Goal: Information Seeking & Learning: Learn about a topic

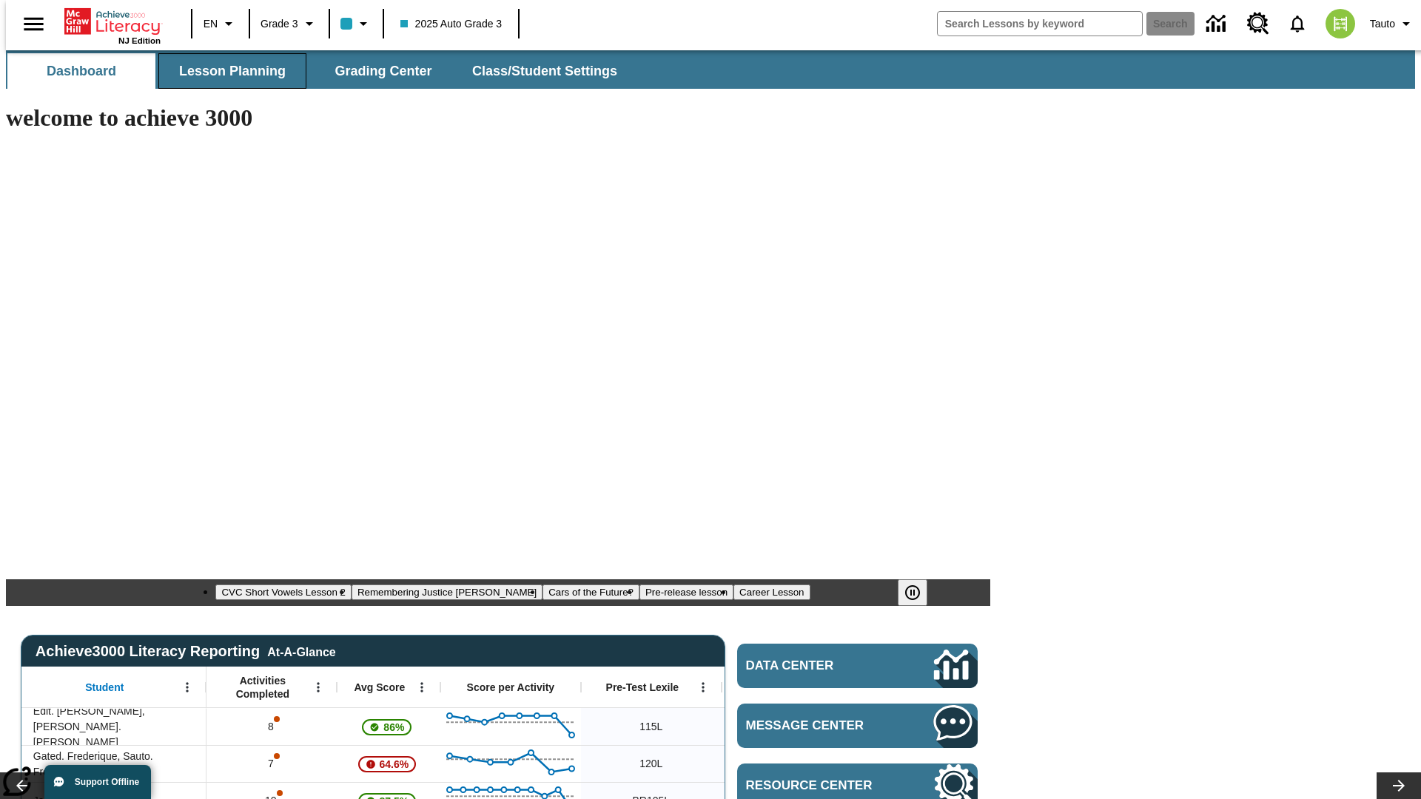
click at [226, 71] on span "Lesson Planning" at bounding box center [232, 71] width 107 height 17
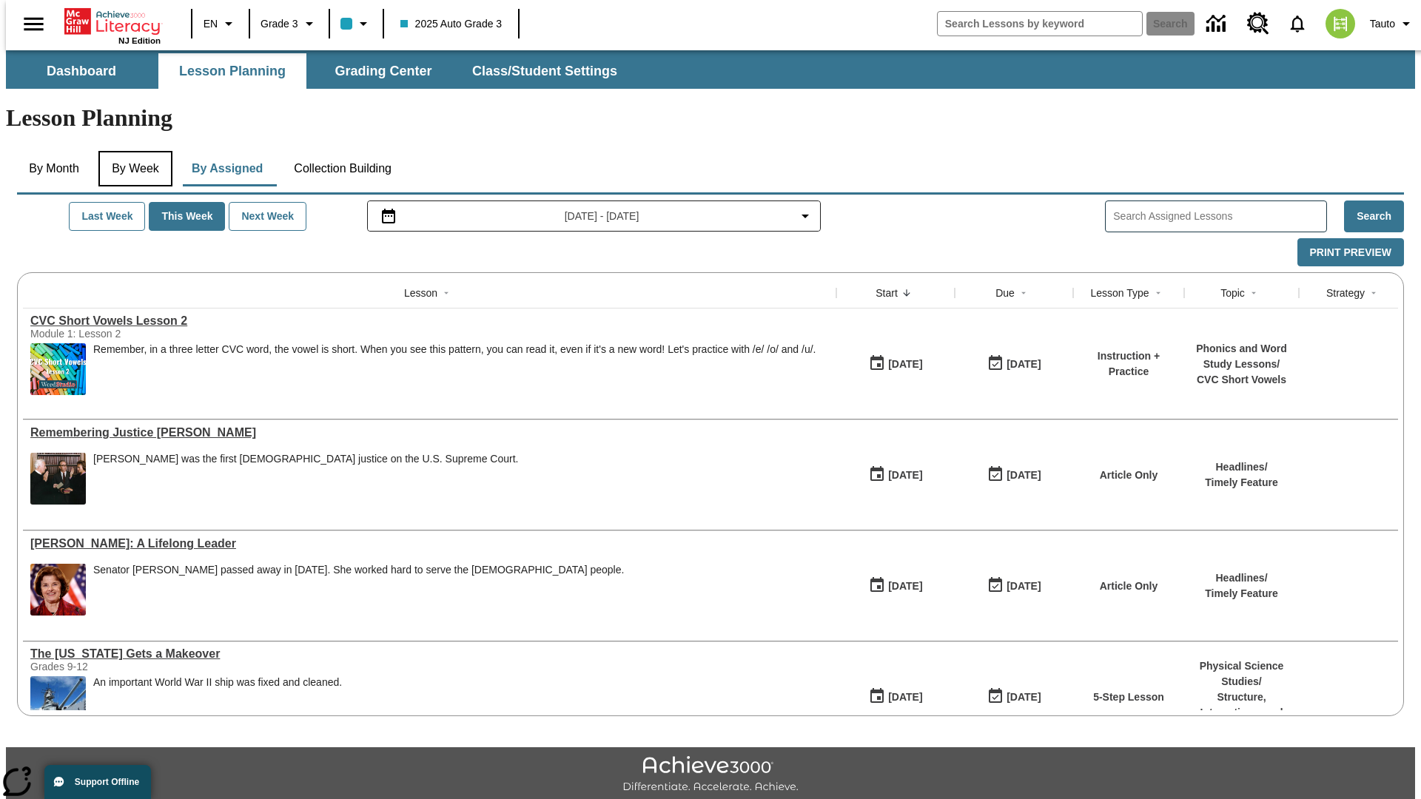
click at [132, 151] on button "By Week" at bounding box center [135, 169] width 74 height 36
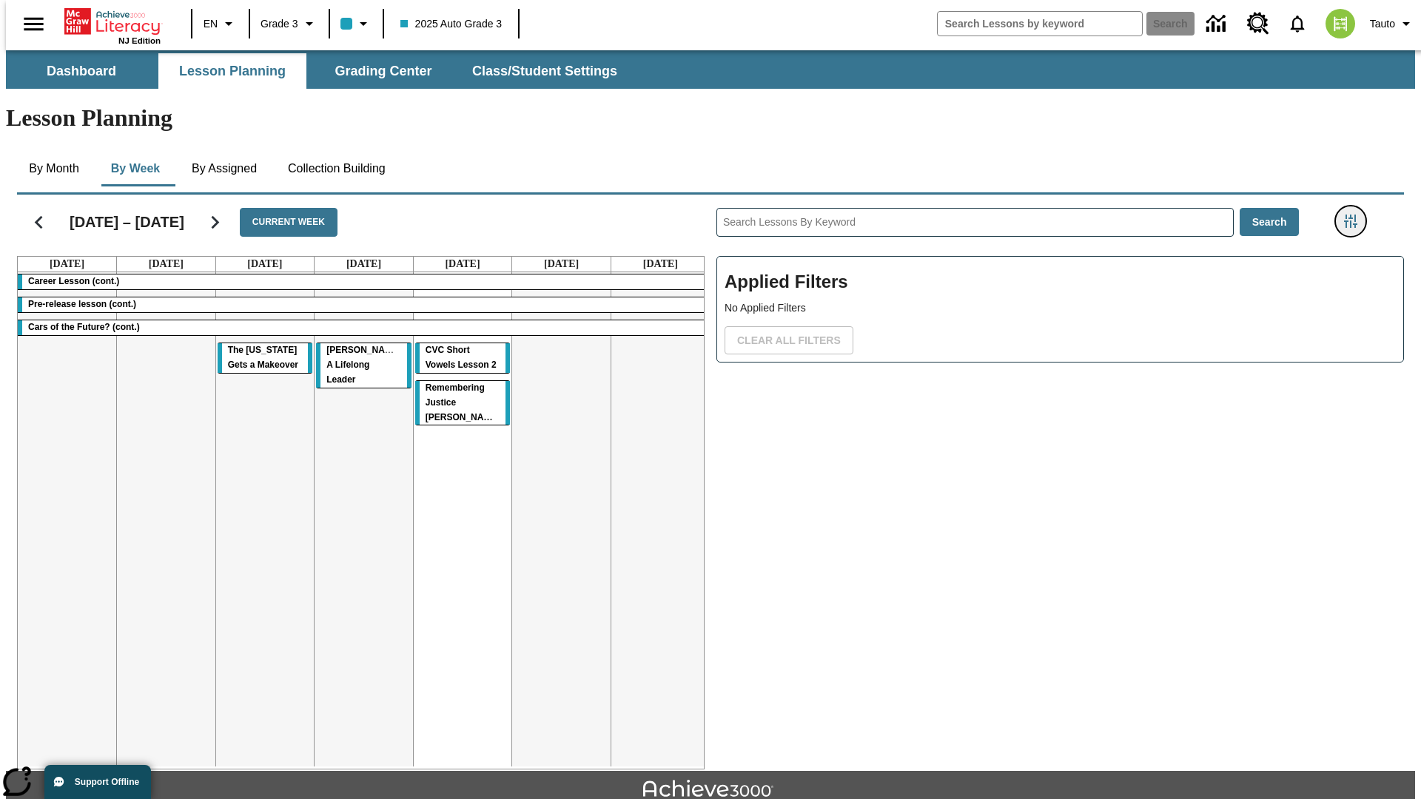
click at [1355, 215] on icon "Filters Side menu" at bounding box center [1350, 221] width 13 height 13
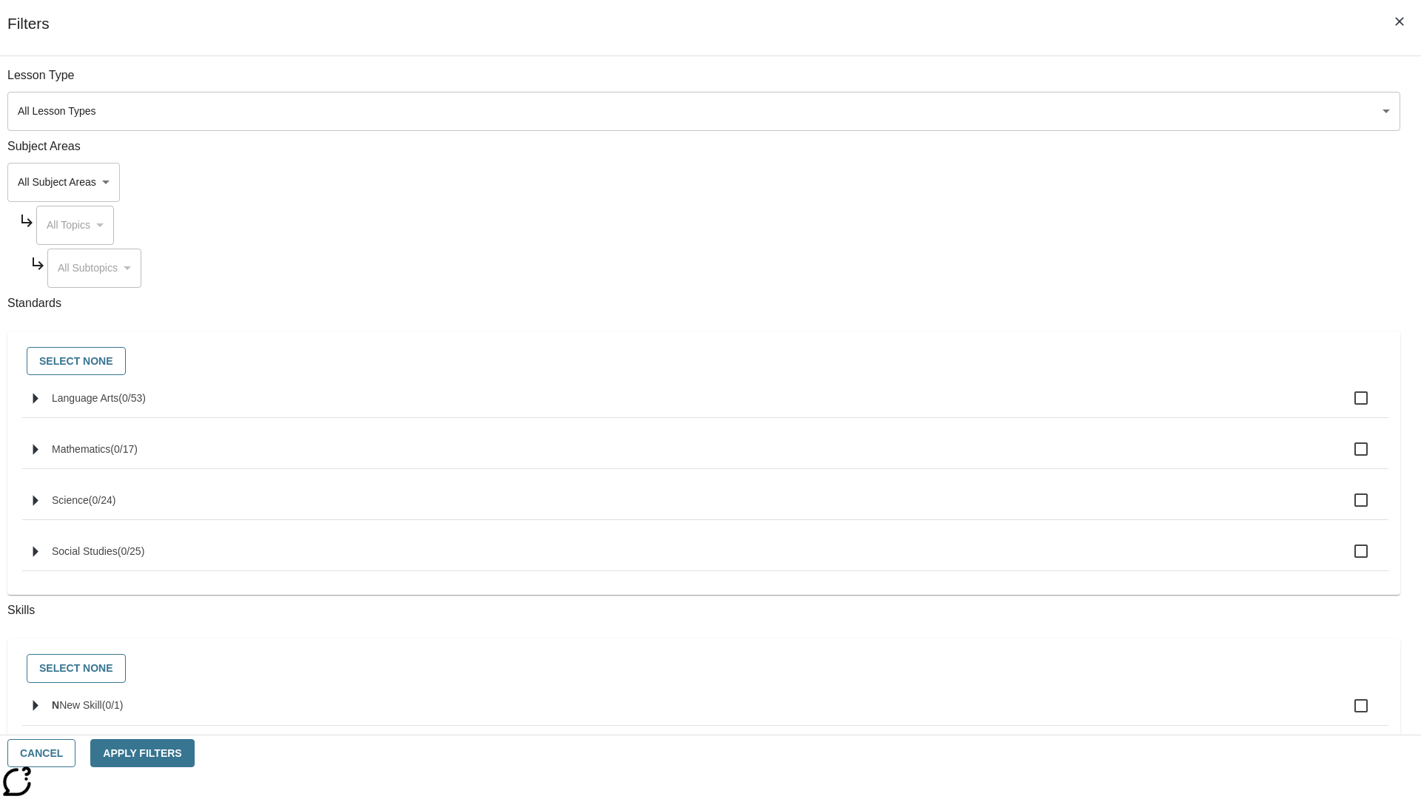
click at [1066, 182] on body "Skip to main content NJ Edition EN Grade 3 2025 Auto Grade 3 Search 0 Tauto Das…" at bounding box center [710, 458] width 1409 height 816
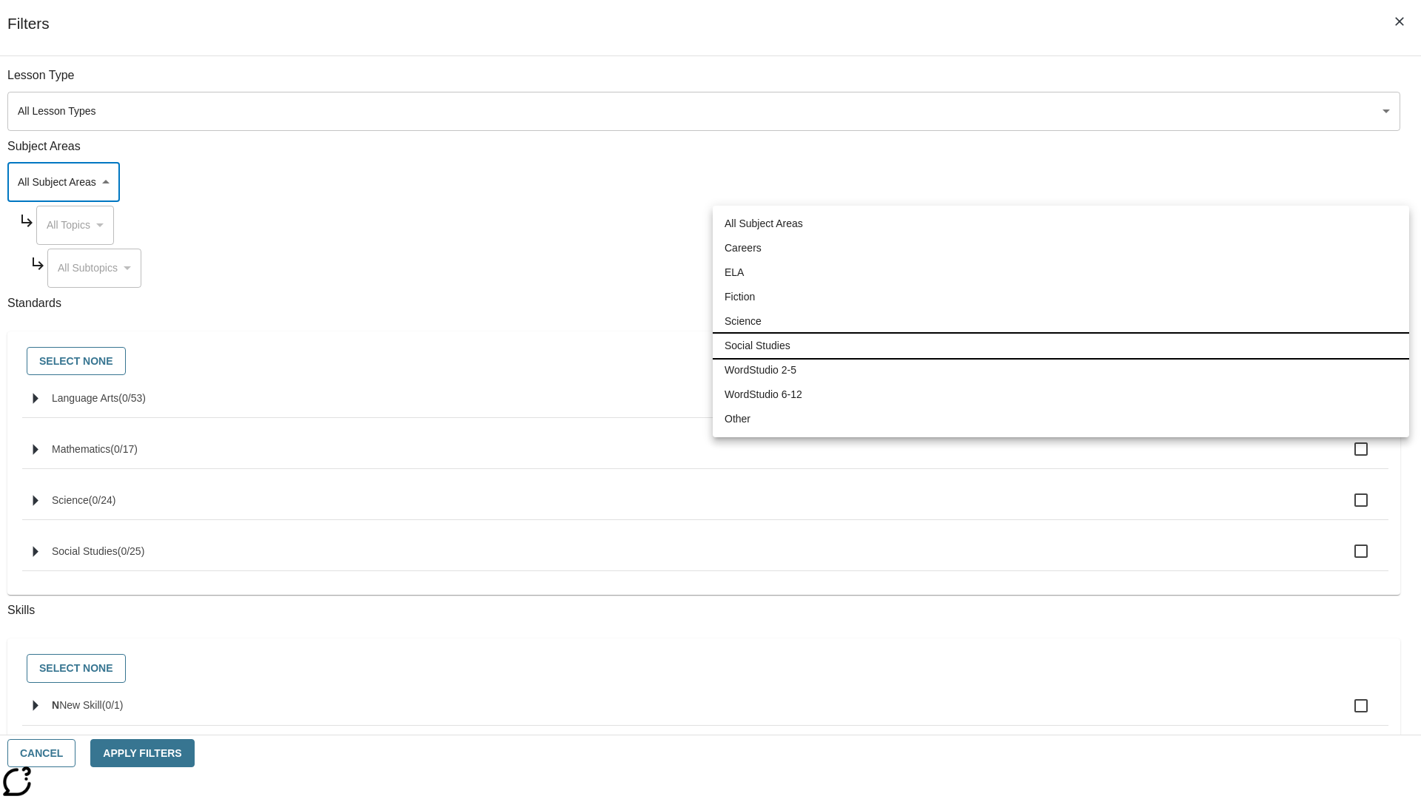
click at [1061, 346] on li "Social Studies" at bounding box center [1061, 346] width 696 height 24
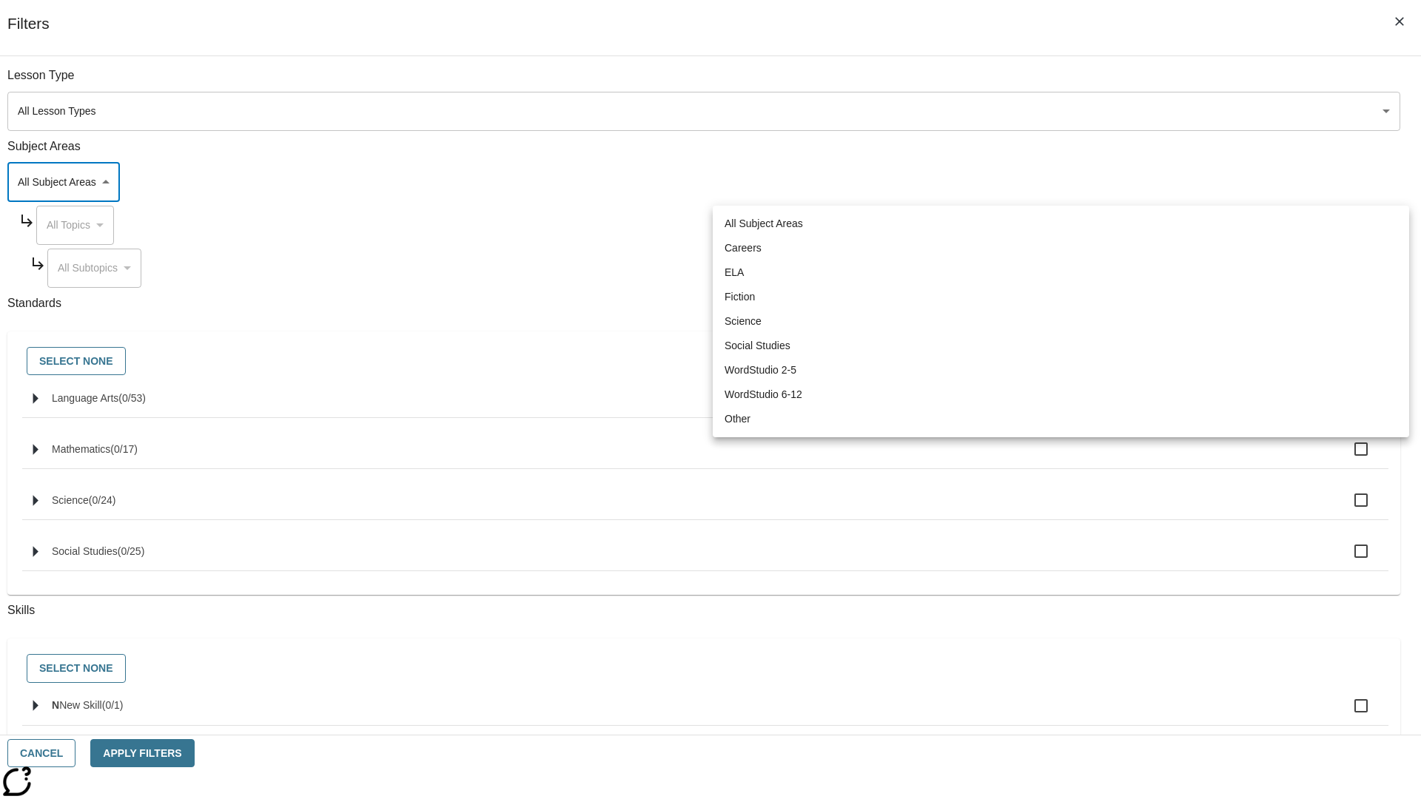
type input "3"
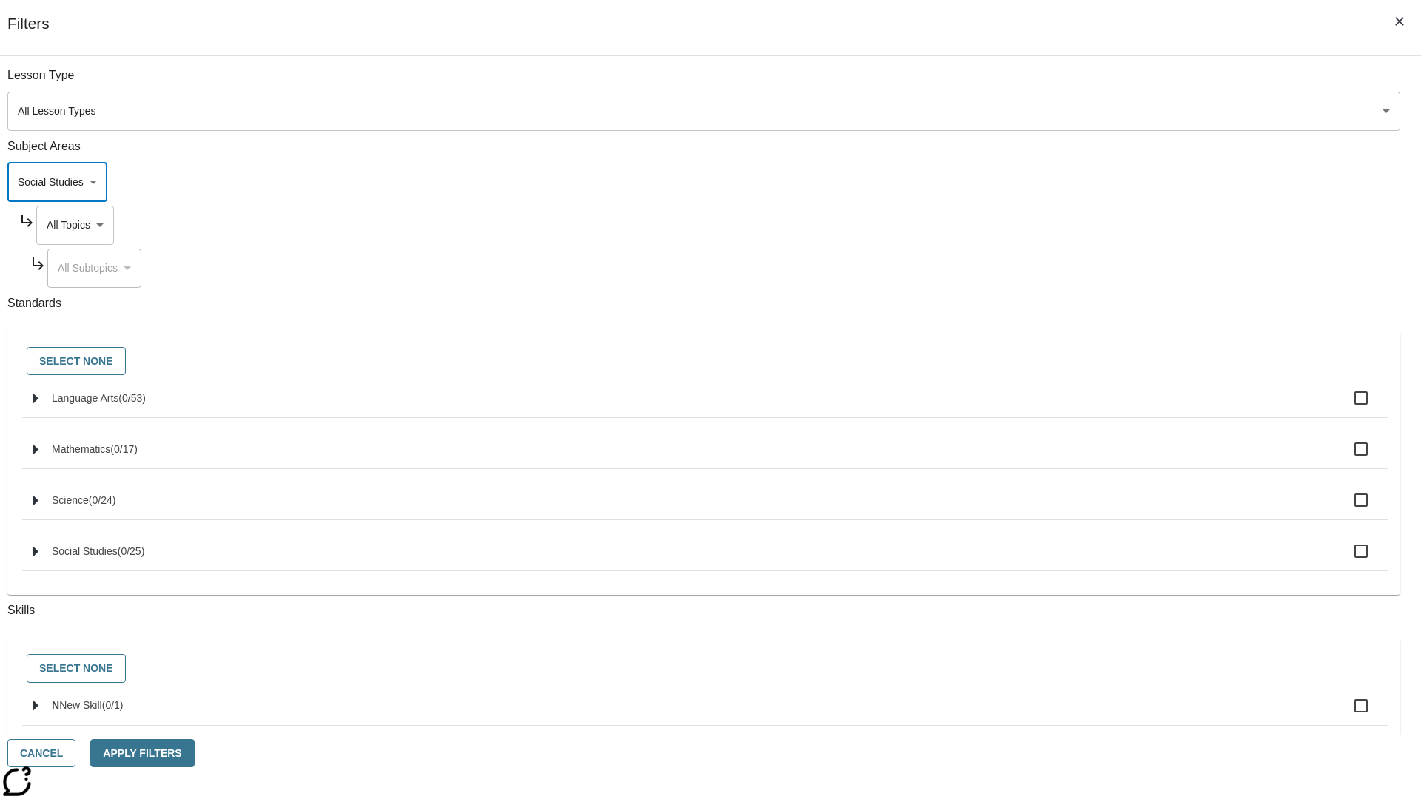
click at [1080, 225] on body "Skip to main content NJ Edition EN Grade 3 2025 Auto Grade 3 Search 0 Tauto Das…" at bounding box center [710, 458] width 1409 height 816
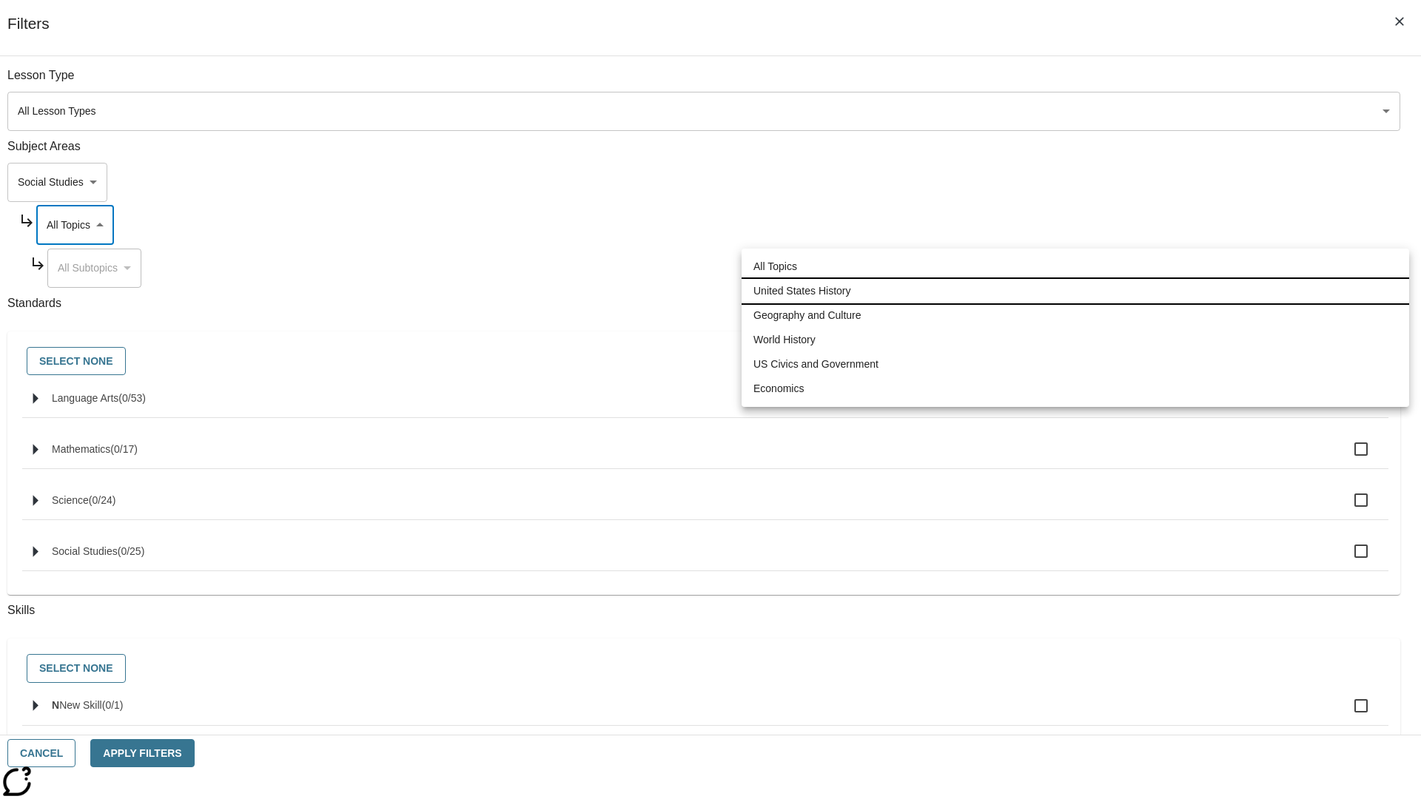
click at [1075, 291] on li "United States History" at bounding box center [1076, 291] width 668 height 24
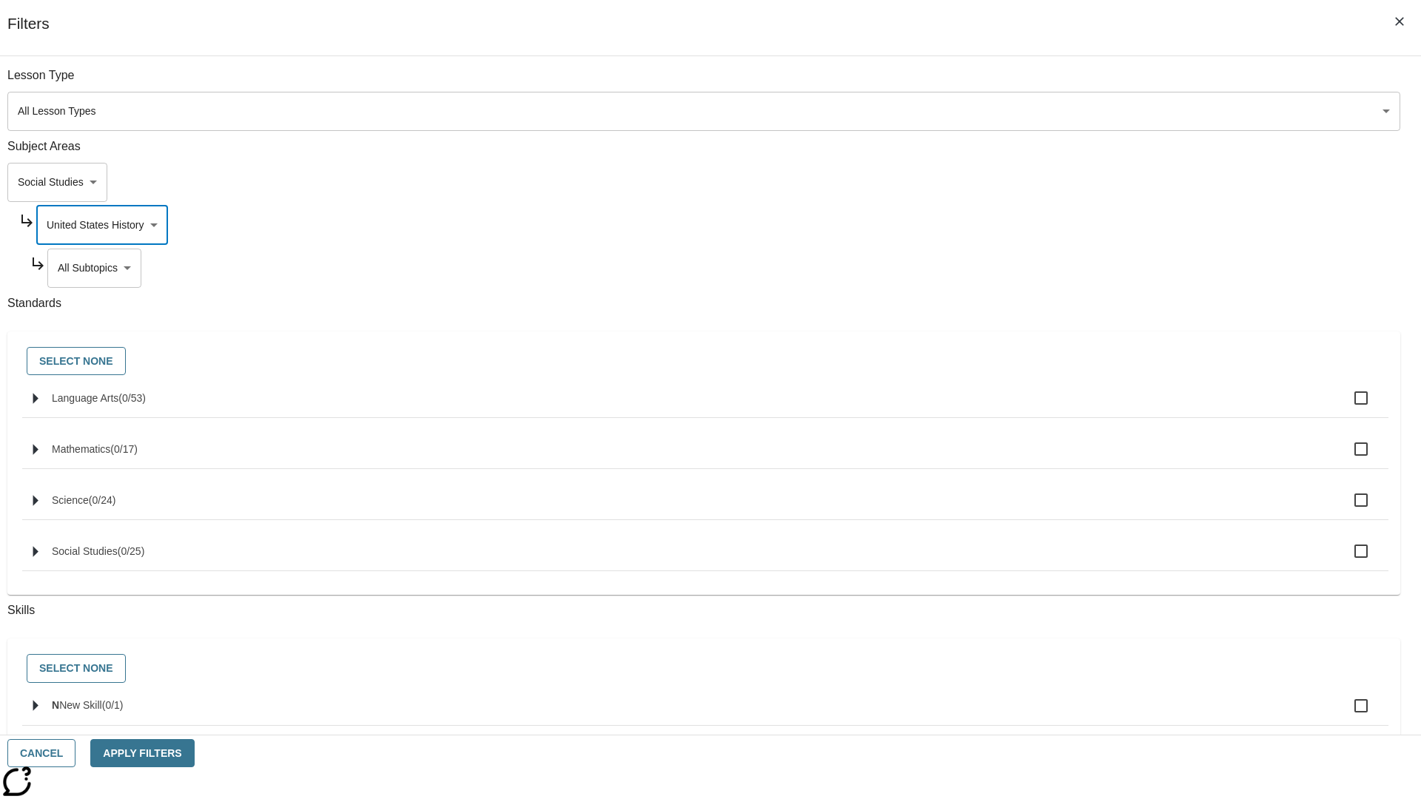
scroll to position [185, 1]
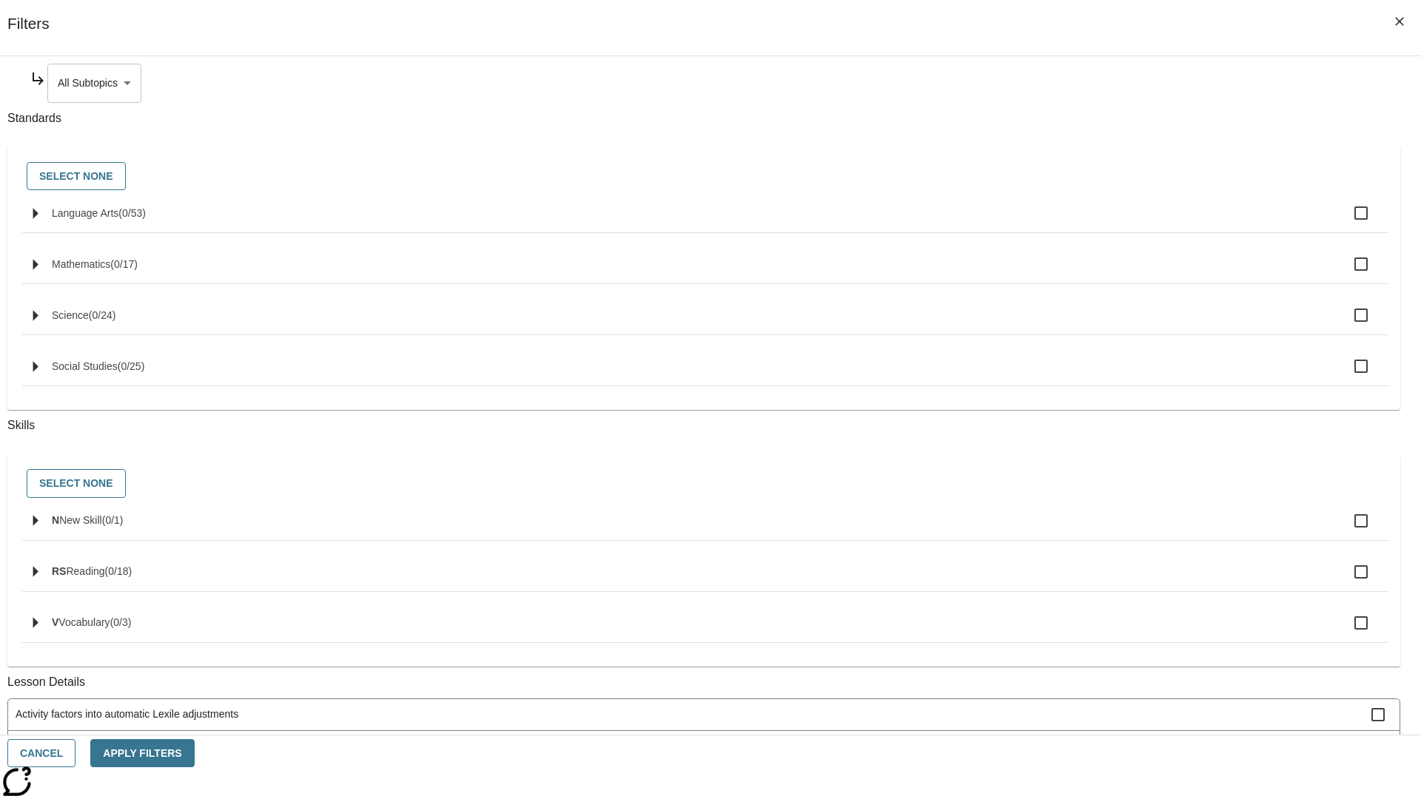
click at [1085, 83] on body "Skip to main content NJ Edition EN Grade 3 2025 Auto Grade 3 Search 0 Tauto Das…" at bounding box center [710, 458] width 1409 height 816
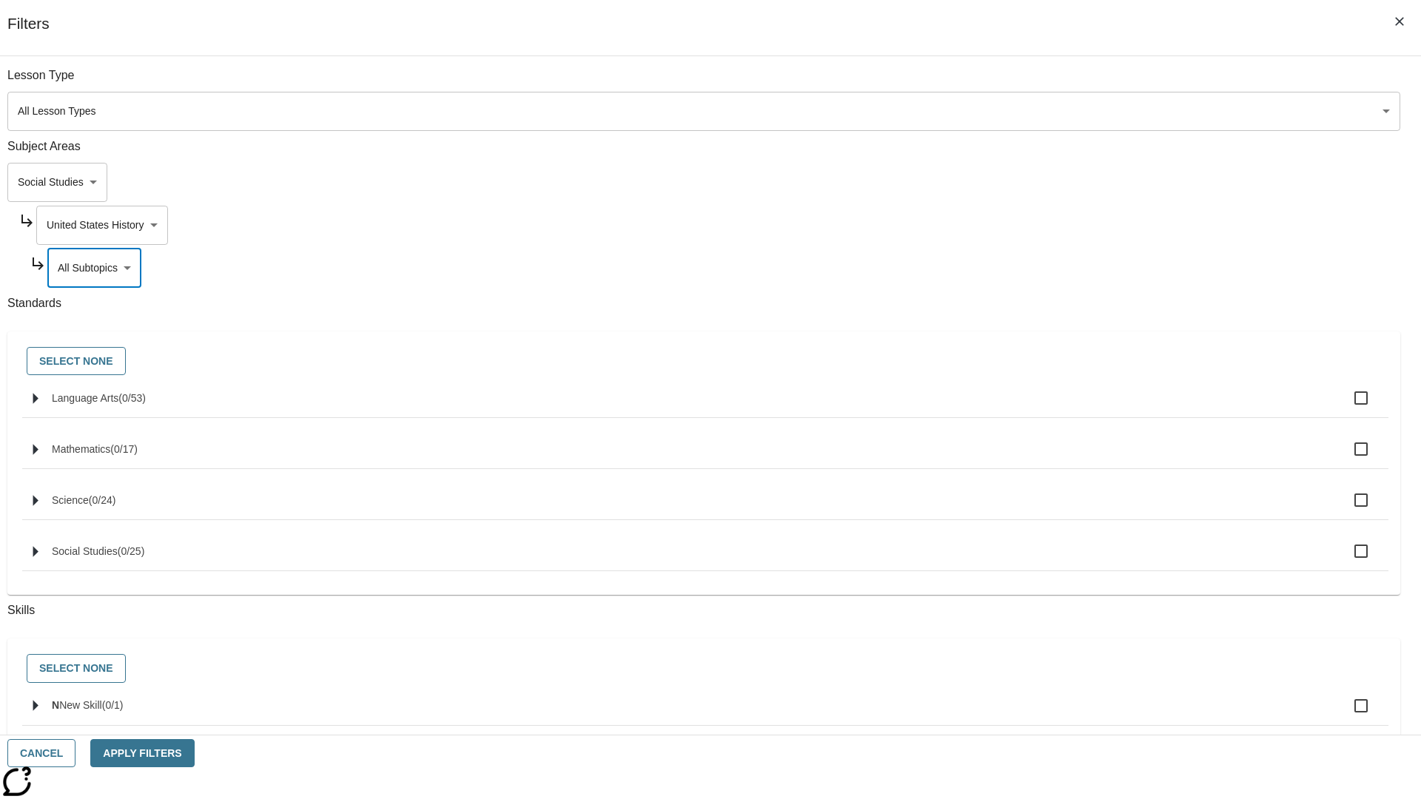
scroll to position [142, 1]
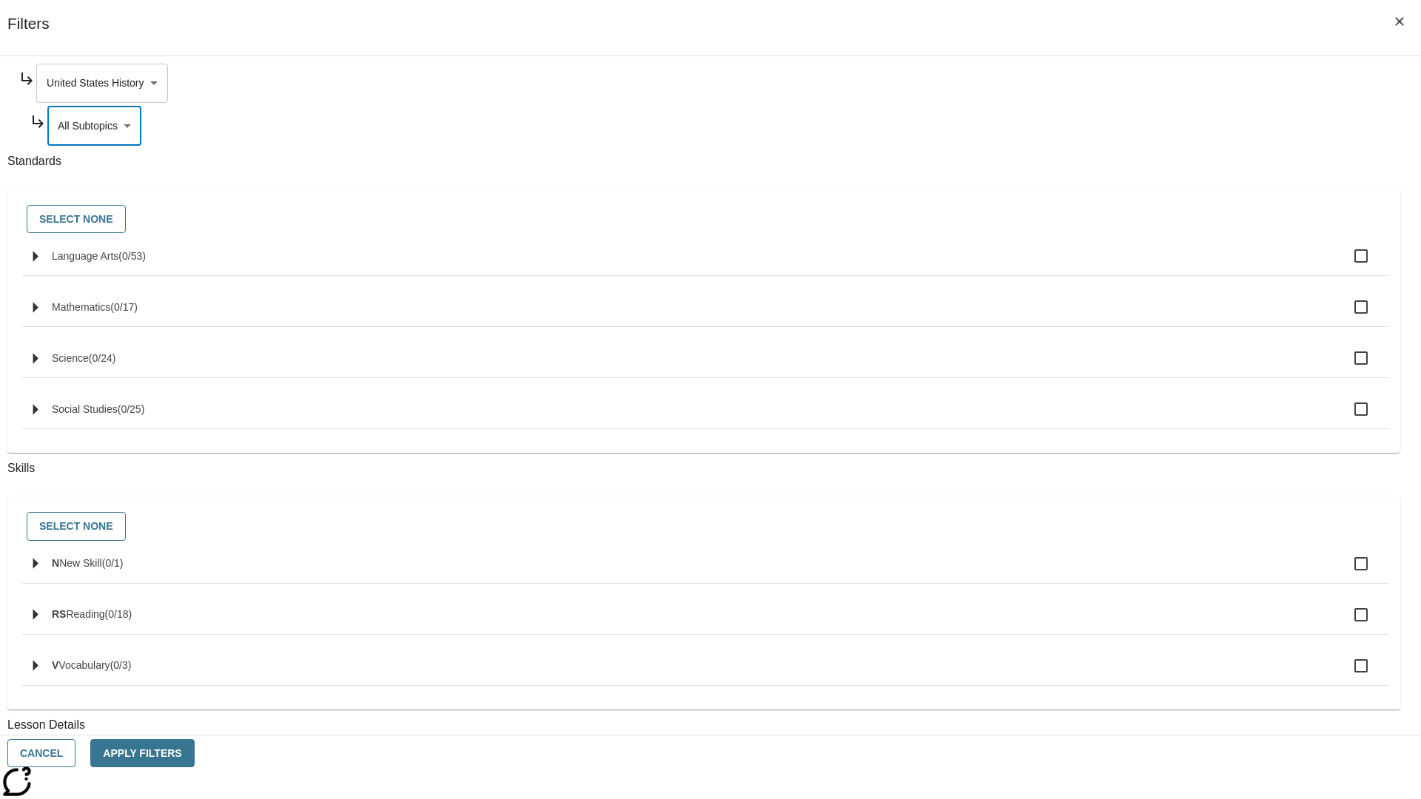
click at [1079, 83] on body "Skip to main content NJ Edition EN Grade 3 2025 Auto Grade 3 Search 0 Tauto Das…" at bounding box center [710, 458] width 1409 height 816
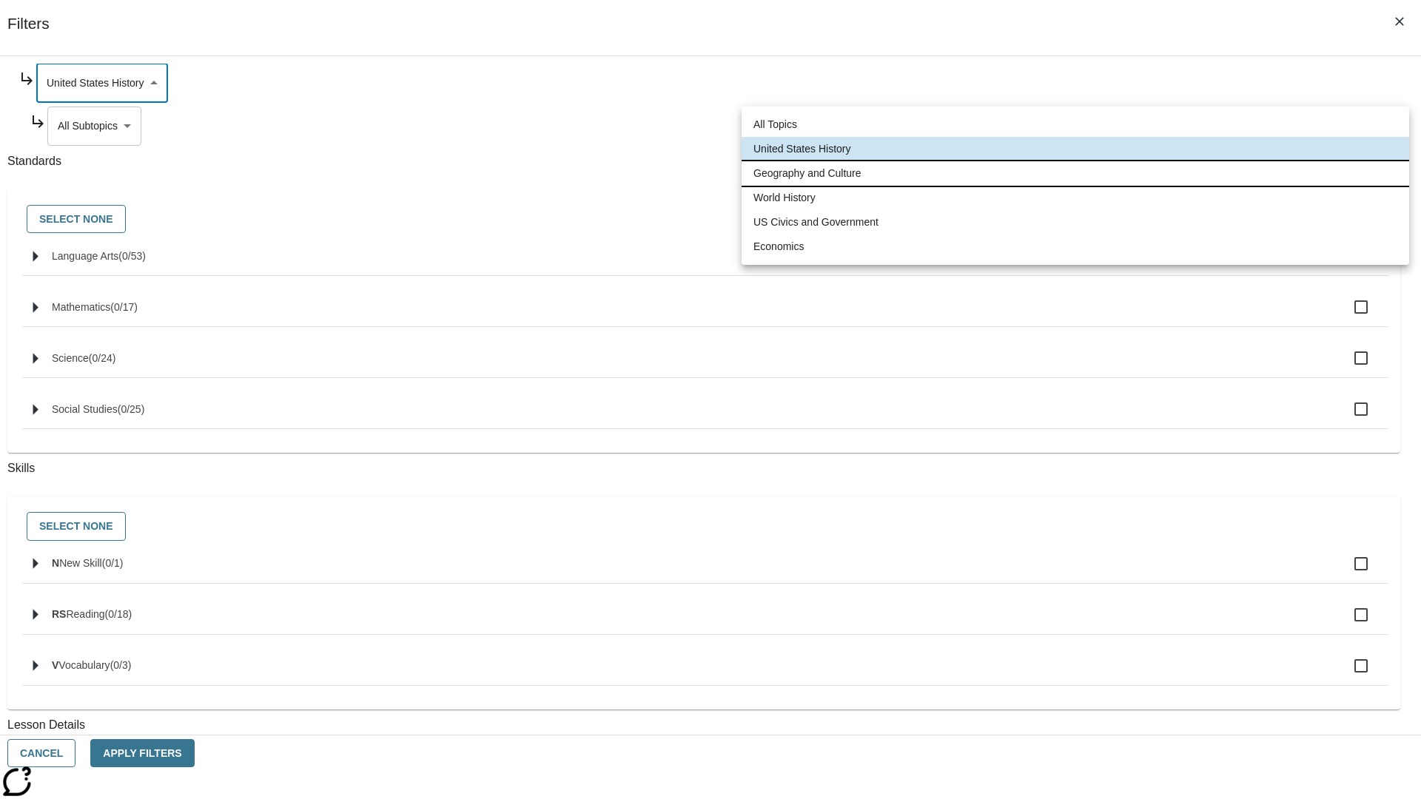
click at [1075, 173] on li "Geography and Culture" at bounding box center [1076, 173] width 668 height 24
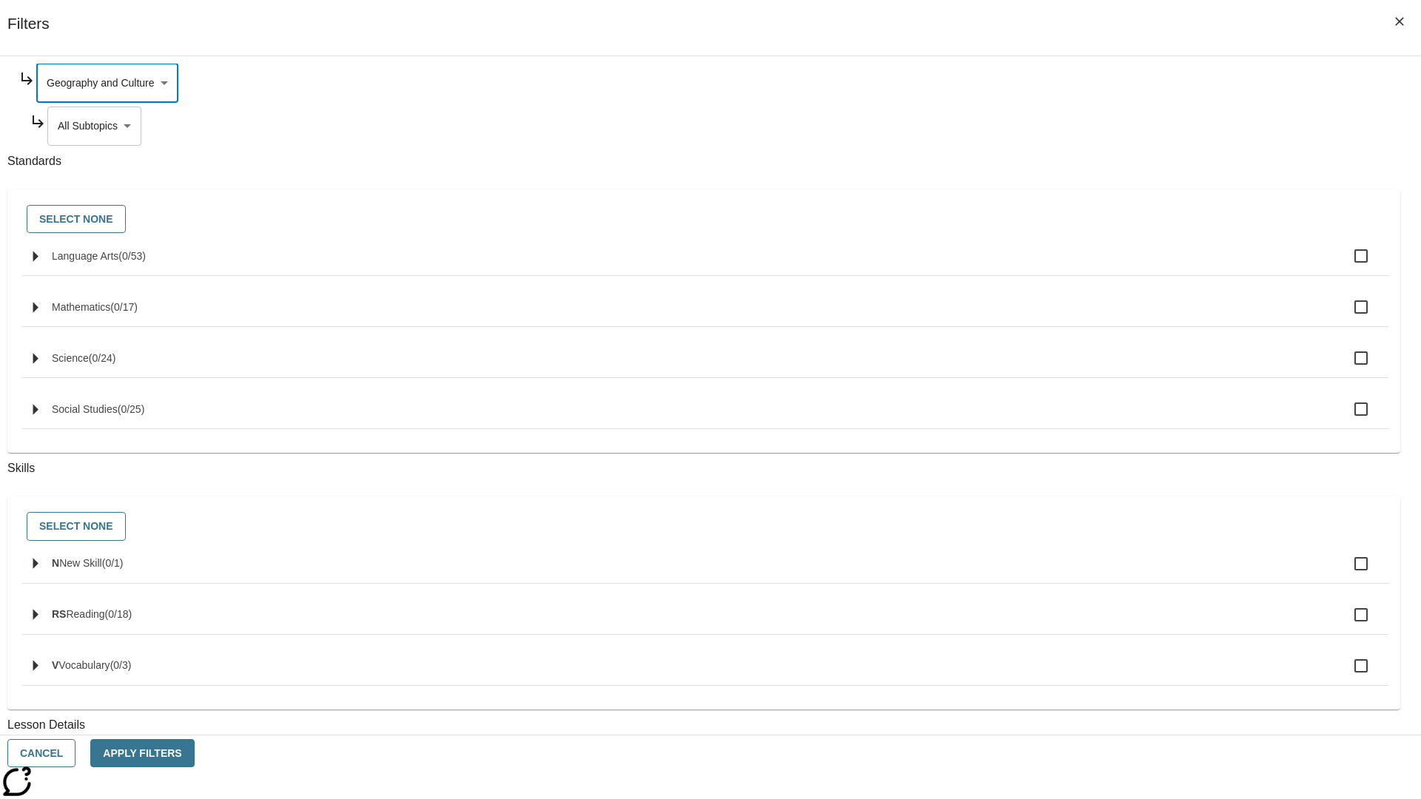
scroll to position [0, 1]
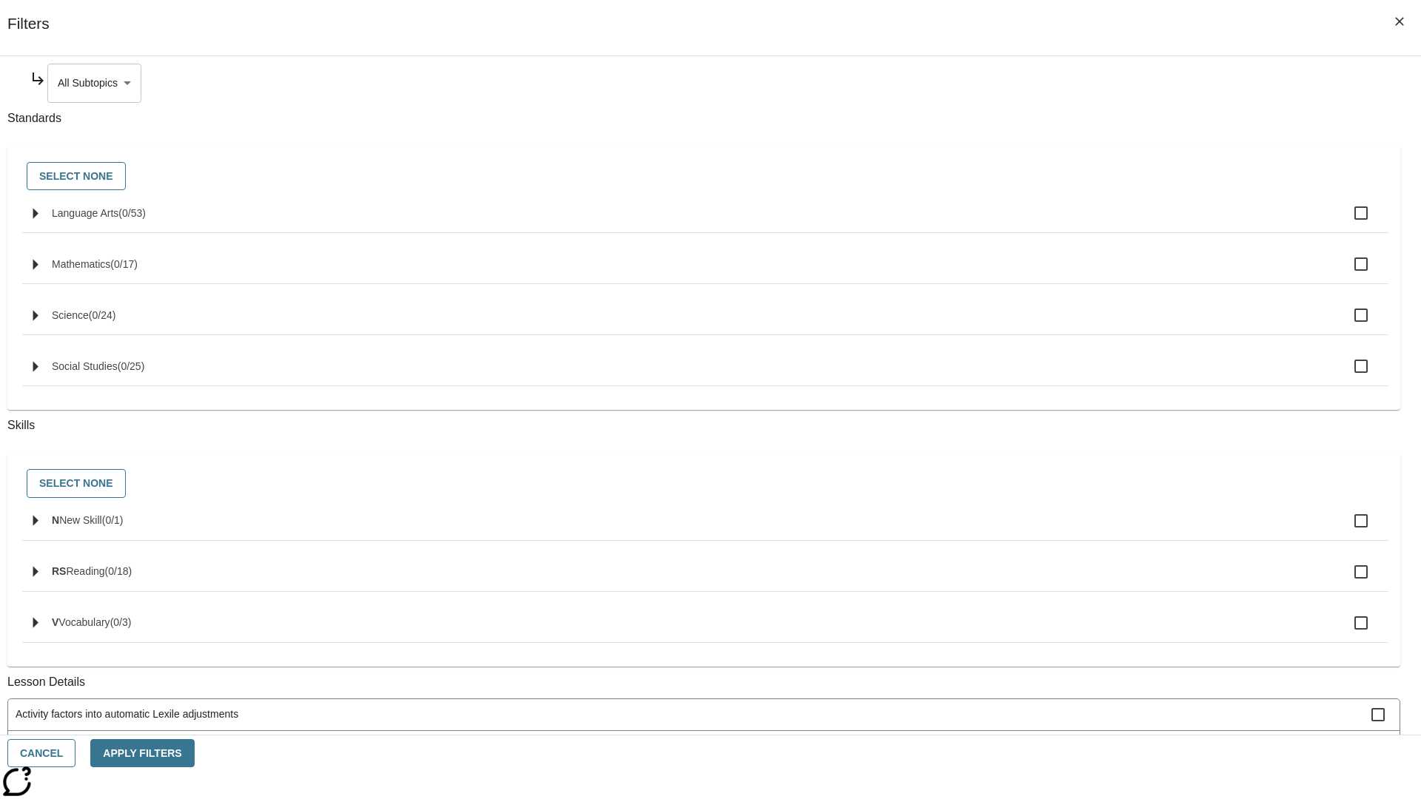
click at [1085, 83] on body "Skip to main content NJ Edition EN Grade 3 2025 Auto Grade 3 Search 0 Tauto Das…" at bounding box center [710, 458] width 1409 height 816
click at [1080, 225] on body "Skip to main content NJ Edition EN Grade 3 2025 Auto Grade 3 Search 0 Tauto Das…" at bounding box center [710, 458] width 1409 height 816
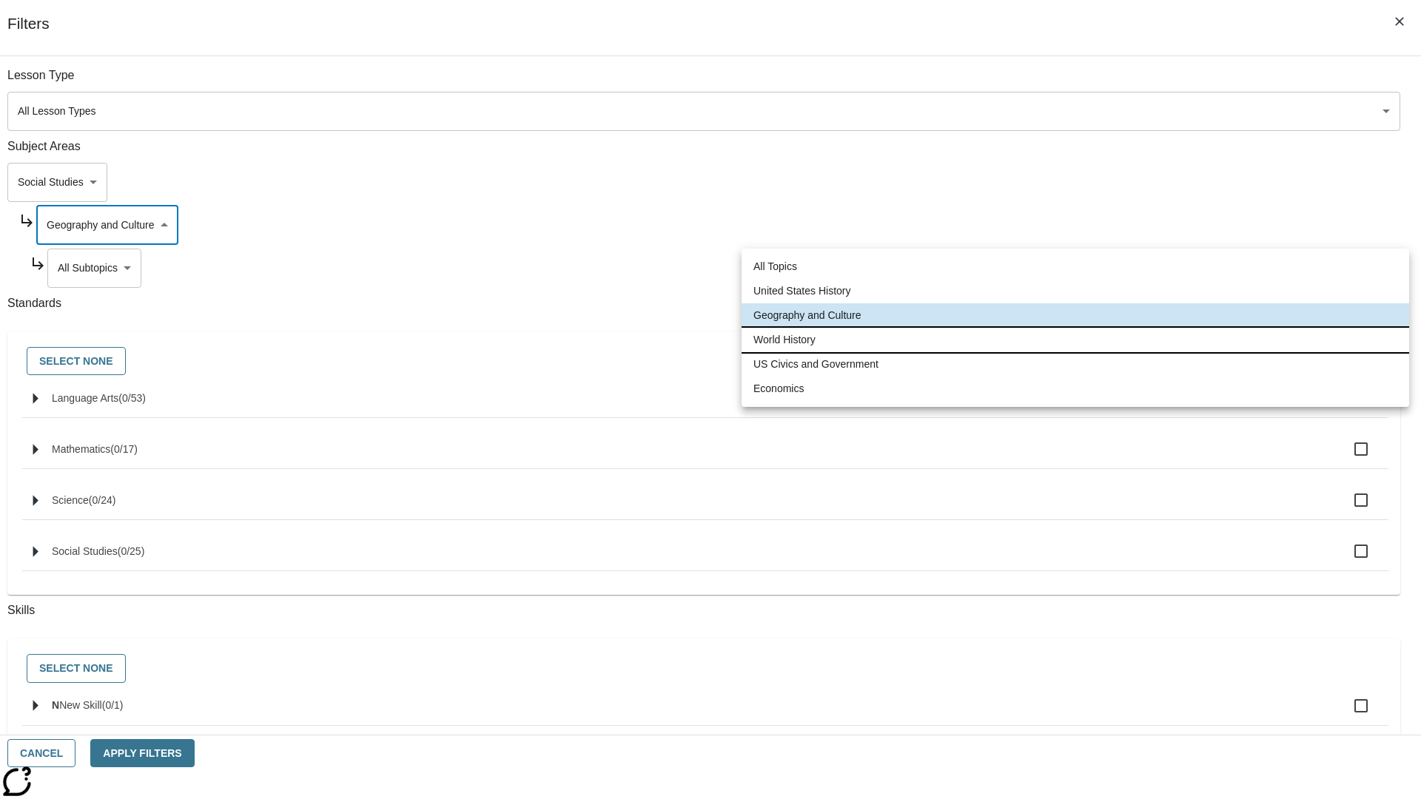
click at [1075, 340] on li "World History" at bounding box center [1076, 340] width 668 height 24
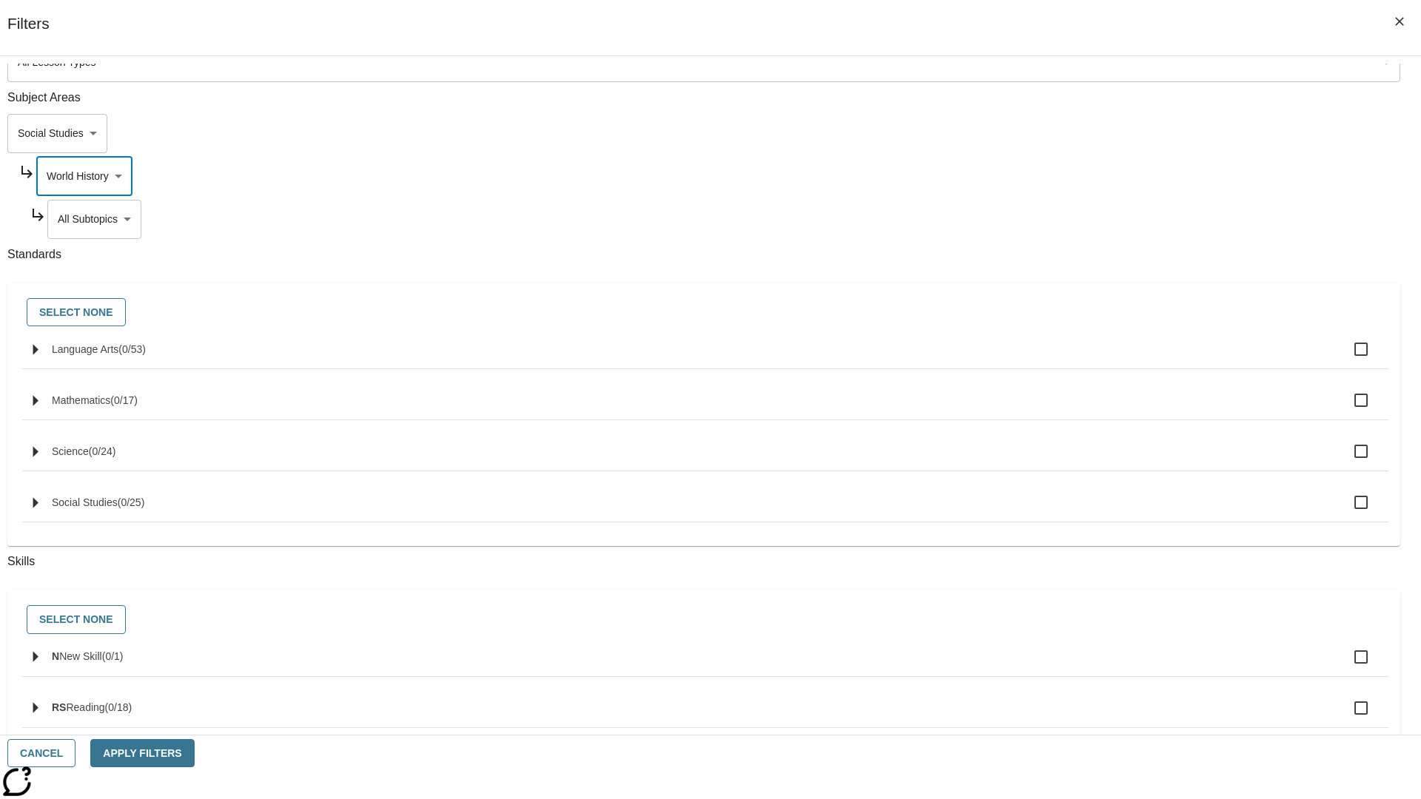
click at [1085, 83] on body "Skip to main content NJ Edition EN Grade 3 2025 Auto Grade 3 Search 0 Tauto Das…" at bounding box center [710, 458] width 1409 height 816
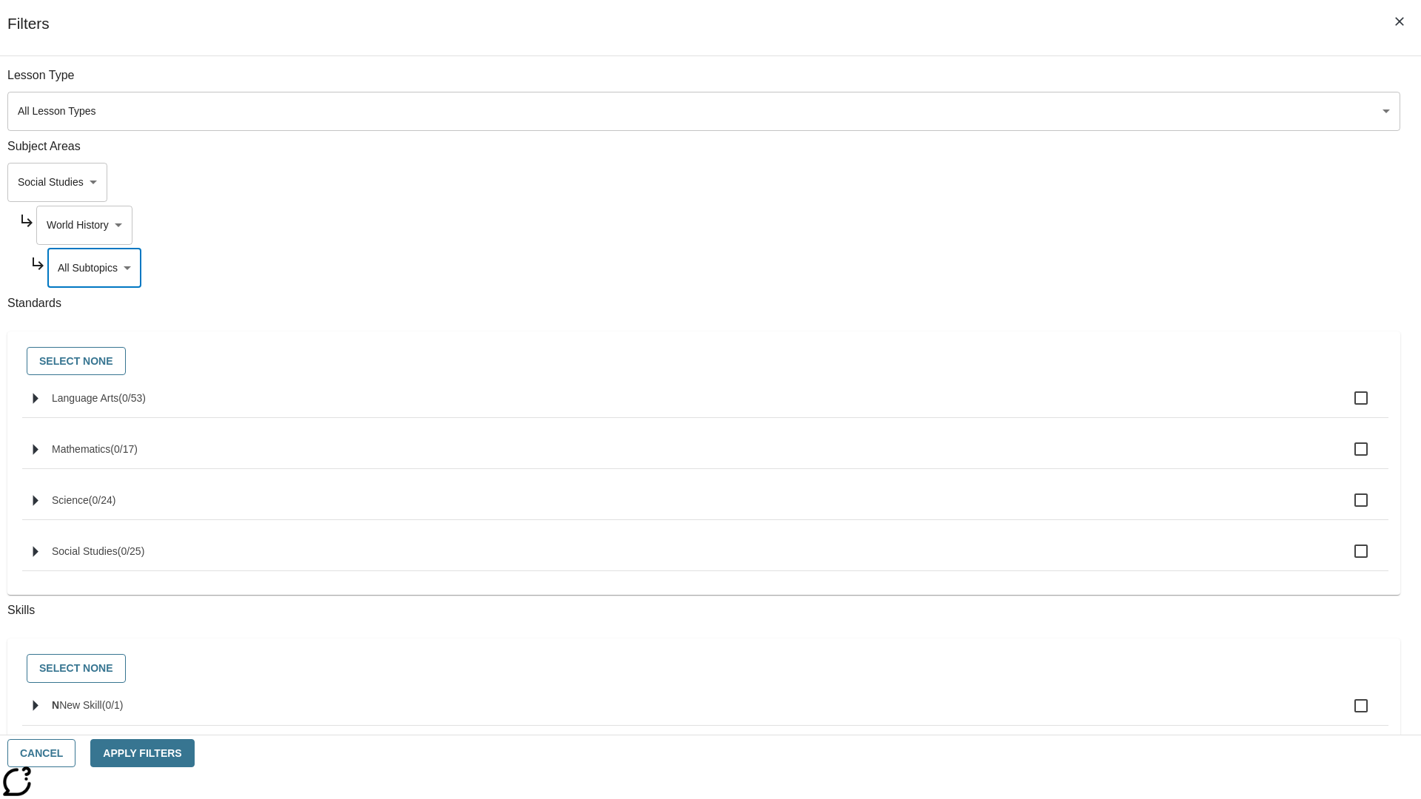
scroll to position [142, 1]
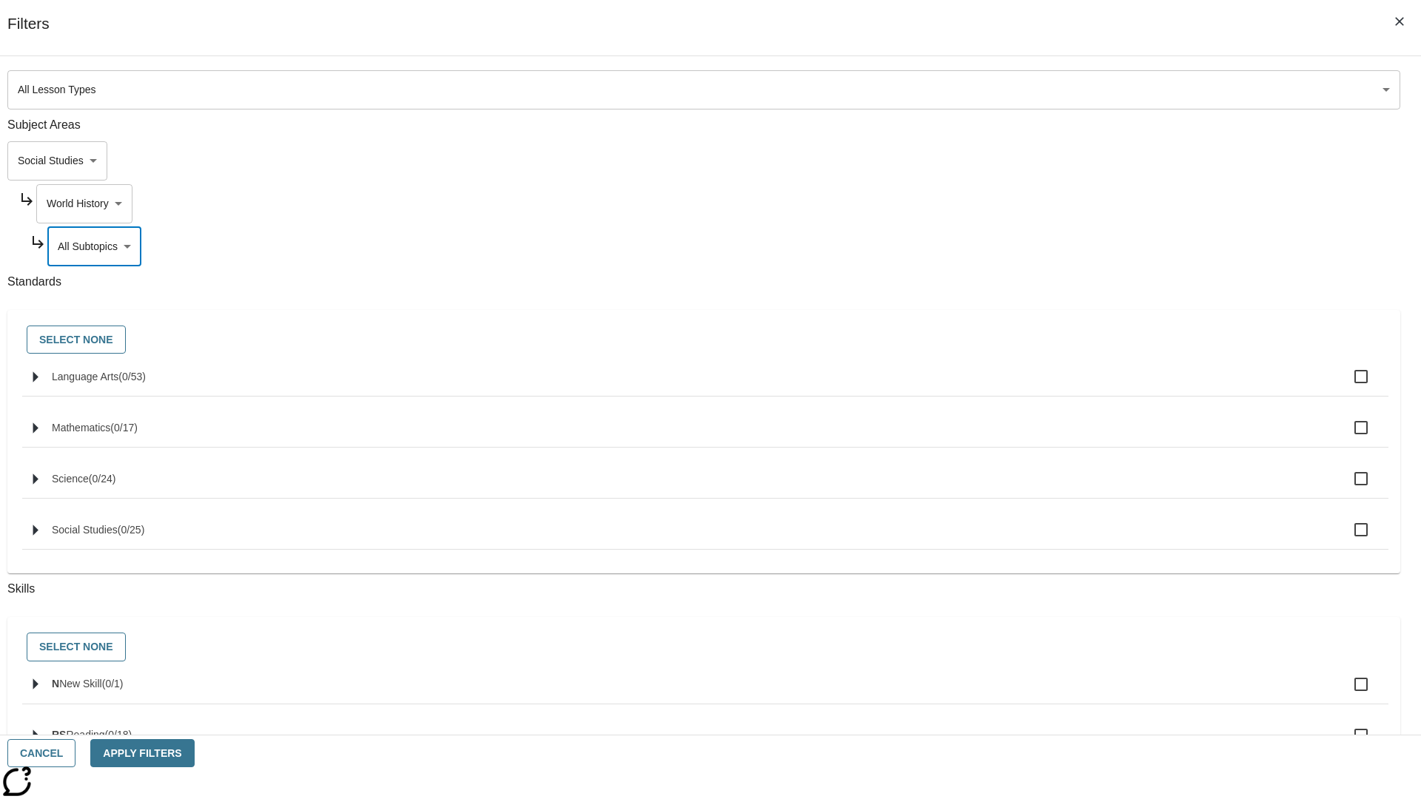
click at [1079, 83] on body "Skip to main content NJ Edition EN Grade 3 2025 Auto Grade 3 Search 0 Tauto Das…" at bounding box center [710, 458] width 1409 height 816
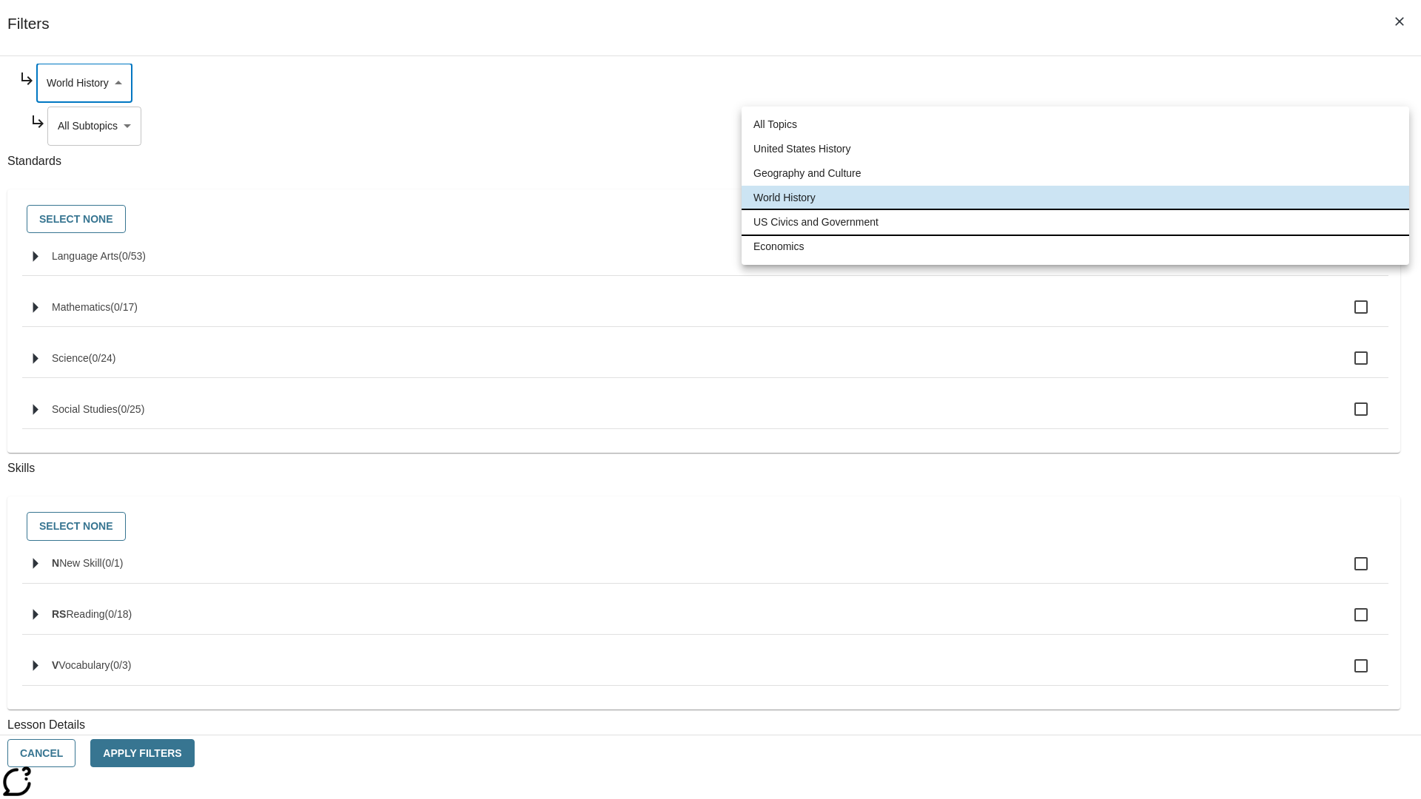
click at [1075, 222] on li "US Civics and Government" at bounding box center [1076, 222] width 668 height 24
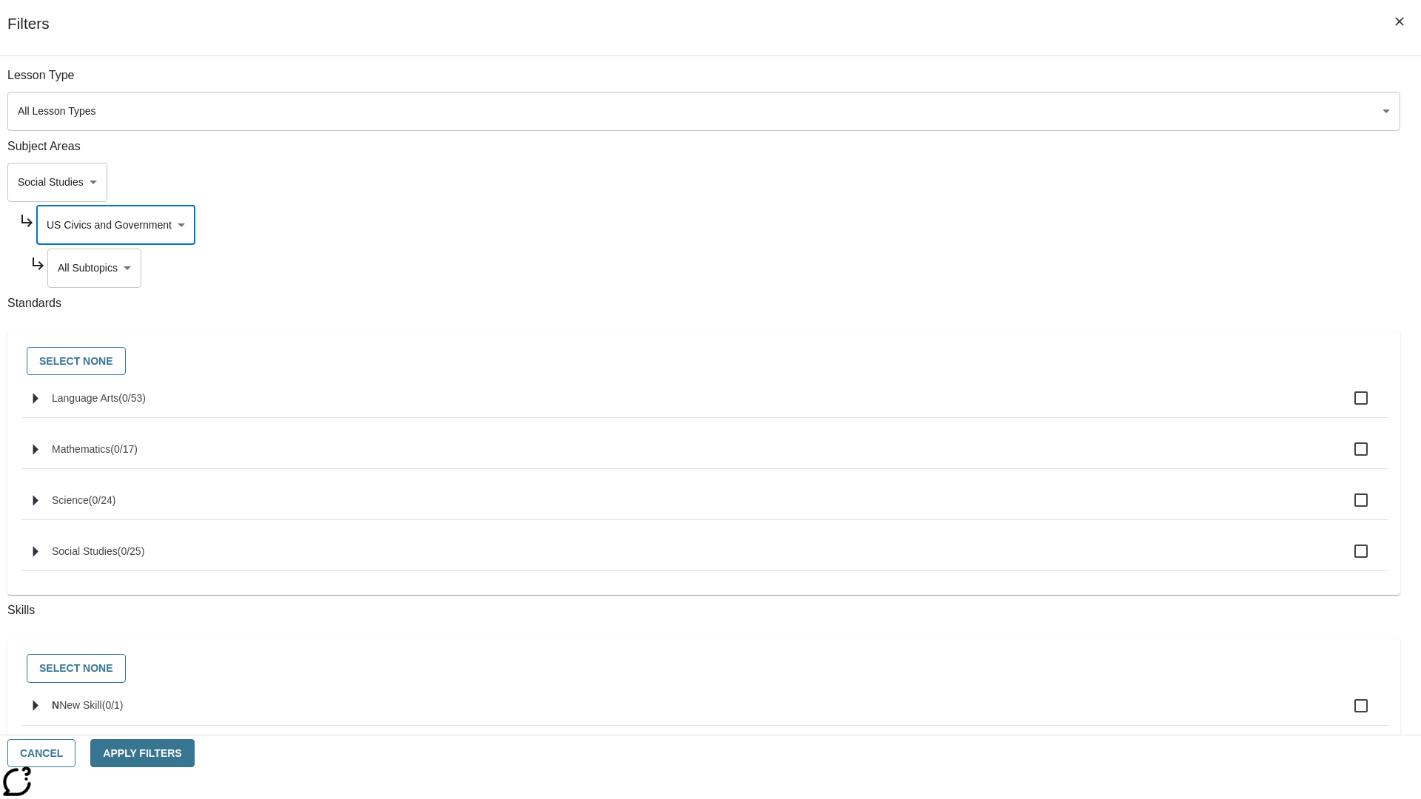
click at [1085, 268] on body "Skip to main content NJ Edition EN Grade 3 2025 Auto Grade 3 Search 0 Tauto Das…" at bounding box center [710, 458] width 1409 height 816
click at [1079, 225] on body "Skip to main content NJ Edition EN Grade 3 2025 Auto Grade 3 Search 0 Tauto Das…" at bounding box center [710, 458] width 1409 height 816
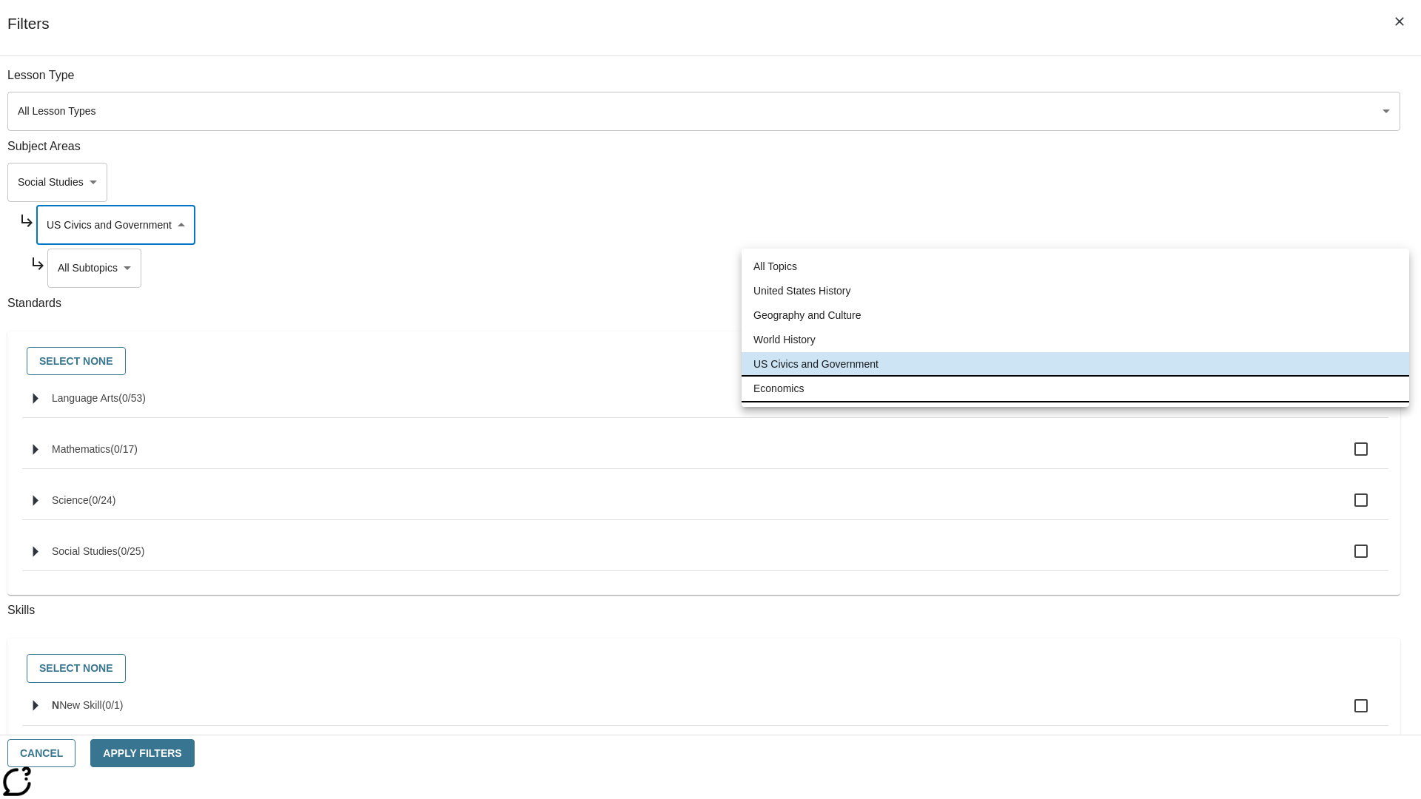
click at [1075, 389] on li "Economics" at bounding box center [1076, 389] width 668 height 24
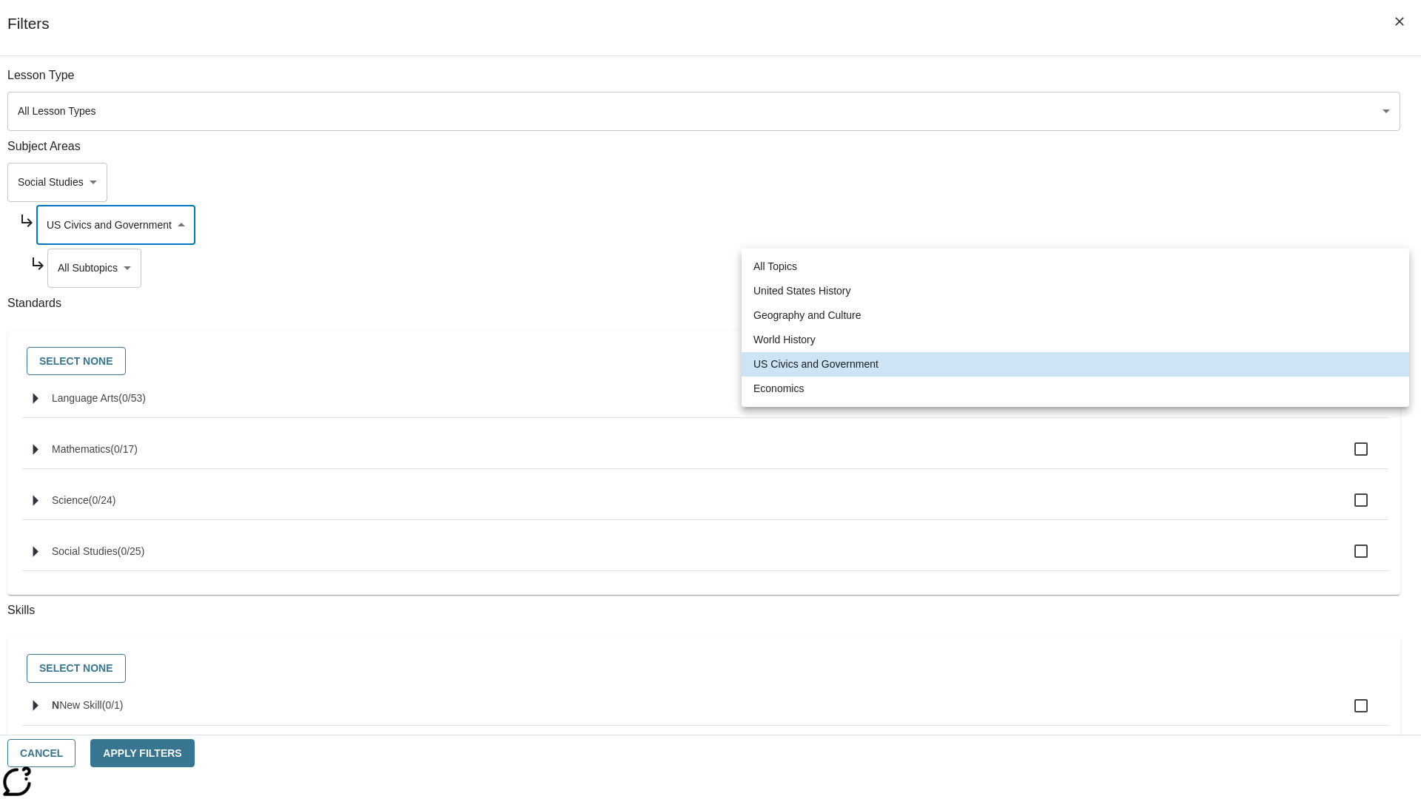
type input "195"
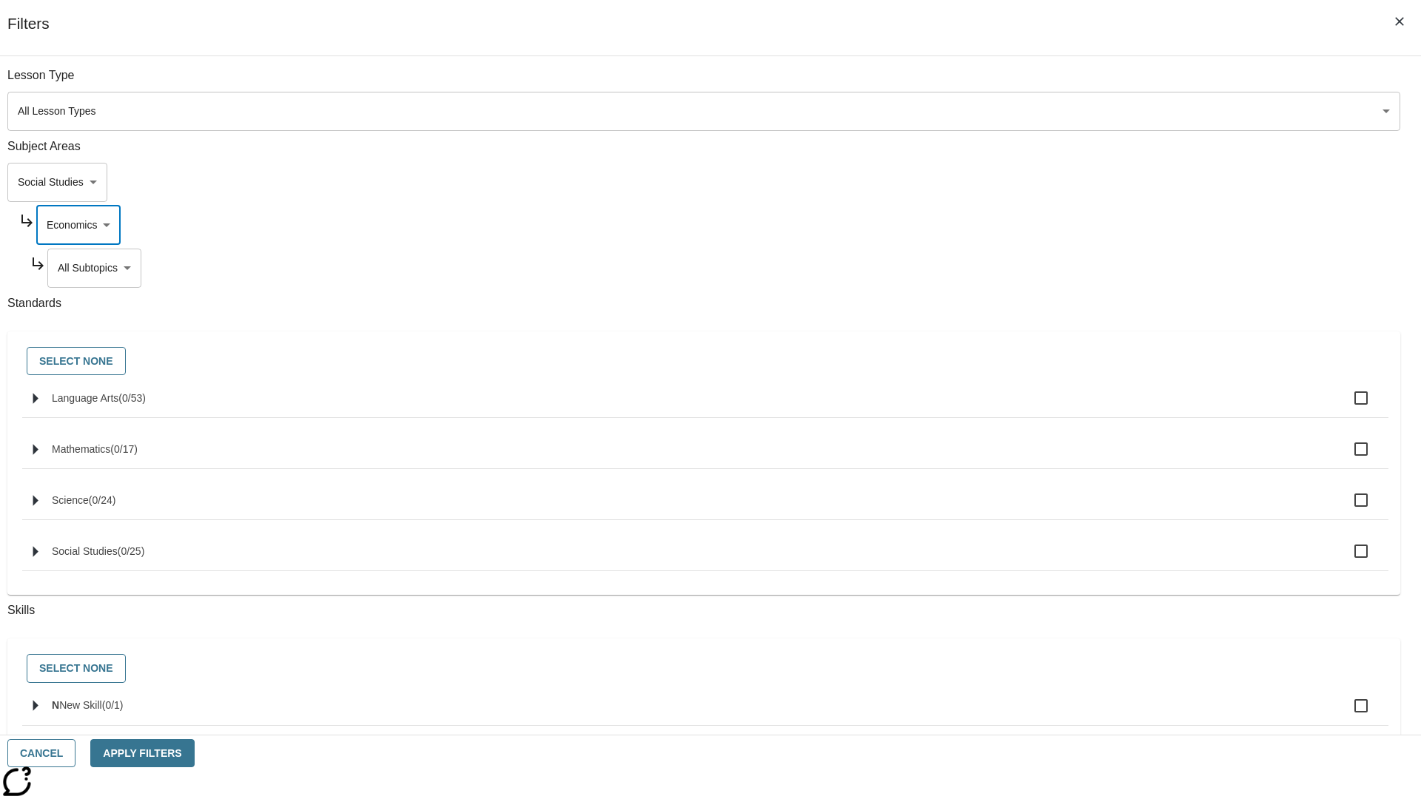
click at [1085, 83] on body "Skip to main content NJ Edition EN Grade 3 2025 Auto Grade 3 Search 0 Tauto Das…" at bounding box center [710, 458] width 1409 height 816
click at [1065, 83] on body "Skip to main content NJ Edition EN Grade 3 2025 Auto Grade 3 Search 0 Tauto Das…" at bounding box center [710, 458] width 1409 height 816
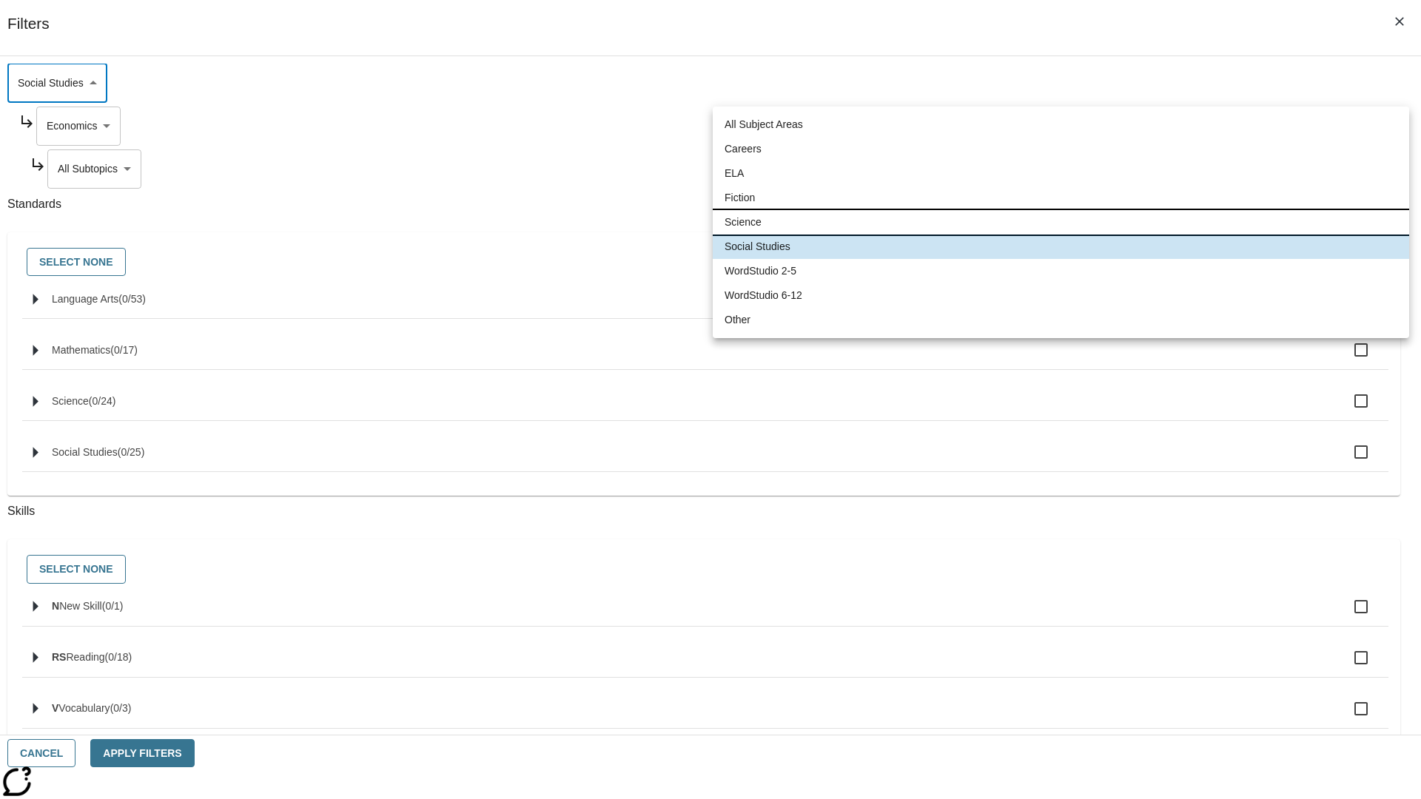
click at [1061, 222] on li "Science" at bounding box center [1061, 222] width 696 height 24
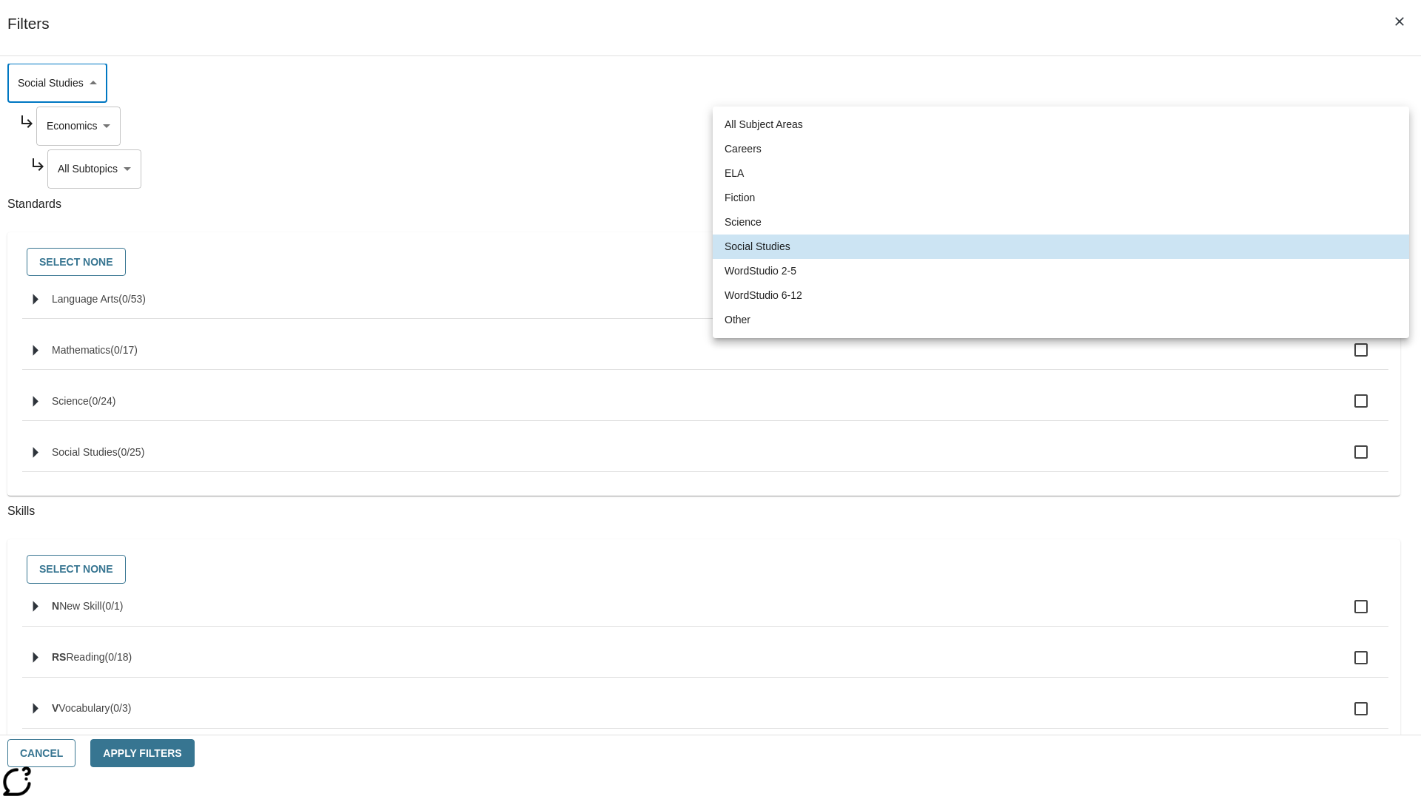
type input "2"
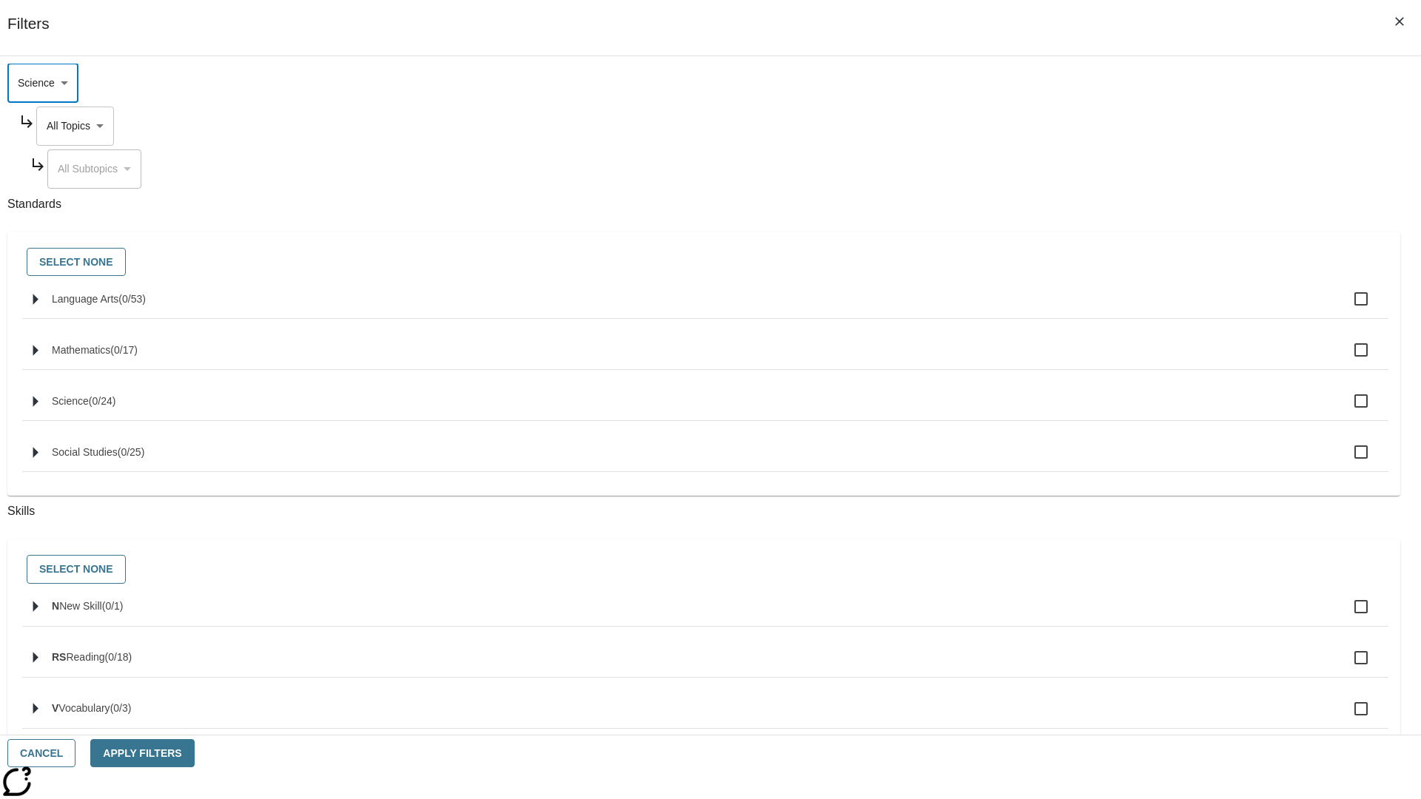
scroll to position [0, 1]
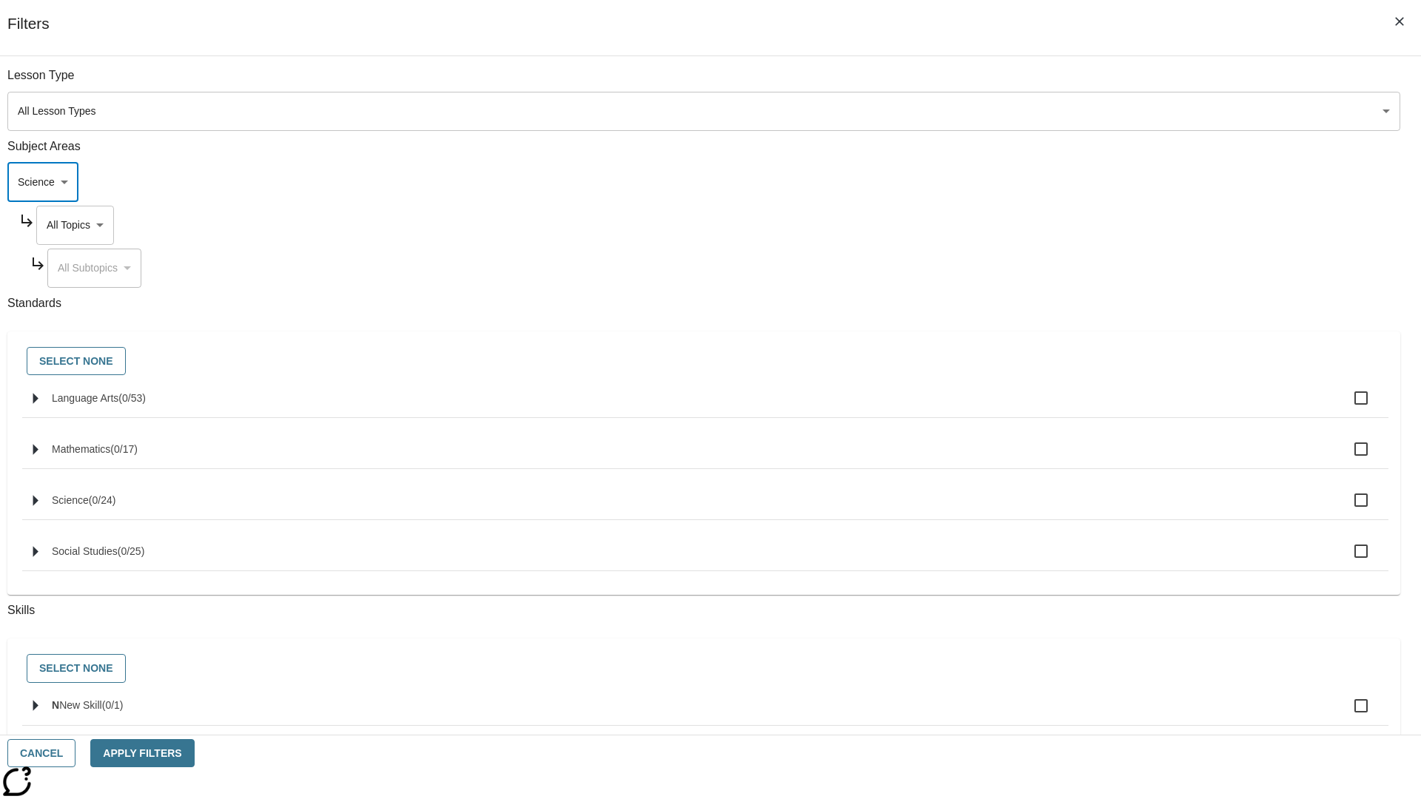
click at [1079, 83] on body "Skip to main content NJ Edition EN Grade 3 2025 Auto Grade 3 Search 0 Tauto Das…" at bounding box center [710, 458] width 1409 height 816
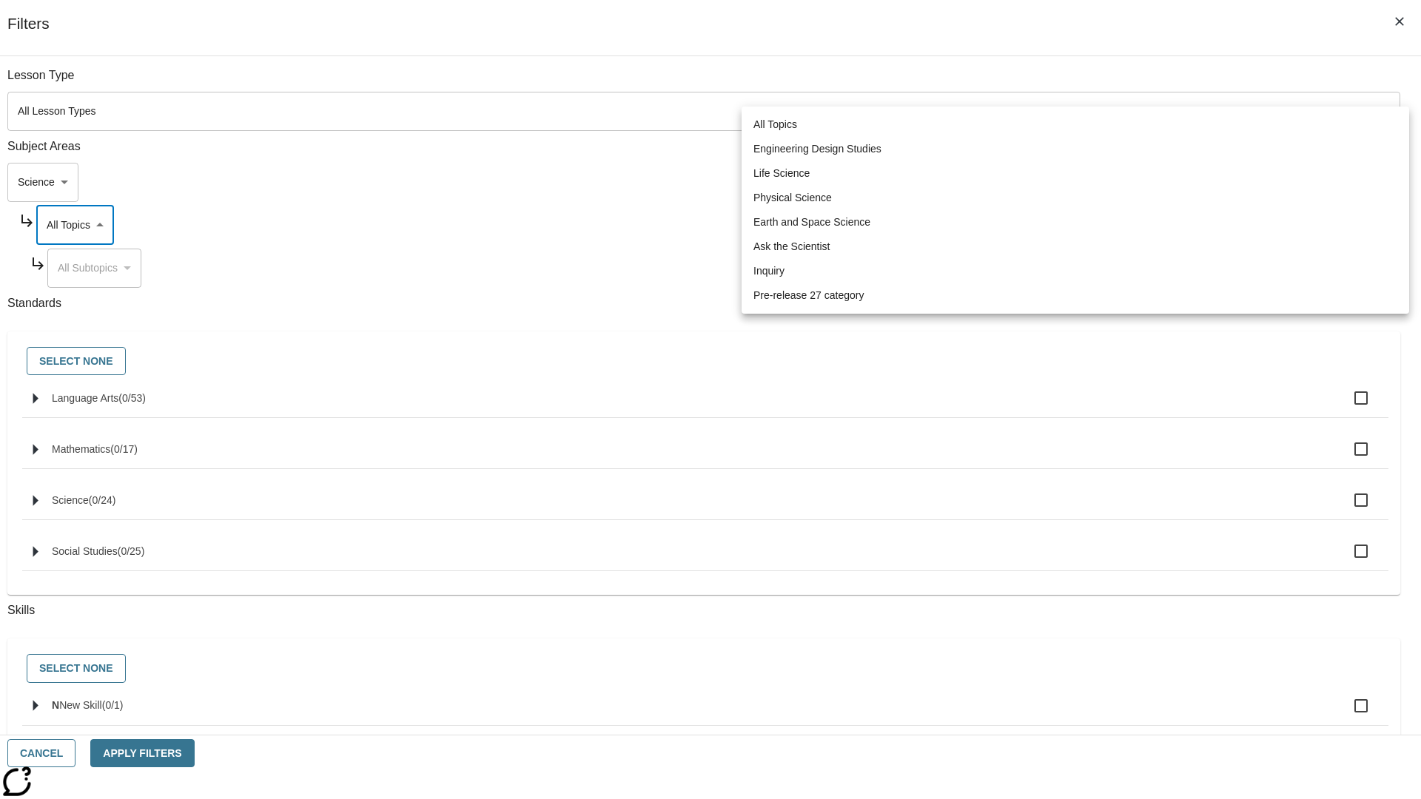
scroll to position [142, 1]
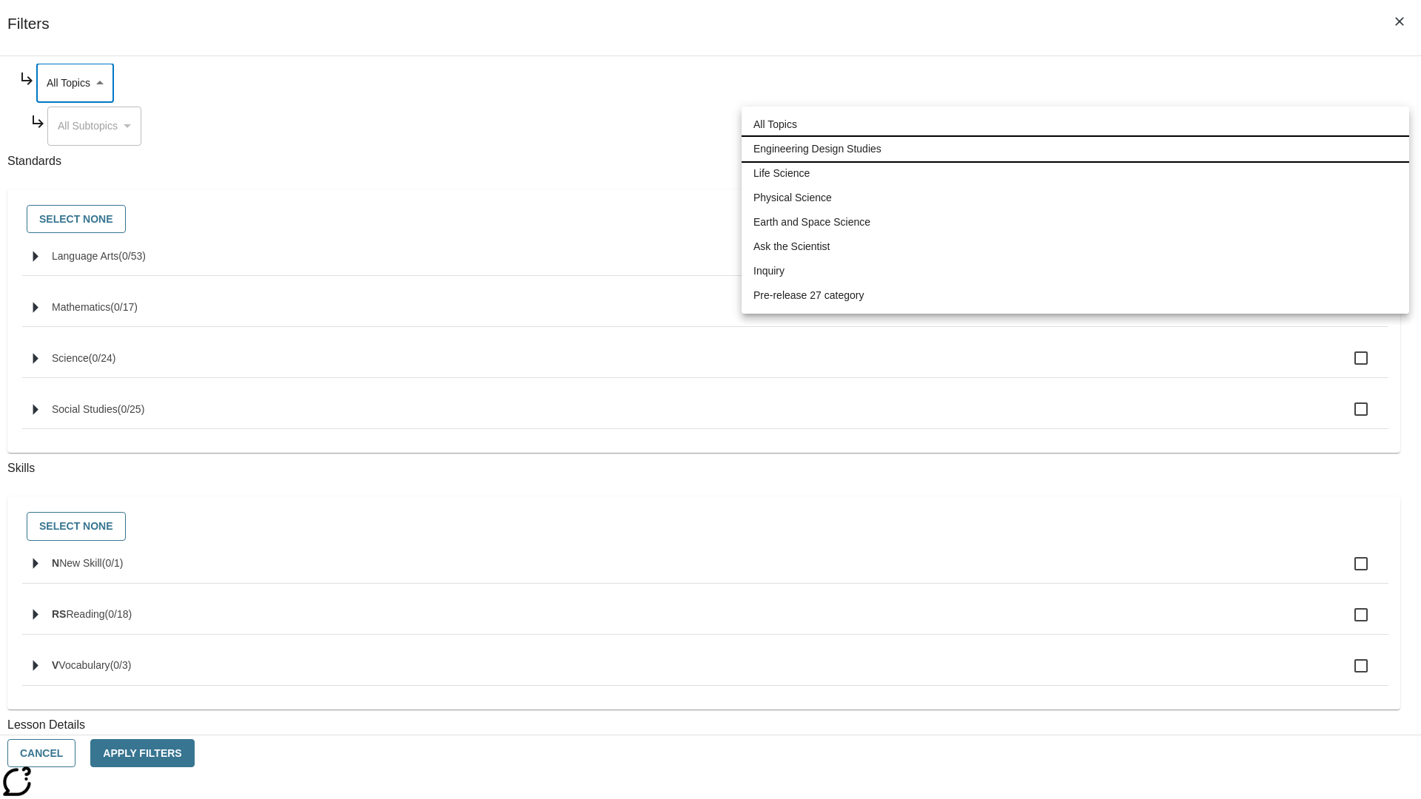
click at [1075, 149] on li "Engineering Design Studies" at bounding box center [1076, 149] width 668 height 24
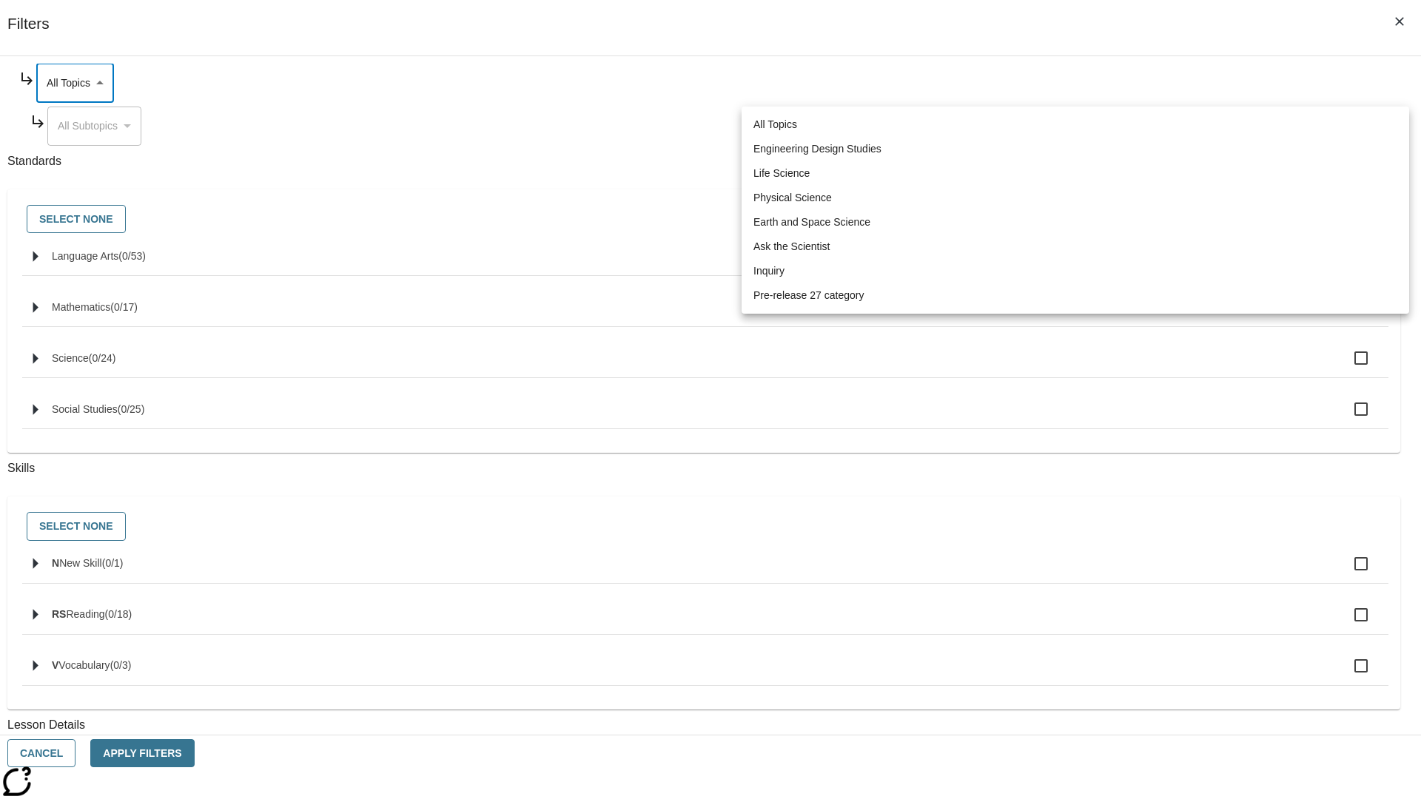
type input "187"
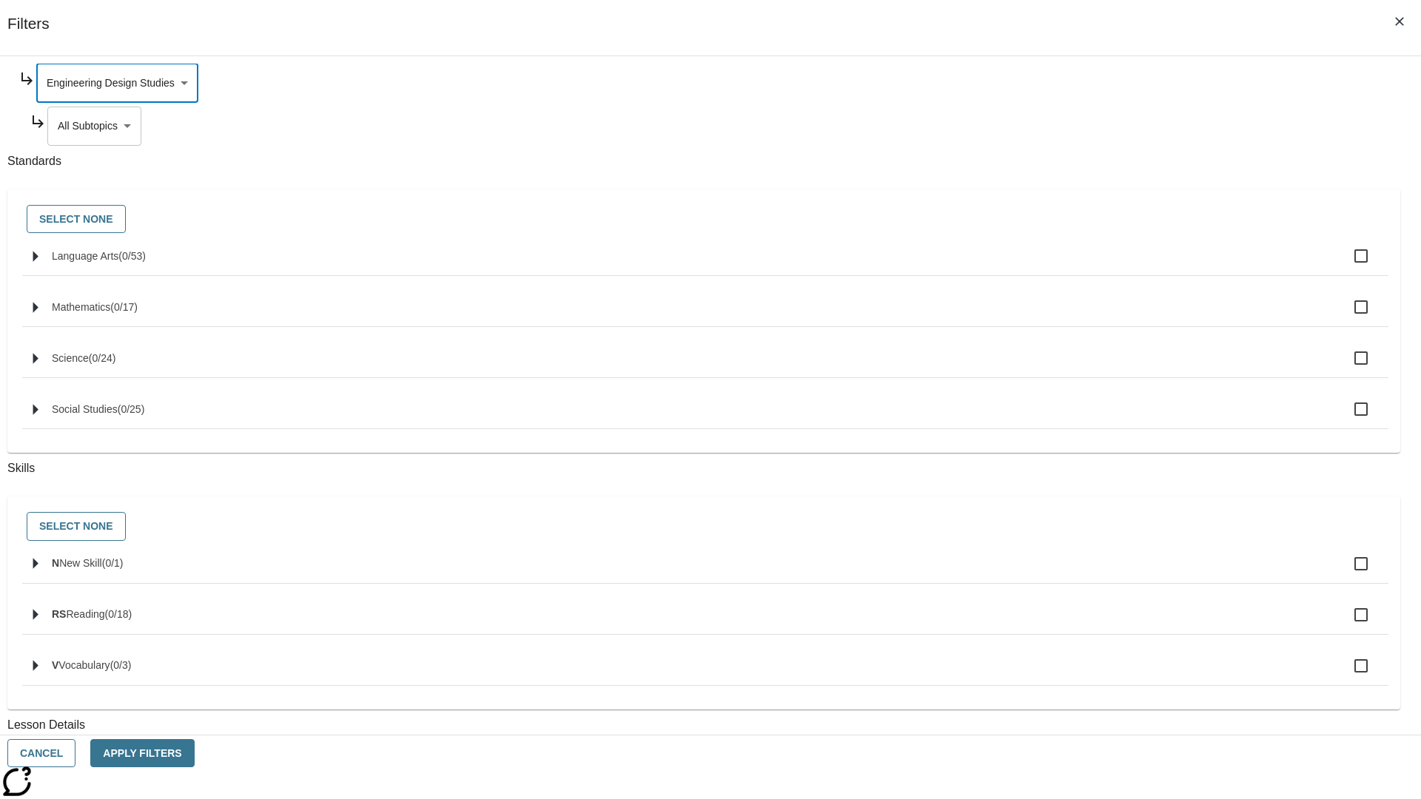
click at [1085, 268] on body "Skip to main content NJ Edition EN Grade 3 2025 Auto Grade 3 Search 0 Tauto Das…" at bounding box center [710, 458] width 1409 height 816
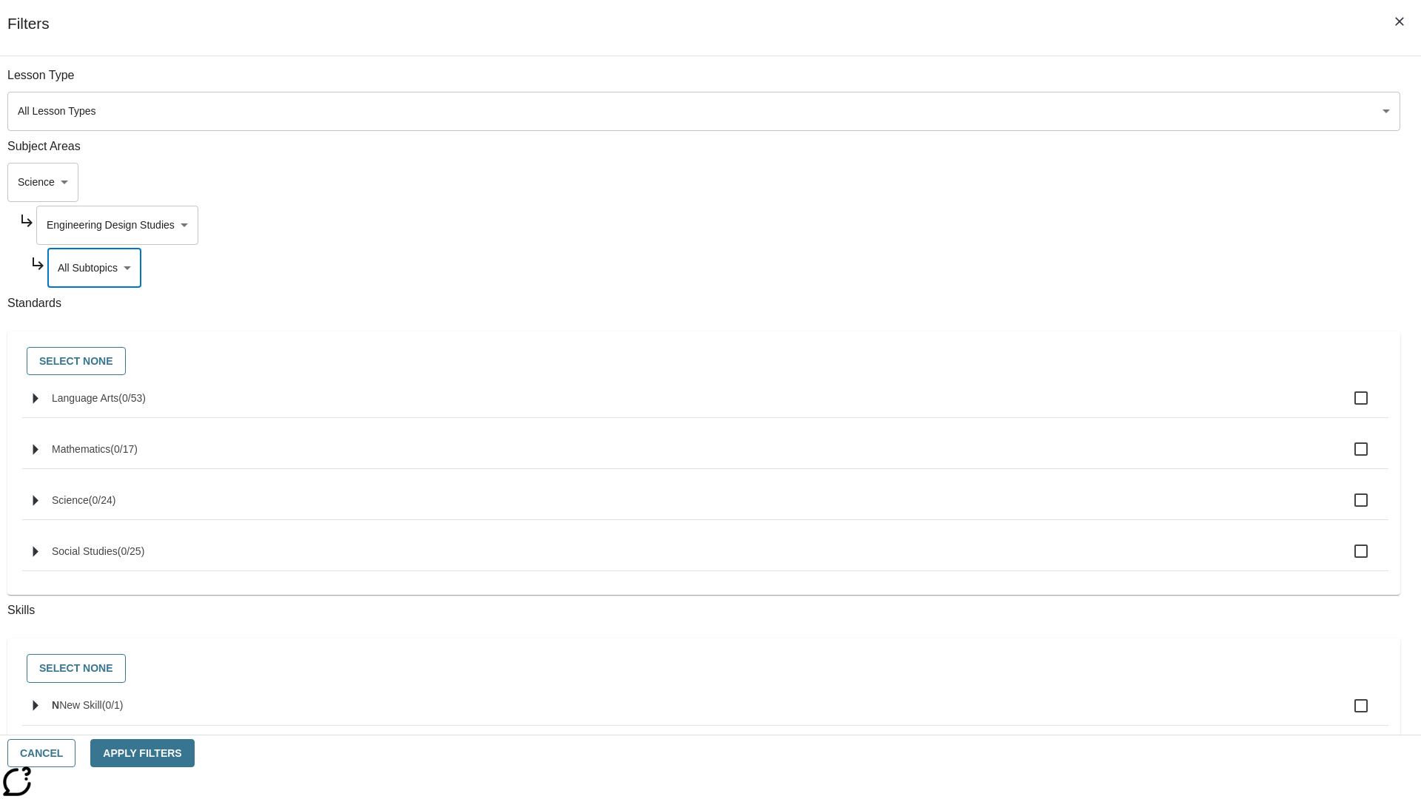
scroll to position [0, 1]
click at [1079, 83] on body "Skip to main content NJ Edition EN Grade 3 2025 Auto Grade 3 Search 0 Tauto Das…" at bounding box center [710, 458] width 1409 height 816
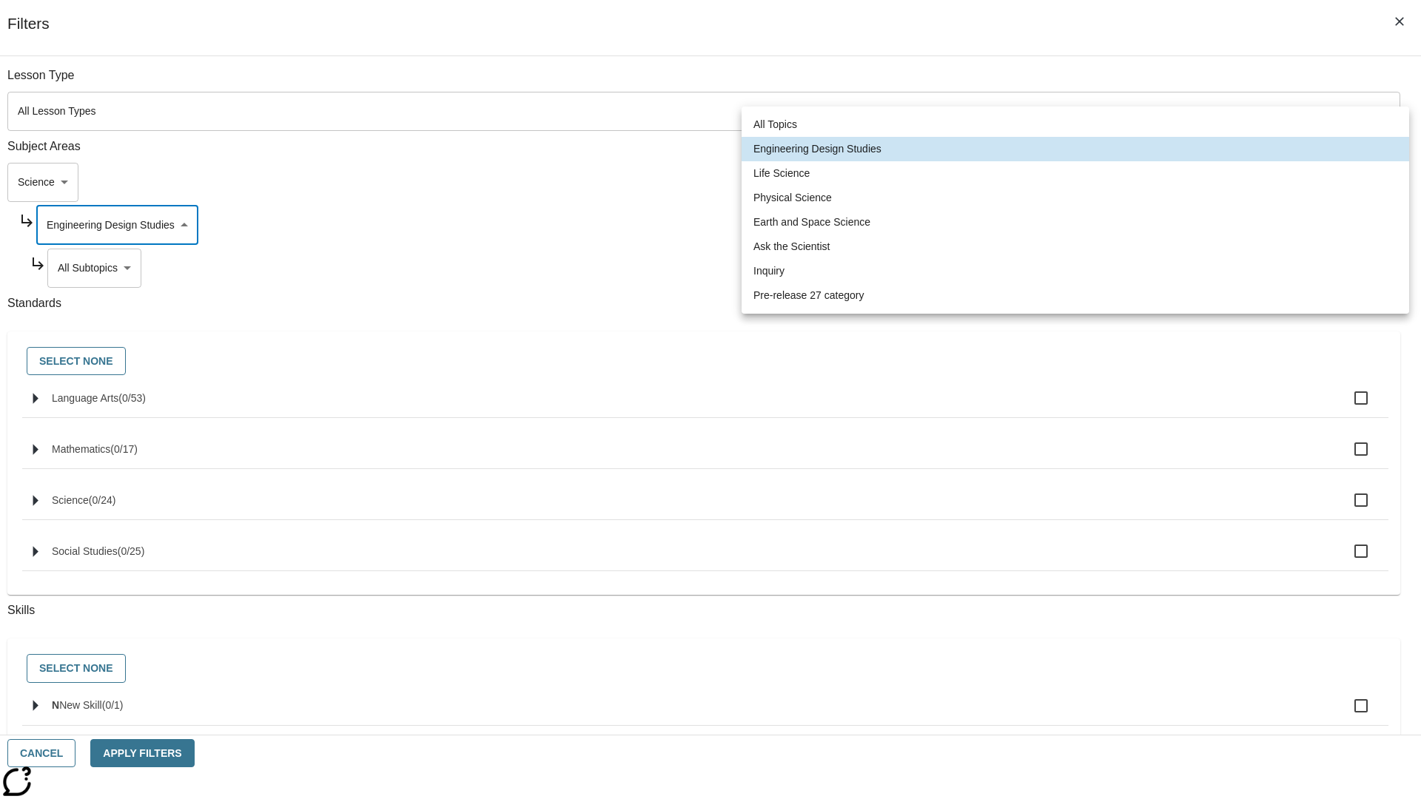
scroll to position [142, 1]
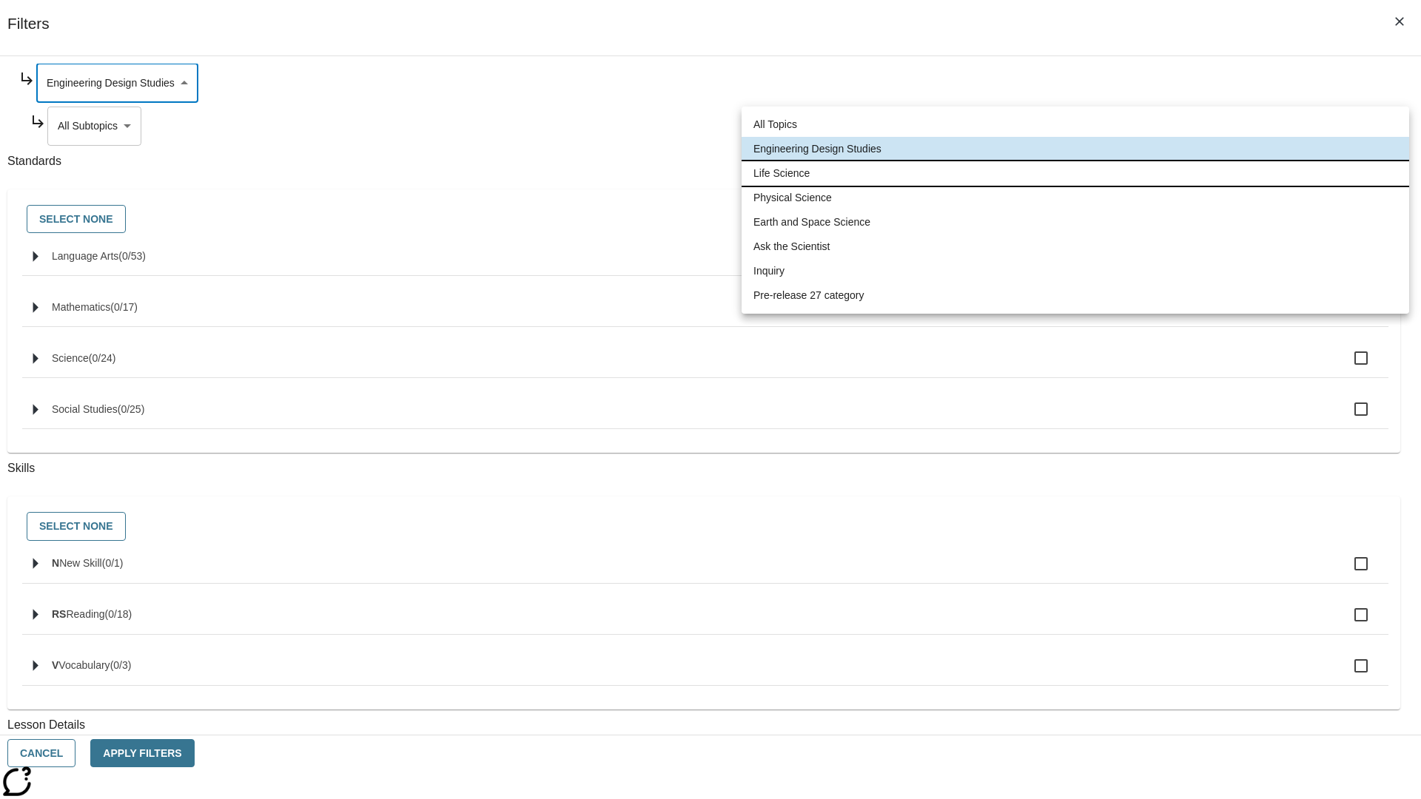
click at [1075, 173] on li "Life Science" at bounding box center [1076, 173] width 668 height 24
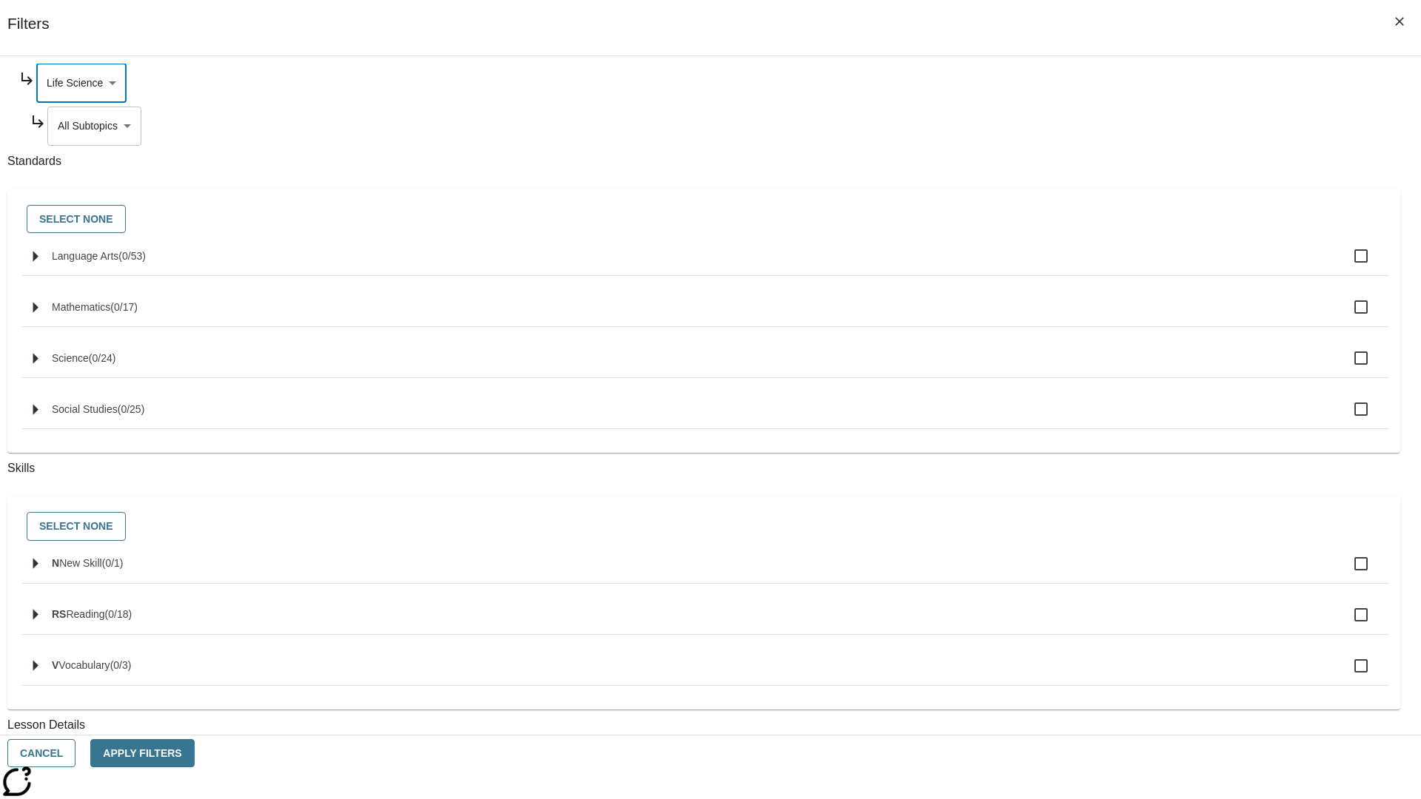
scroll to position [0, 1]
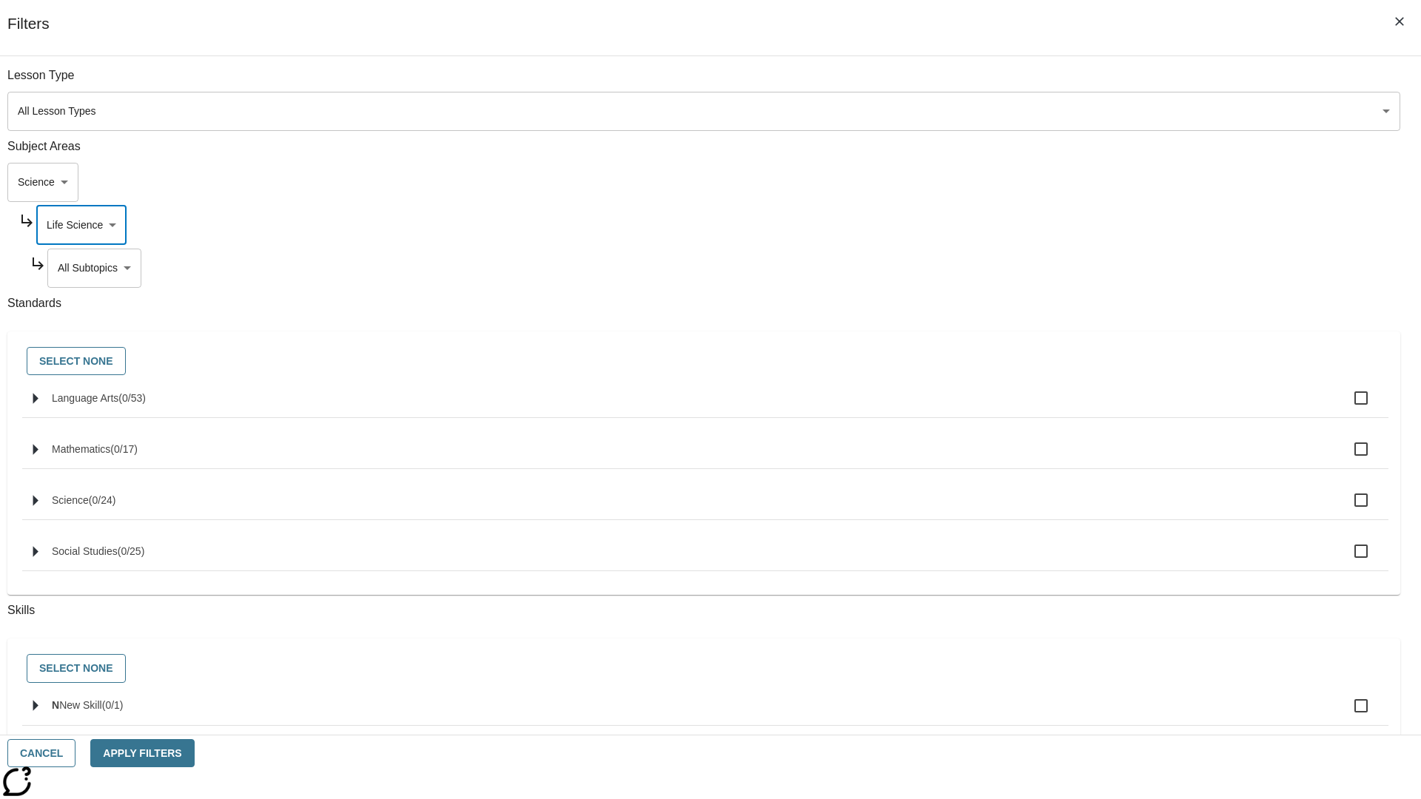
click at [1085, 83] on body "Skip to main content NJ Edition EN Grade 3 2025 Auto Grade 3 Search 0 Tauto Das…" at bounding box center [710, 458] width 1409 height 816
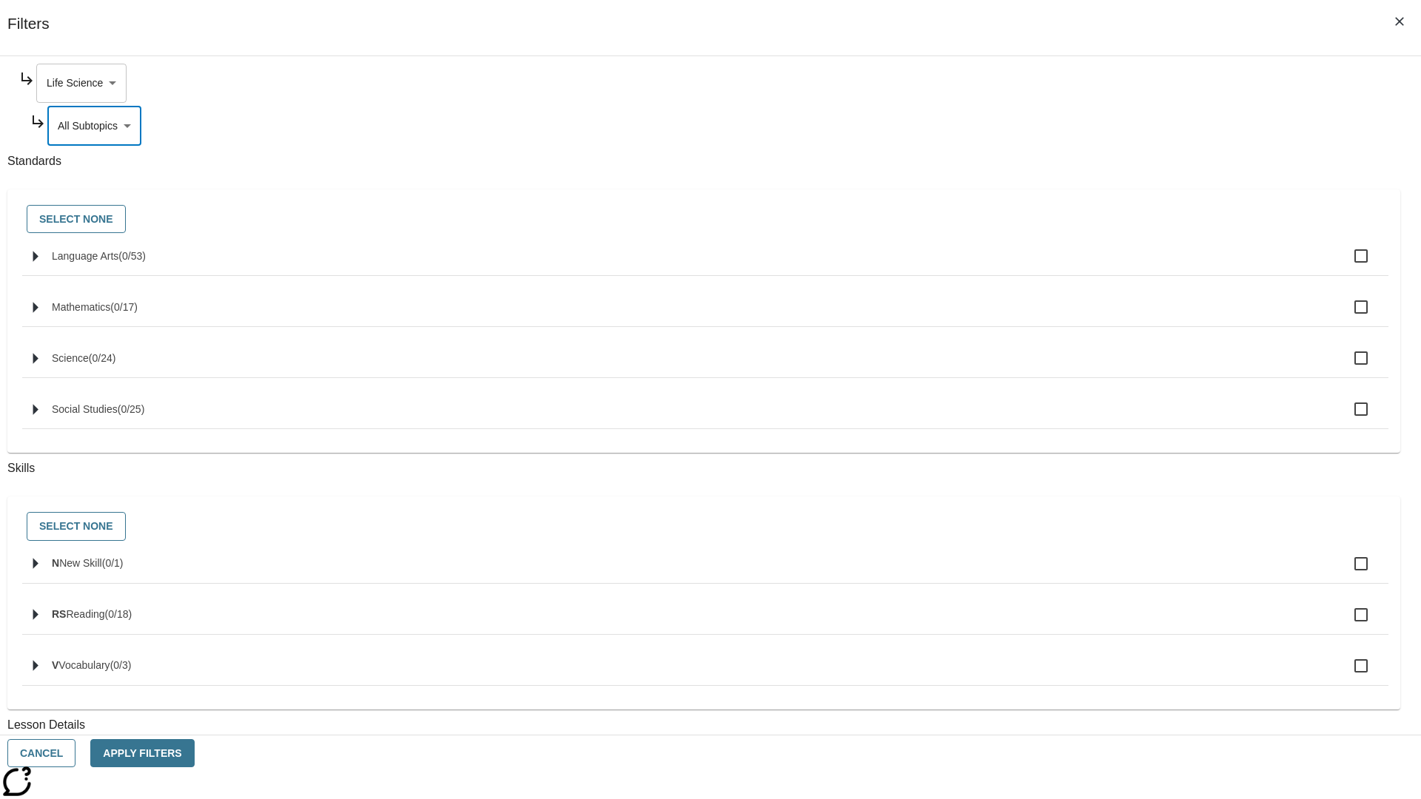
click at [1079, 83] on body "Skip to main content NJ Edition EN Grade 3 2025 Auto Grade 3 Search 0 Tauto Das…" at bounding box center [710, 458] width 1409 height 816
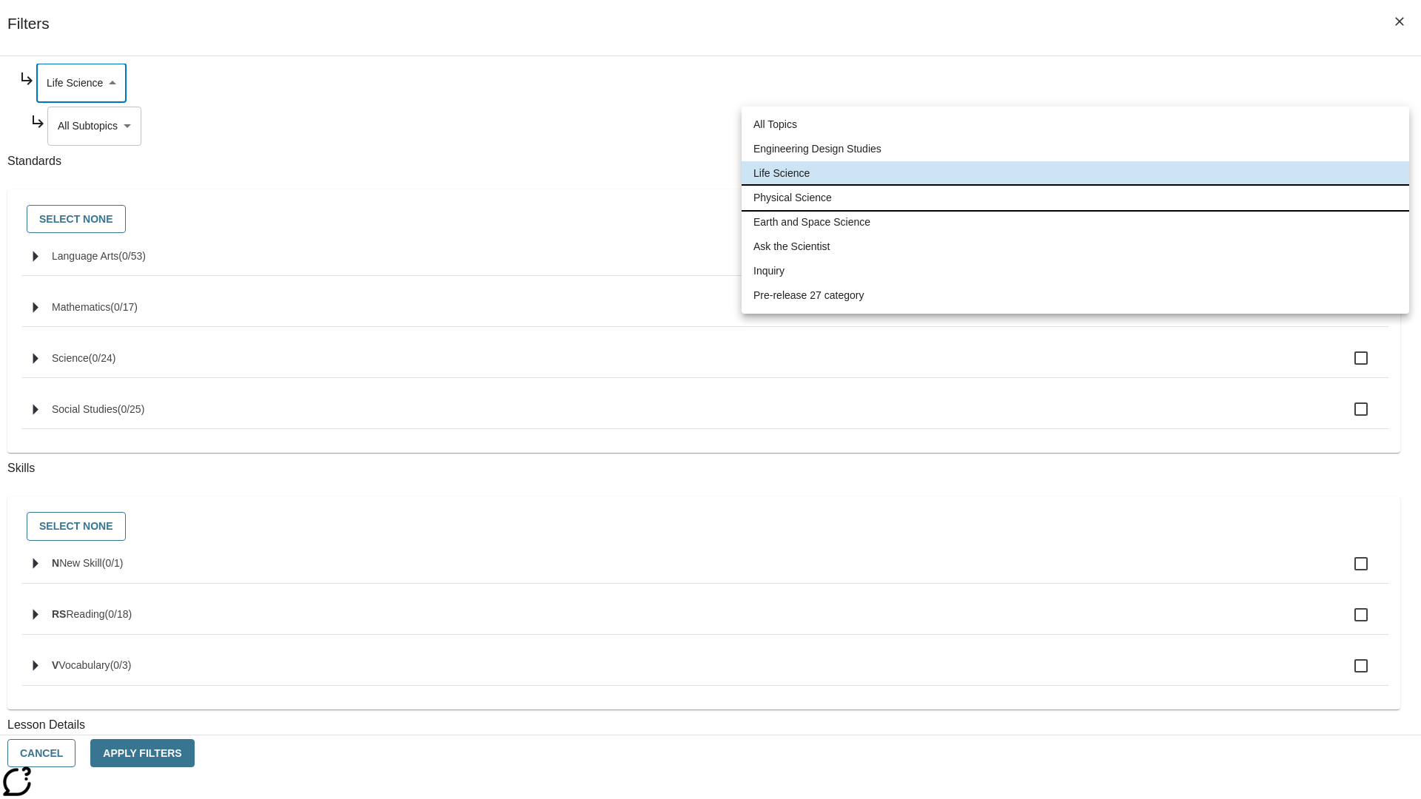
click at [1075, 198] on li "Physical Science" at bounding box center [1076, 198] width 668 height 24
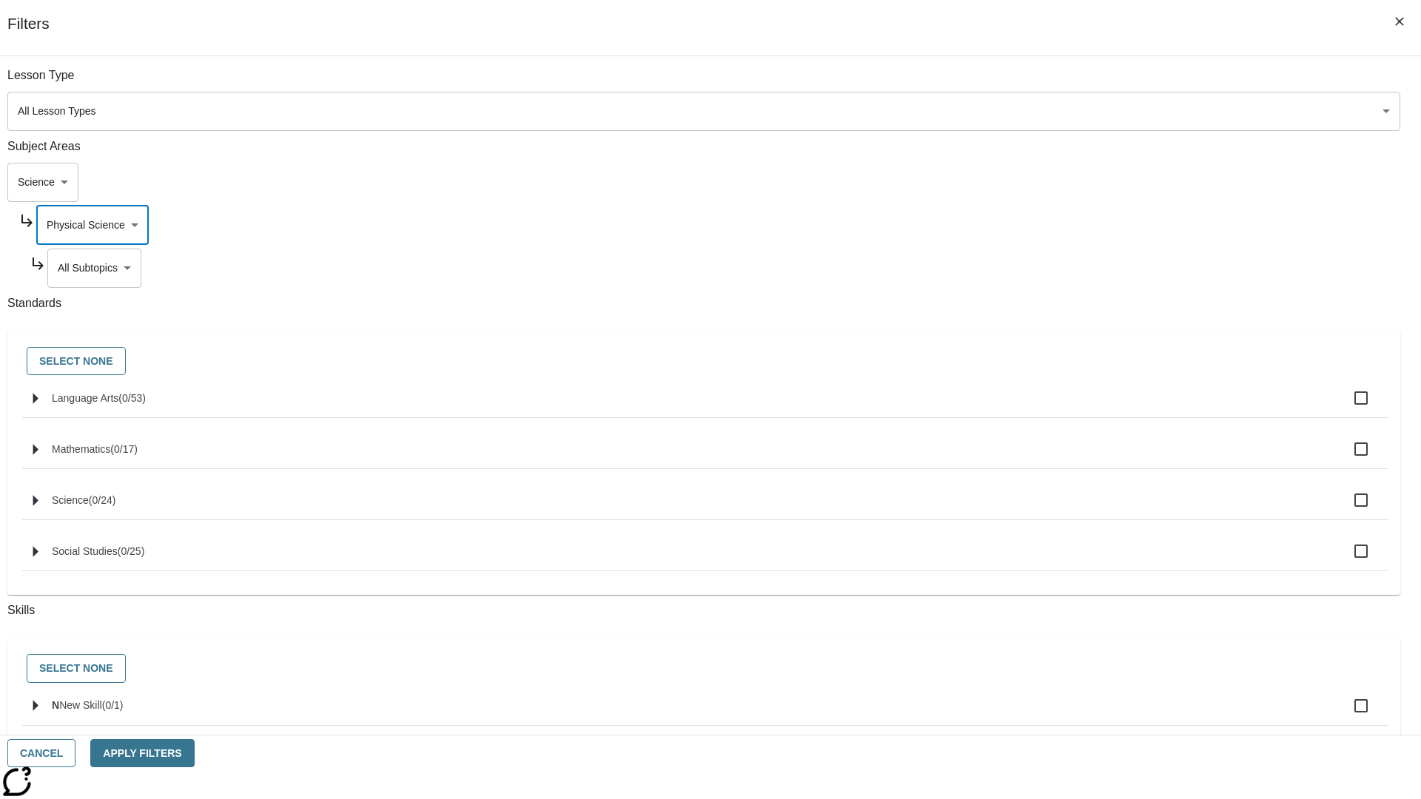
click at [1085, 83] on body "Skip to main content NJ Edition EN Grade 3 2025 Auto Grade 3 Search 0 Tauto Das…" at bounding box center [710, 458] width 1409 height 816
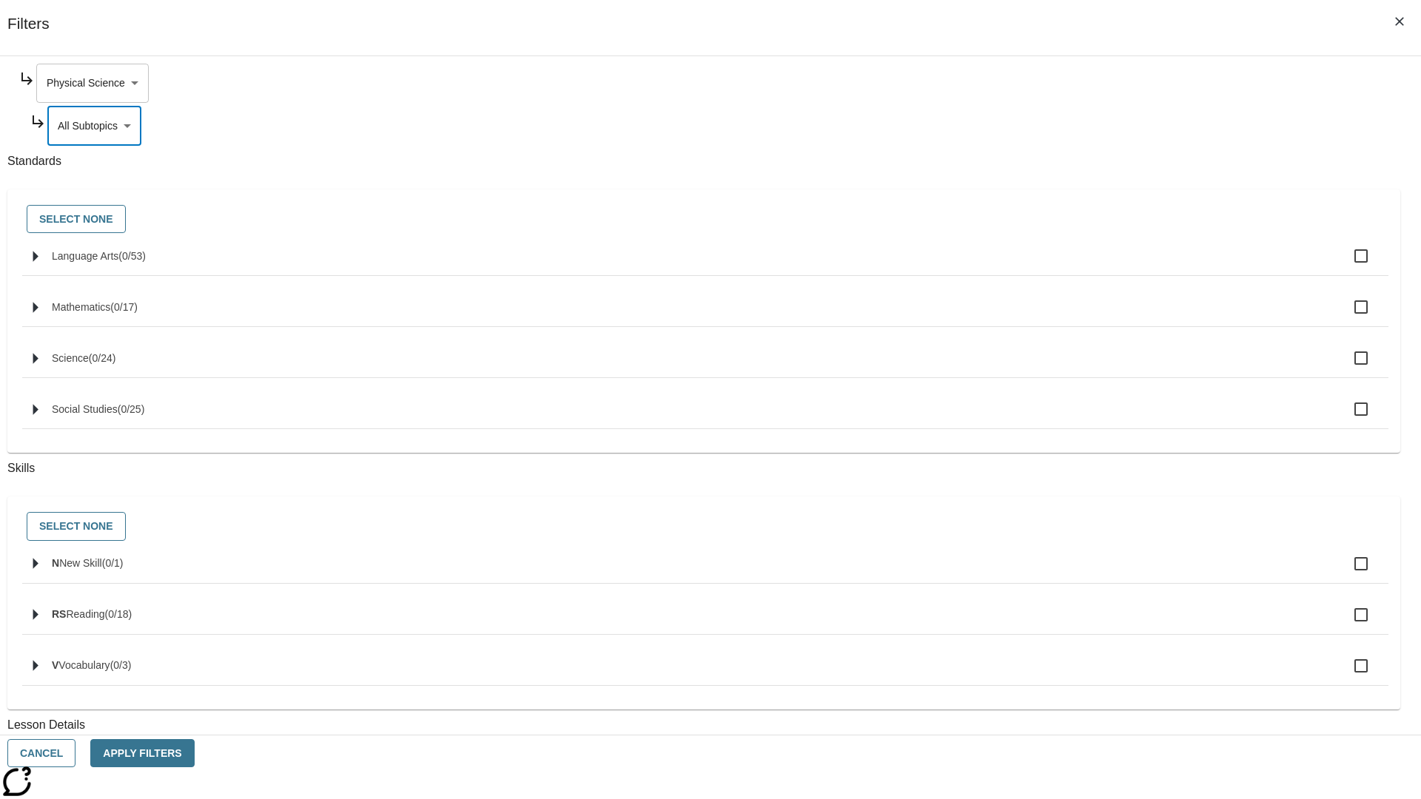
click at [1079, 83] on body "Skip to main content NJ Edition EN Grade 3 2025 Auto Grade 3 Search 0 Tauto Das…" at bounding box center [710, 458] width 1409 height 816
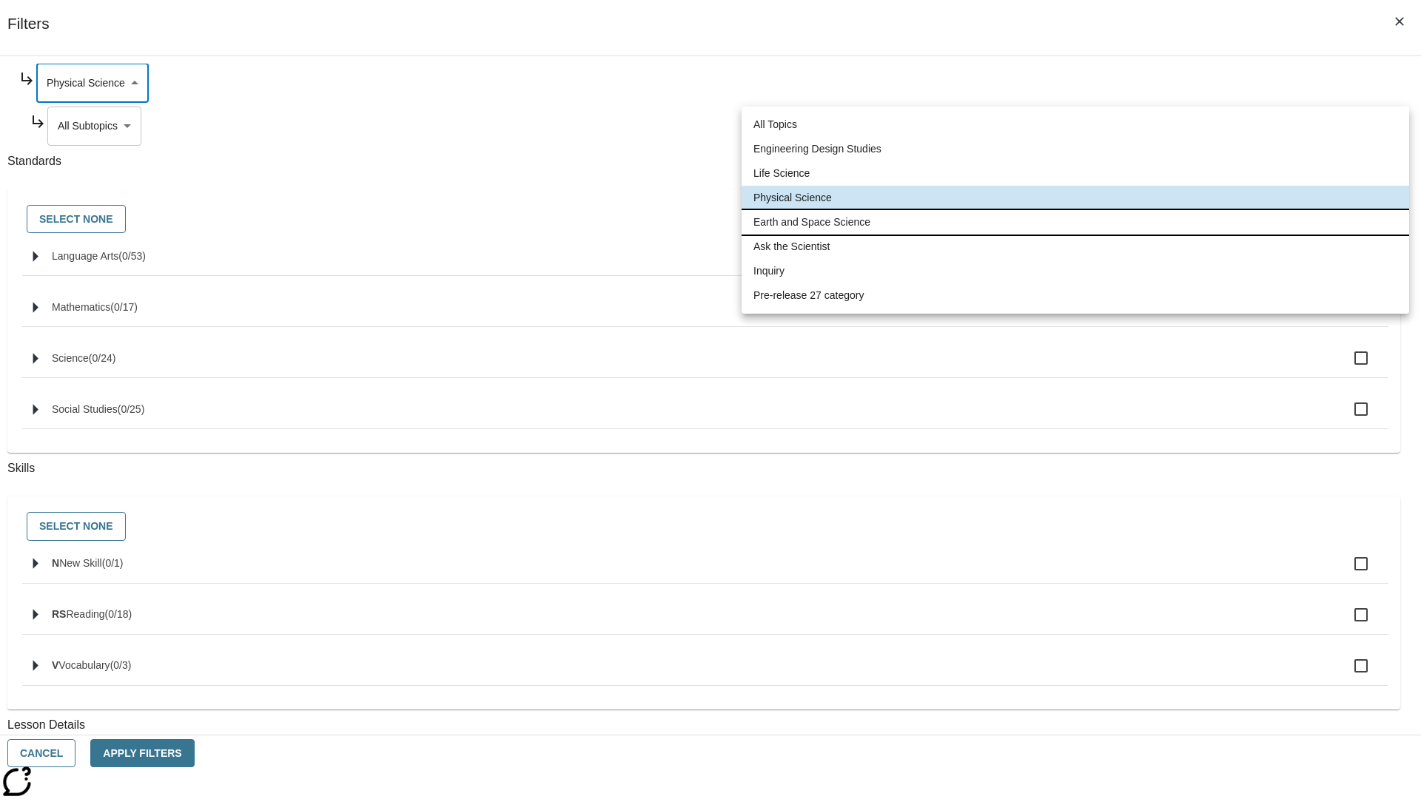
click at [1075, 222] on li "Earth and Space Science" at bounding box center [1076, 222] width 668 height 24
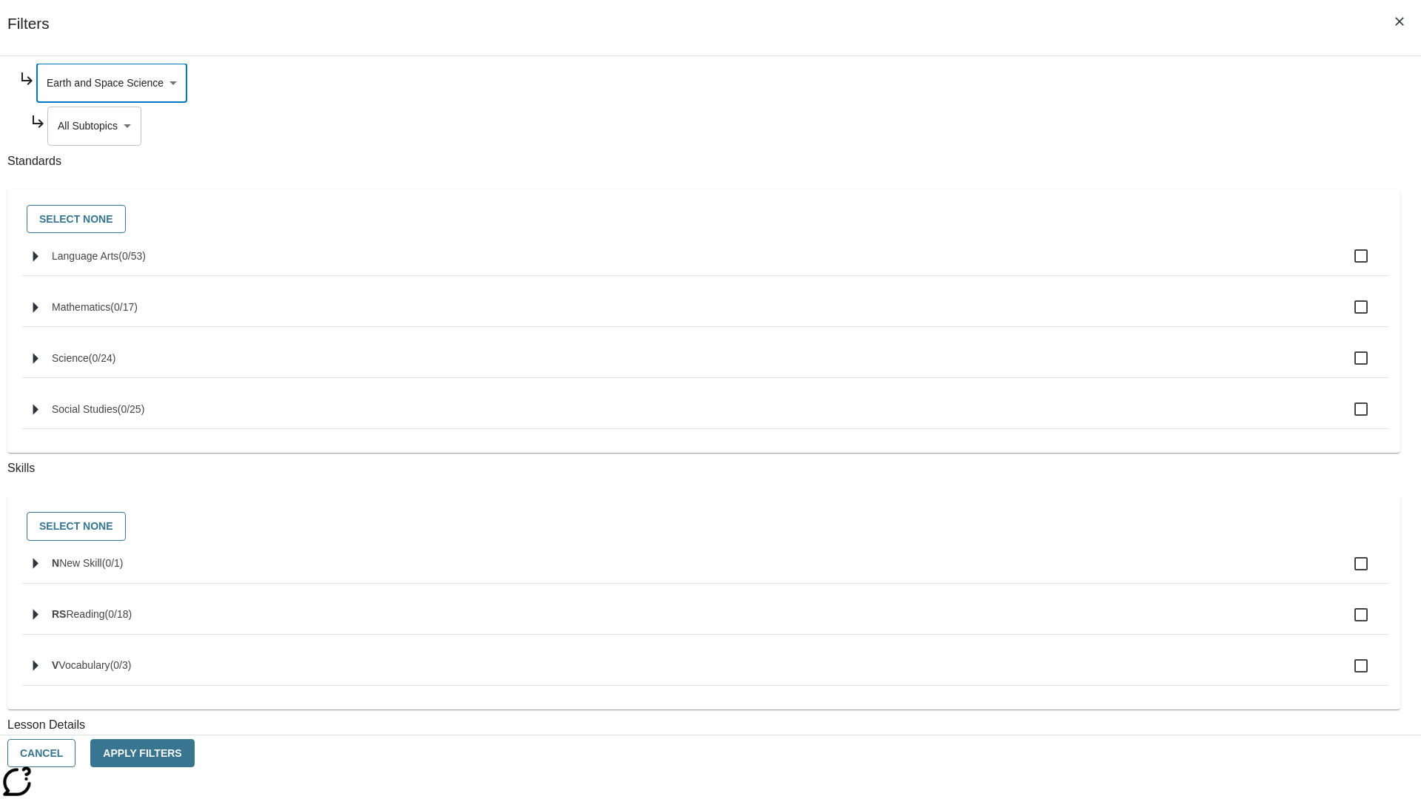
scroll to position [0, 1]
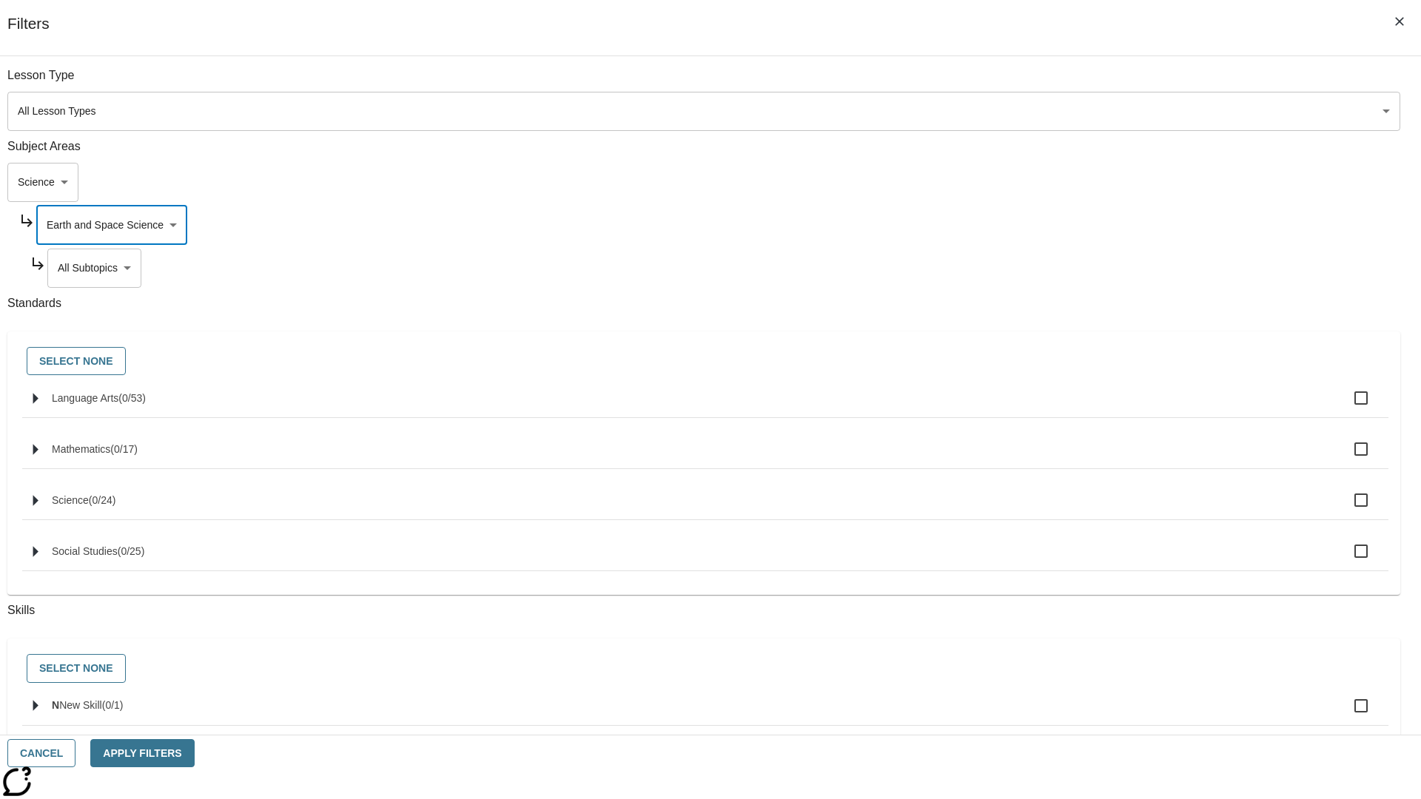
click at [1085, 83] on body "Skip to main content NJ Edition EN Grade 3 2025 Auto Grade 3 Search 0 Tauto Das…" at bounding box center [710, 458] width 1409 height 816
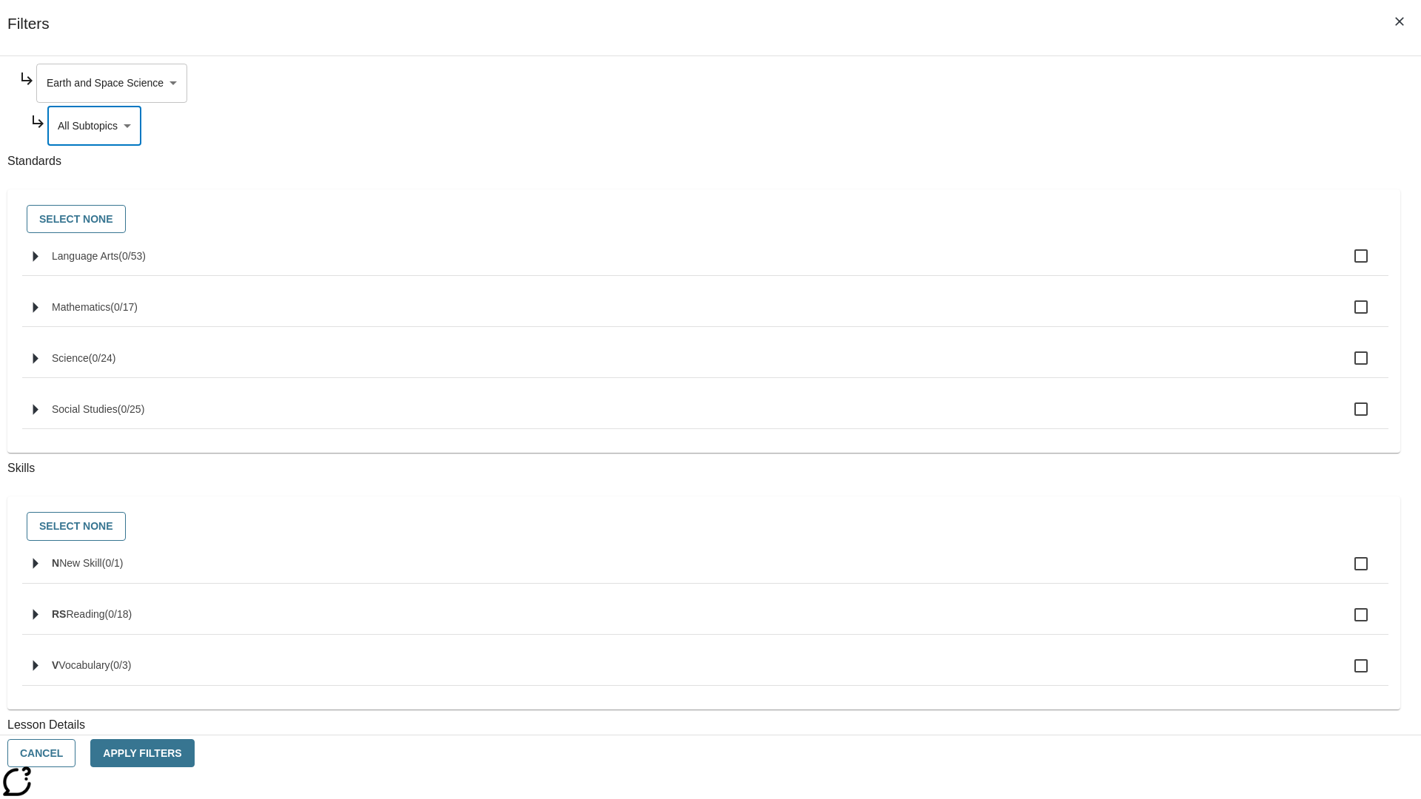
click at [1079, 83] on body "Skip to main content NJ Edition EN Grade 3 2025 Auto Grade 3 Search 0 Tauto Das…" at bounding box center [710, 458] width 1409 height 816
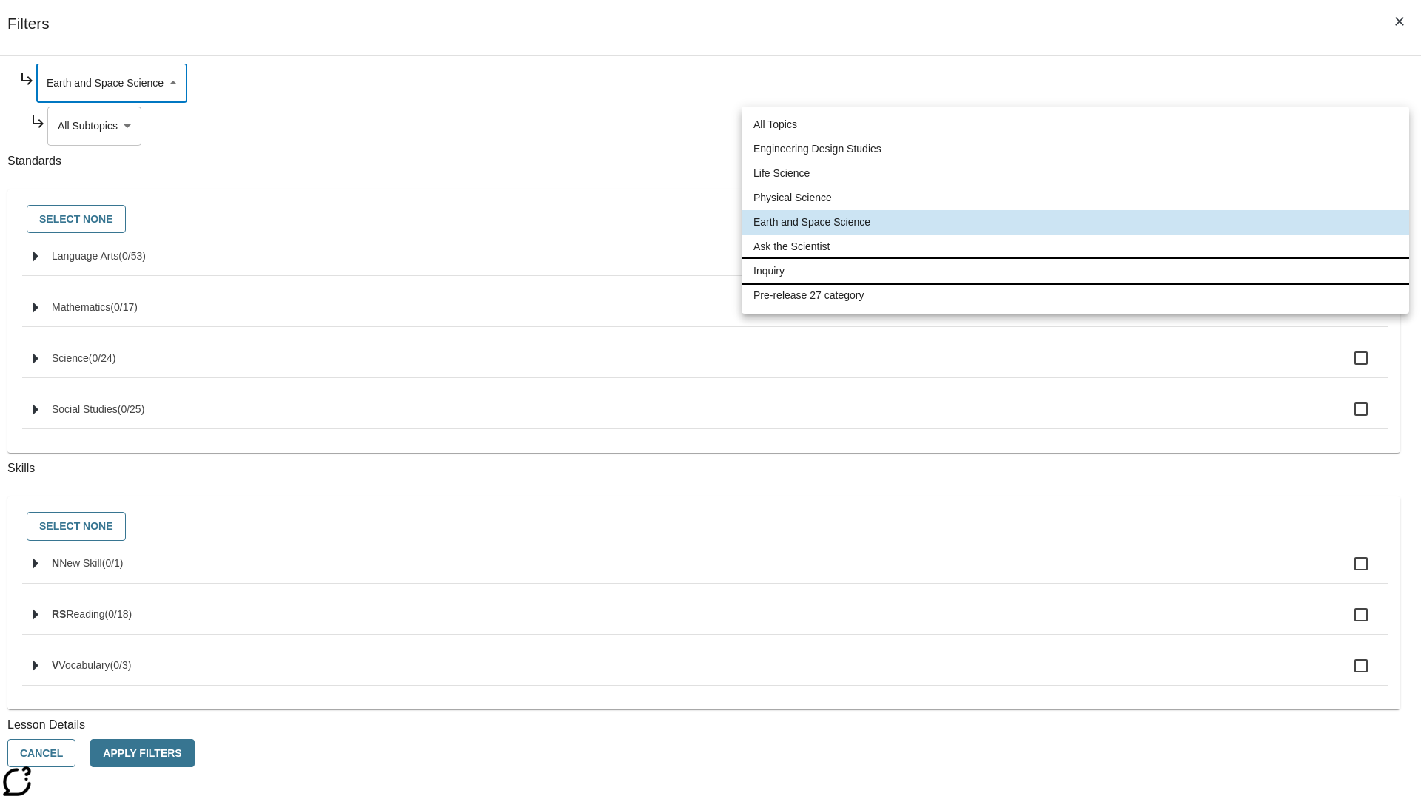
click at [1075, 271] on li "Inquiry" at bounding box center [1076, 271] width 668 height 24
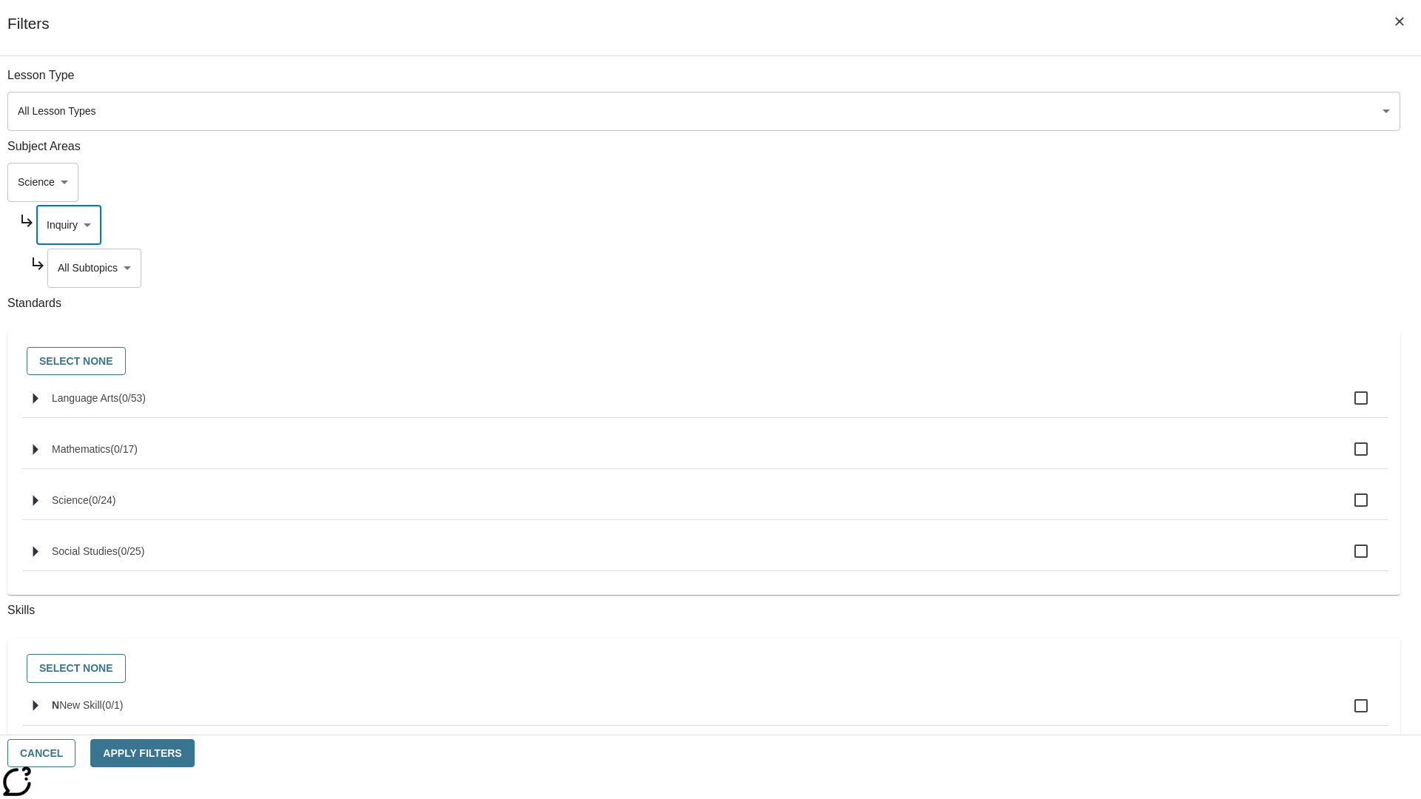
scroll to position [185, 1]
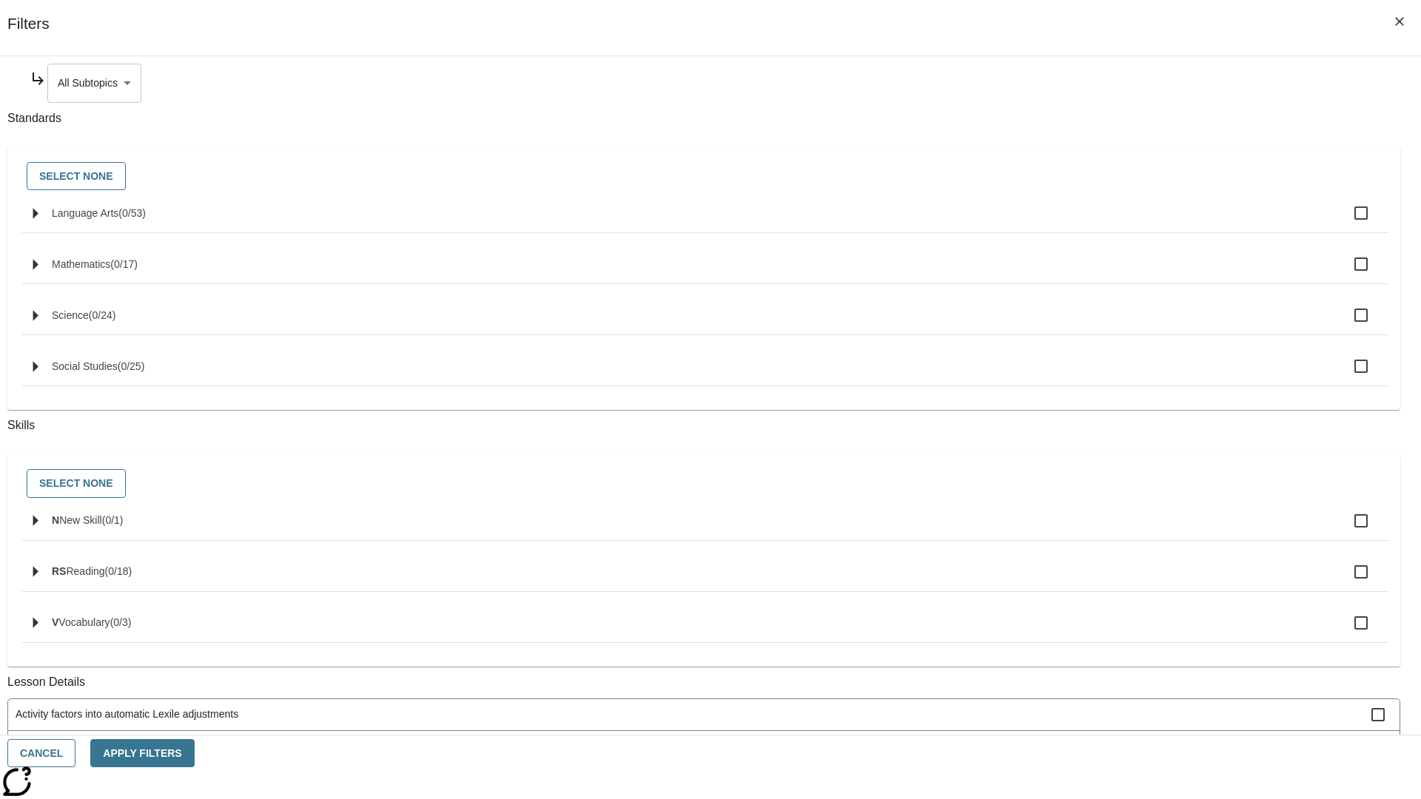
click at [1085, 83] on body "Skip to main content NJ Edition EN Grade 3 2025 Auto Grade 3 Search 0 Tauto Das…" at bounding box center [710, 458] width 1409 height 816
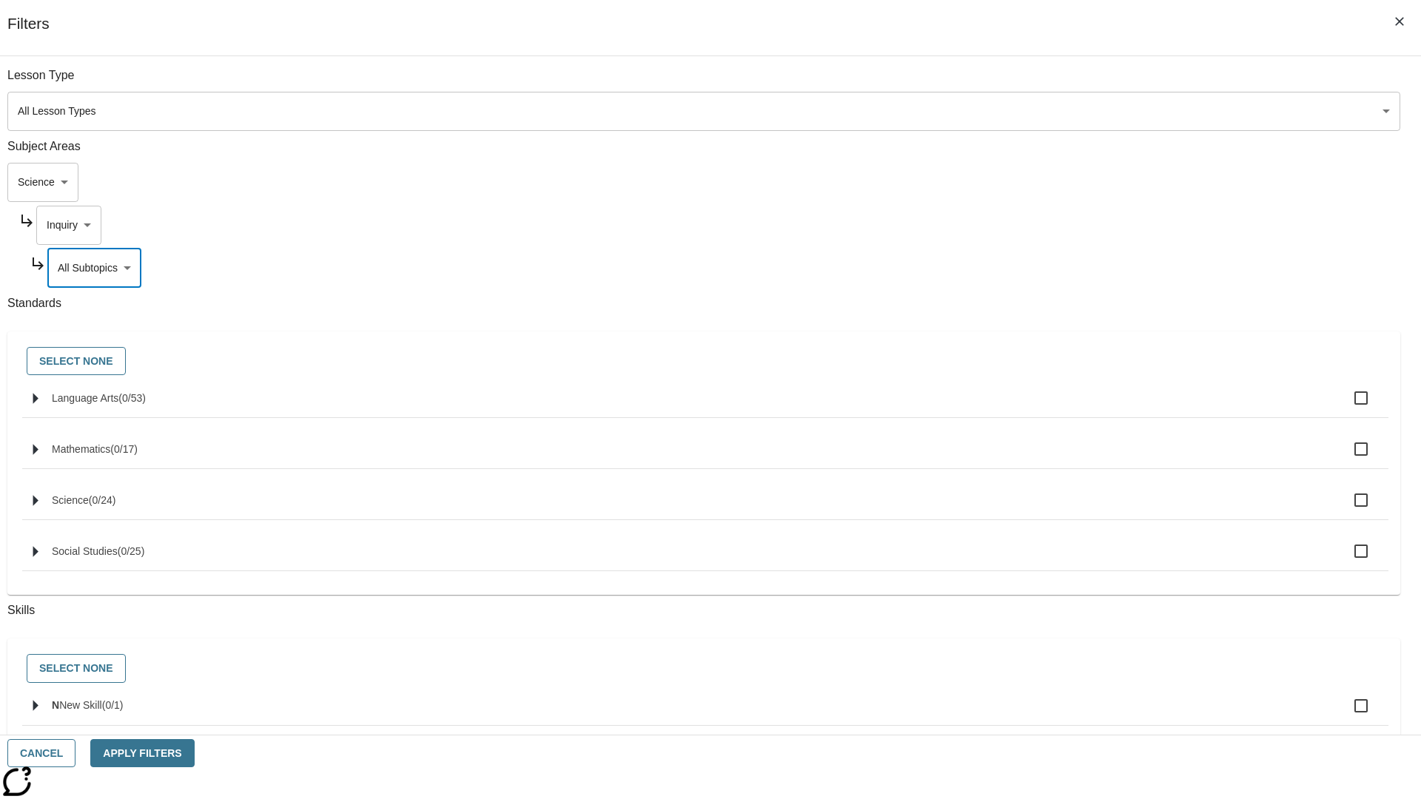
click at [1079, 83] on body "Skip to main content NJ Edition EN Grade 3 2025 Auto Grade 3 Search 0 Tauto Das…" at bounding box center [710, 458] width 1409 height 816
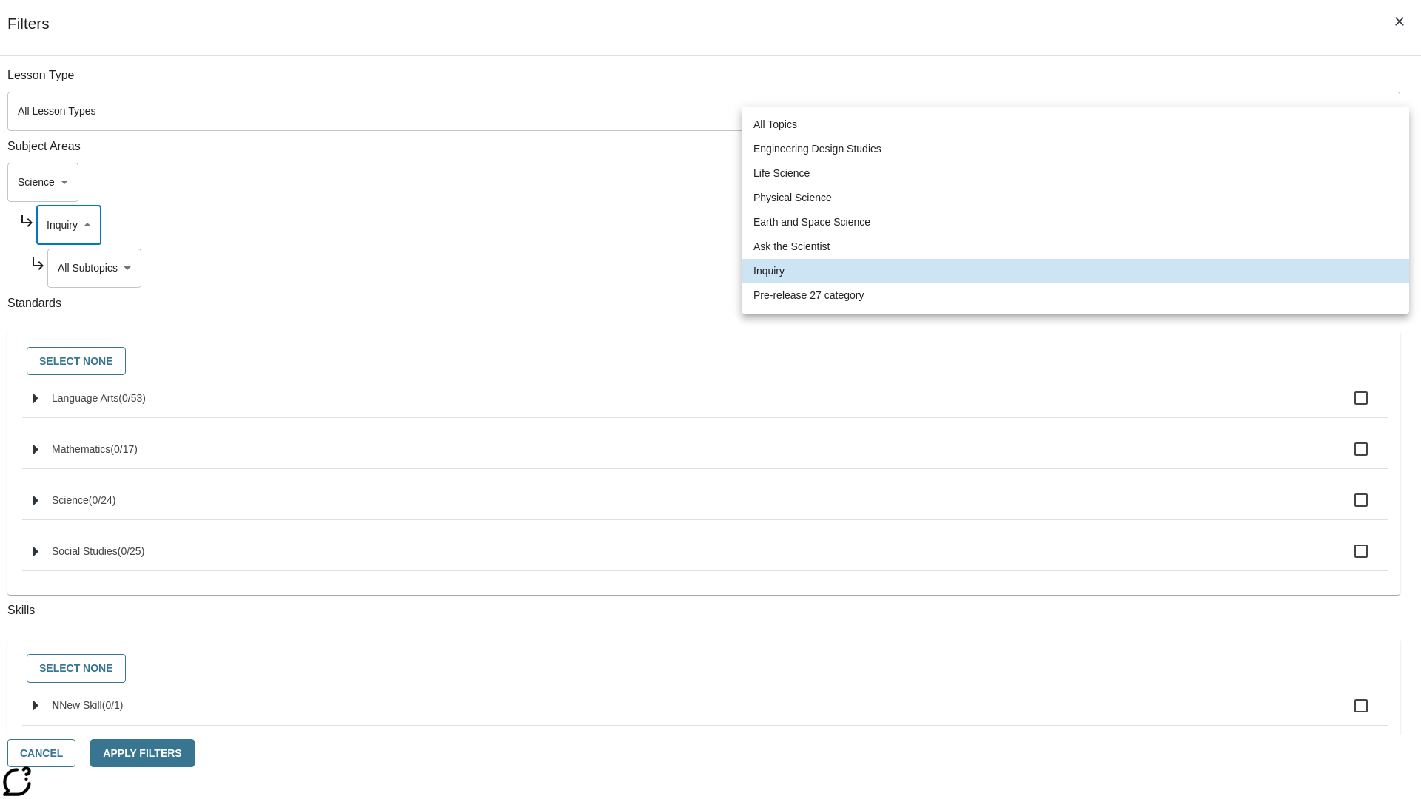
scroll to position [142, 1]
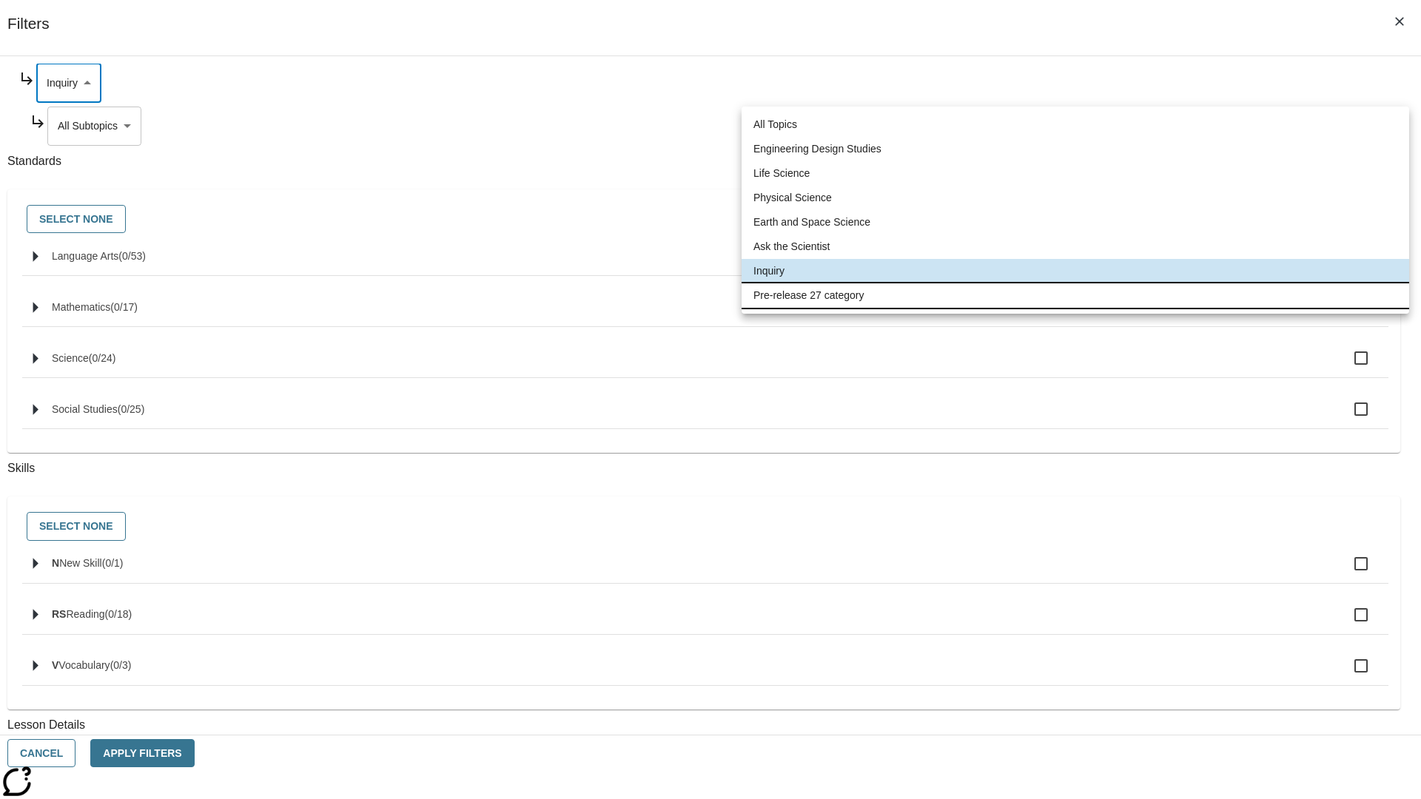
click at [1075, 295] on li "Pre-release 27 category" at bounding box center [1076, 295] width 668 height 24
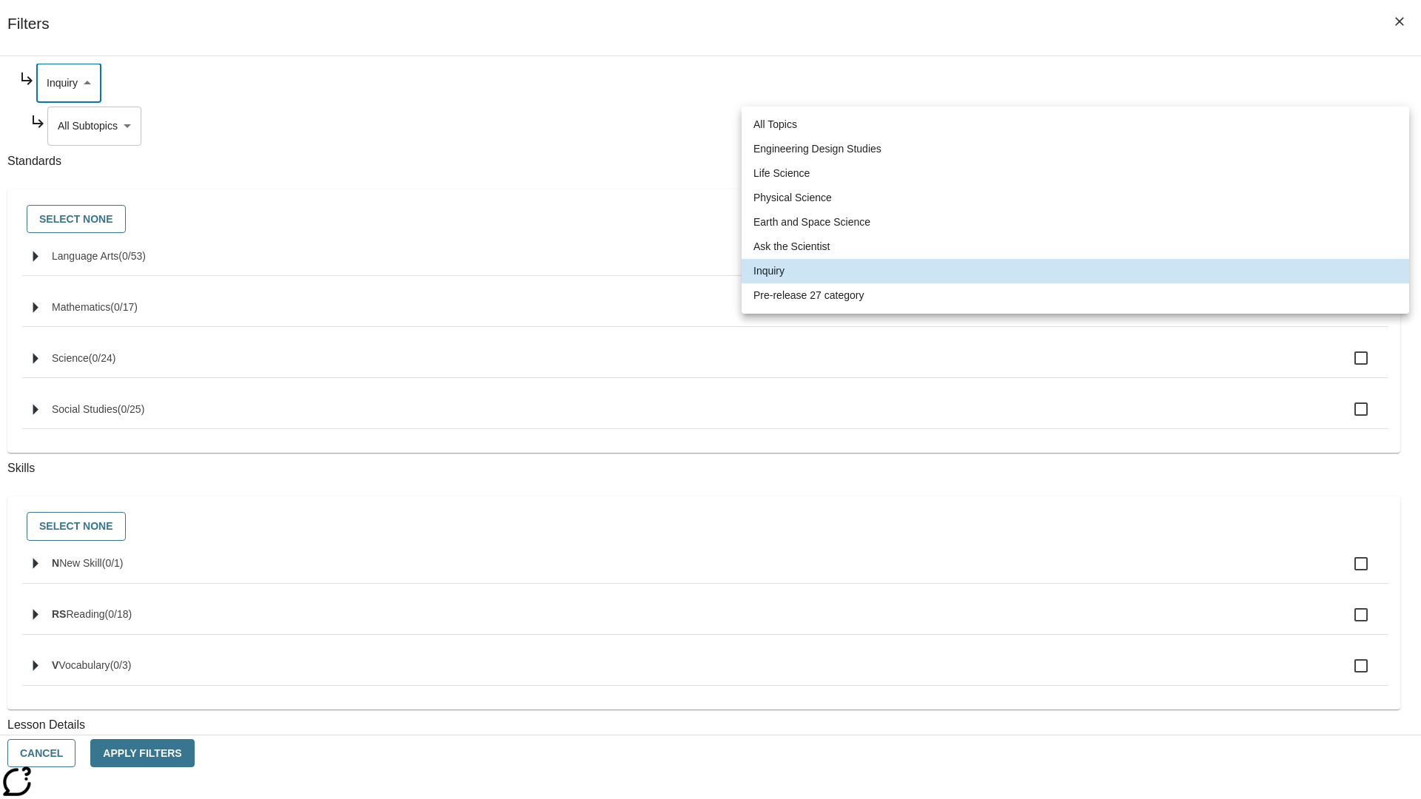
type input "271"
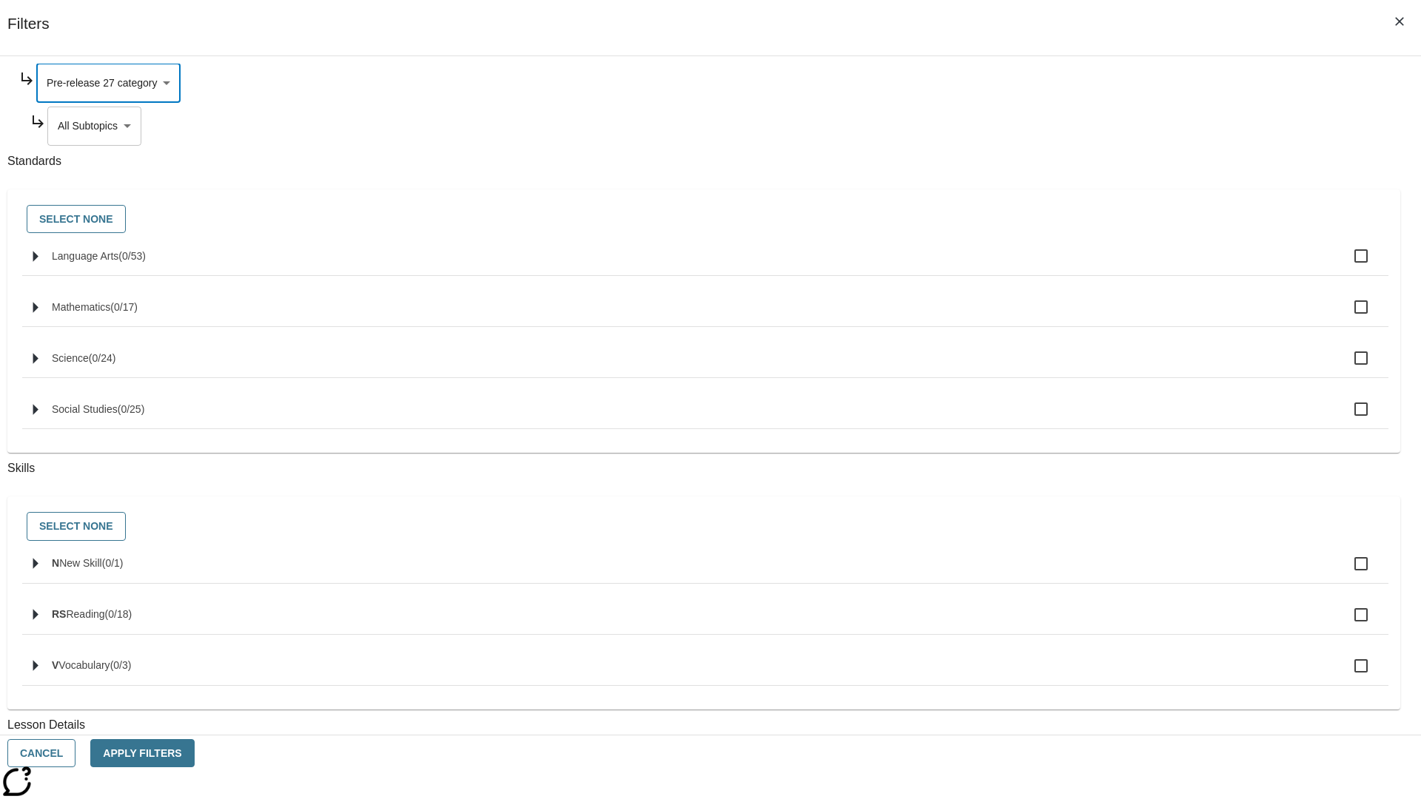
scroll to position [0, 1]
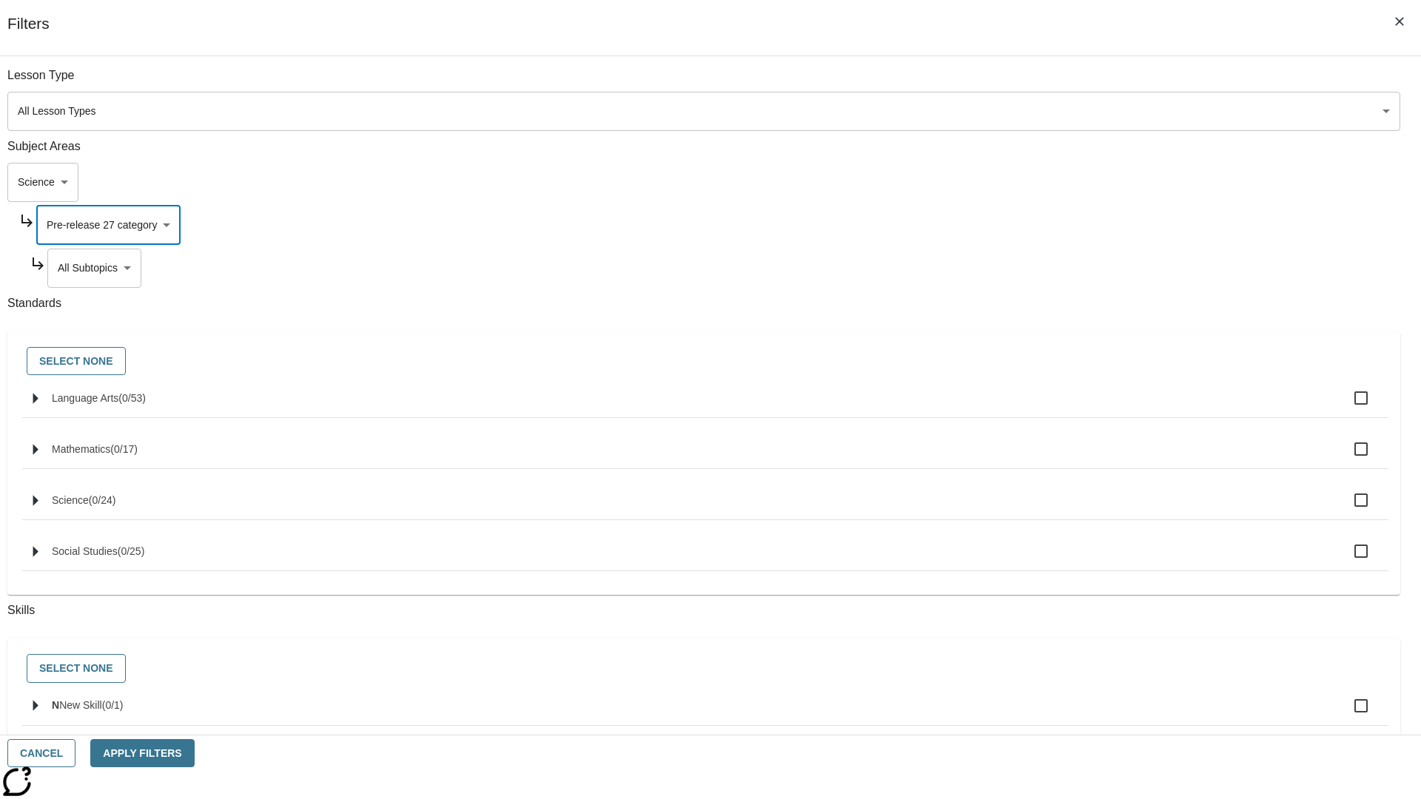
click at [1085, 83] on body "Skip to main content NJ Edition EN Grade 3 2025 Auto Grade 3 Search 0 Tauto Das…" at bounding box center [710, 458] width 1409 height 816
click at [1065, 83] on body "Skip to main content NJ Edition EN Grade 3 2025 Auto Grade 3 Search 0 Tauto Das…" at bounding box center [710, 458] width 1409 height 816
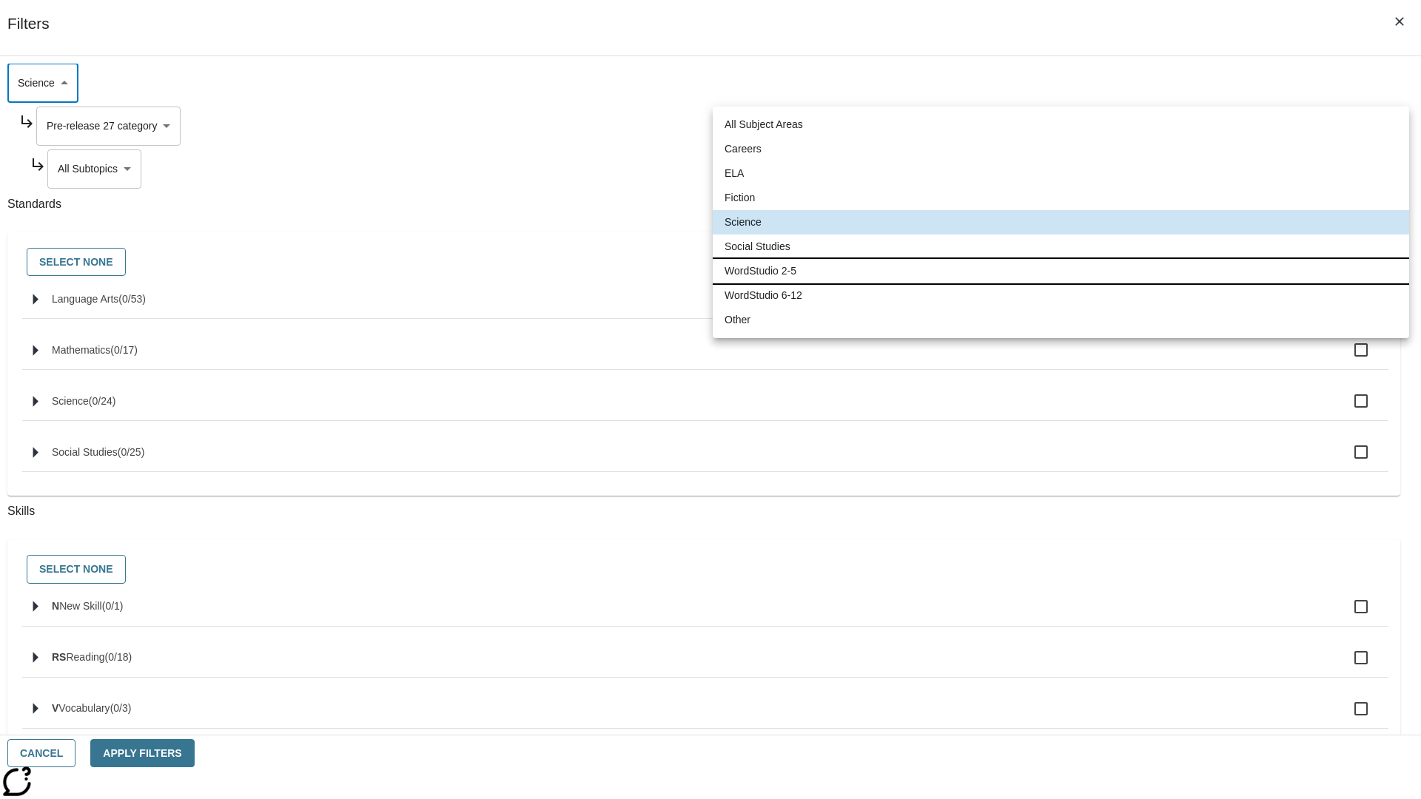
click at [1061, 271] on li "WordStudio 2-5" at bounding box center [1061, 271] width 696 height 24
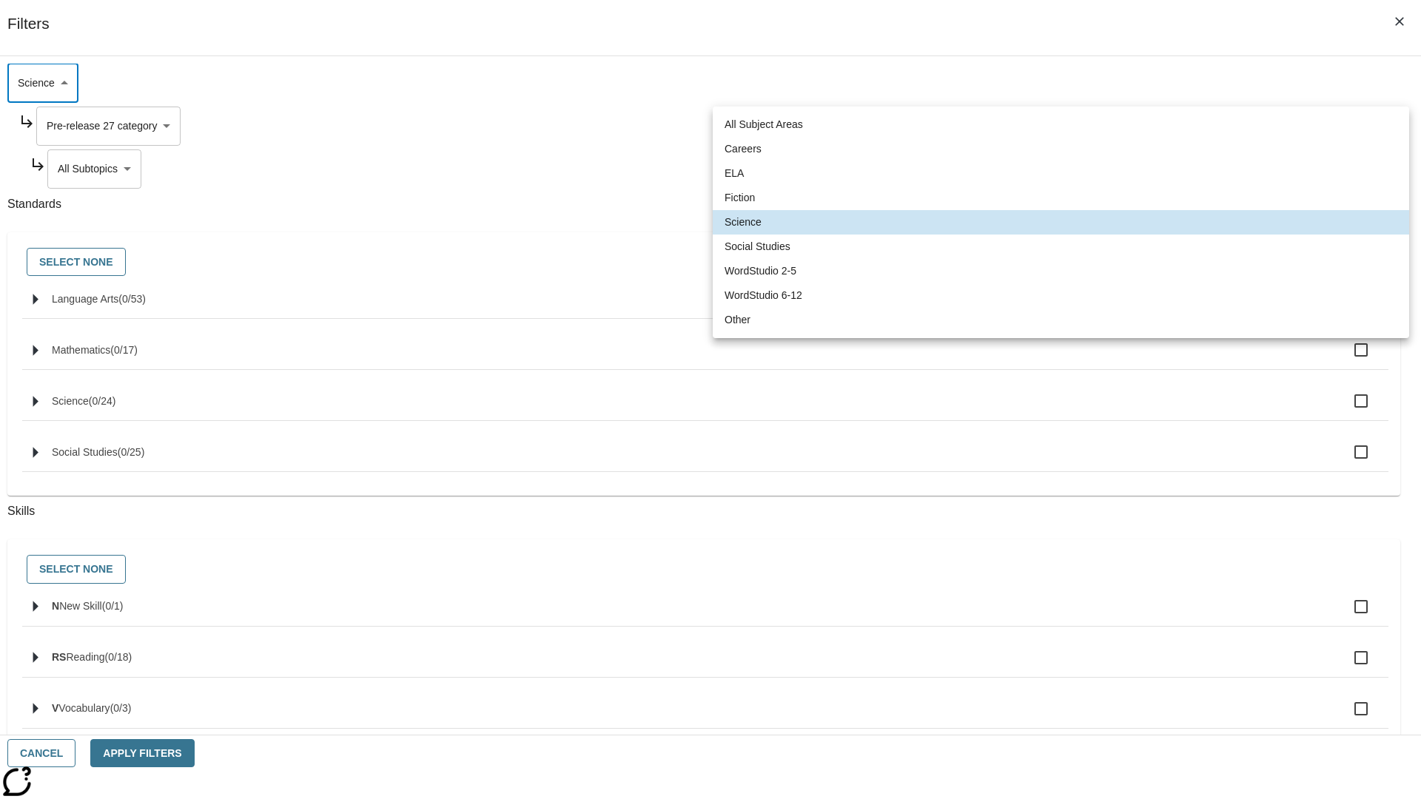
type input "6"
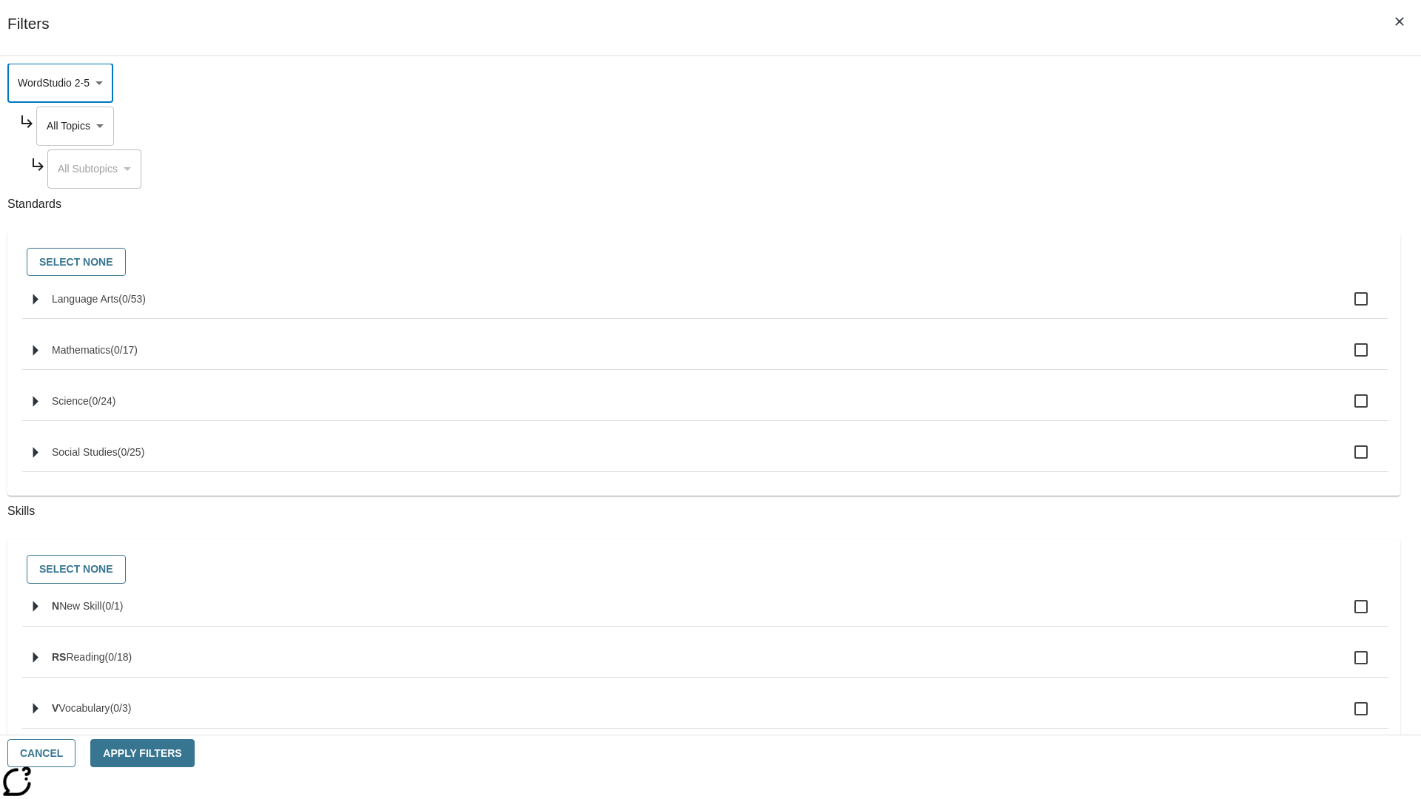
scroll to position [0, 0]
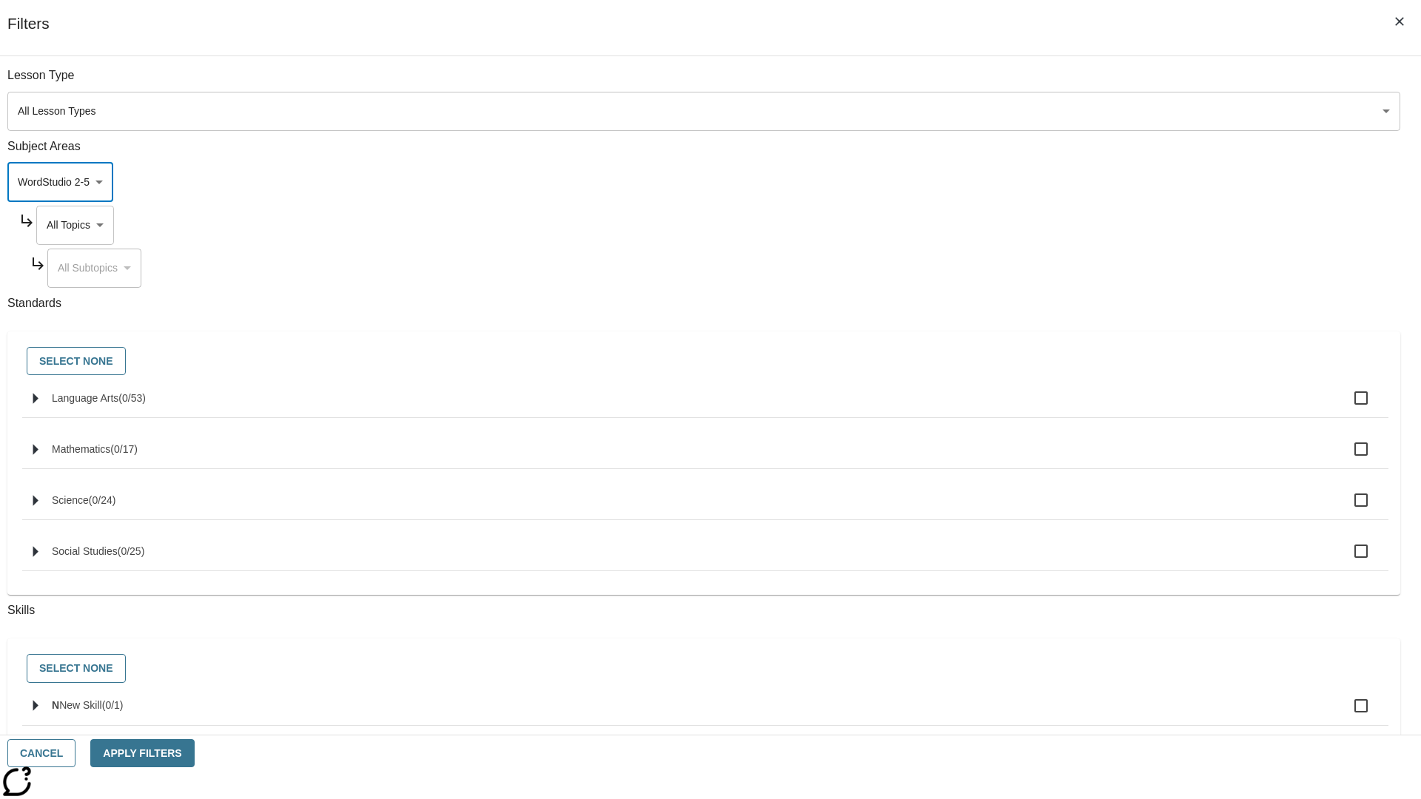
click at [1079, 225] on body "Skip to main content NJ Edition EN Grade 3 2025 Auto Grade 3 Search 0 Tauto Das…" at bounding box center [710, 458] width 1409 height 816
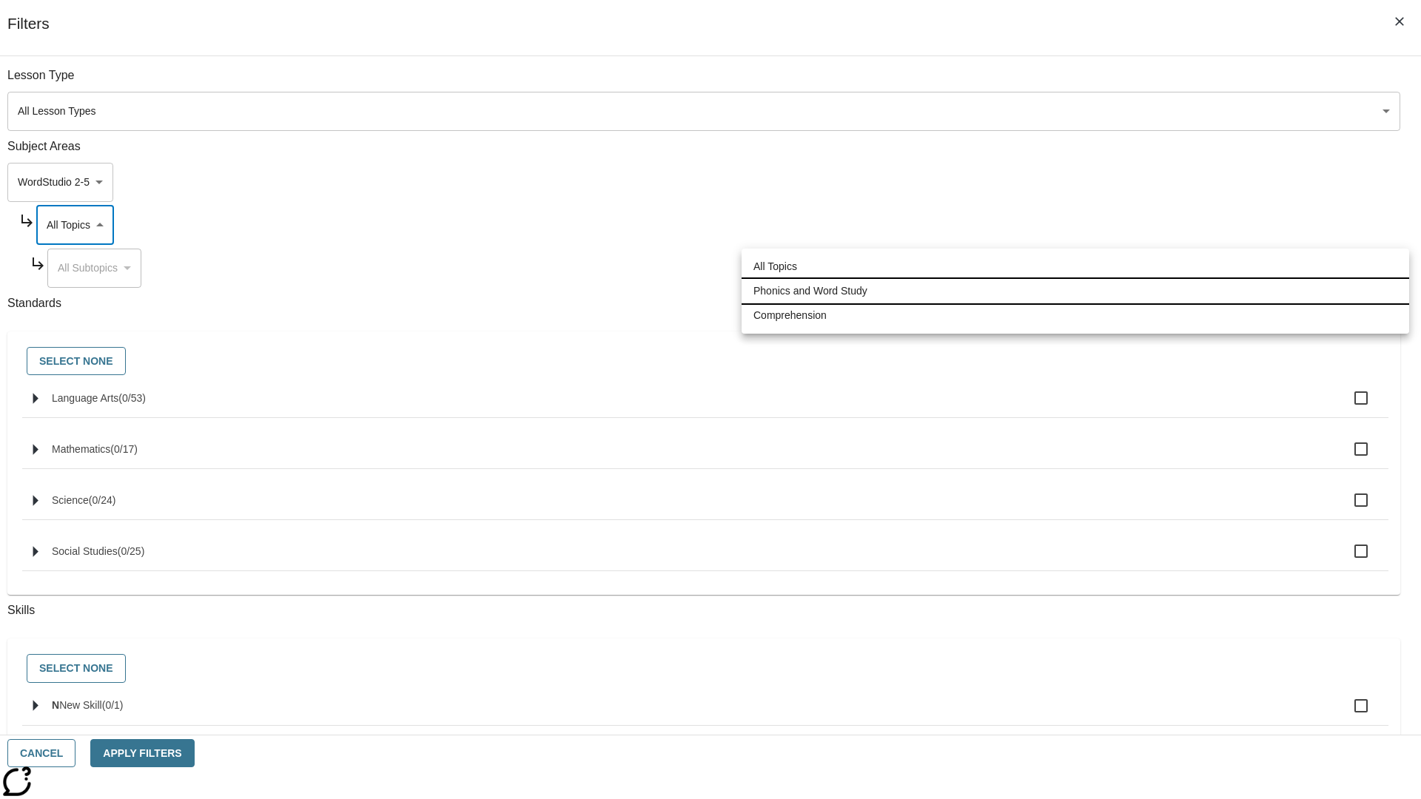
click at [1075, 291] on li "Phonics and Word Study" at bounding box center [1076, 291] width 668 height 24
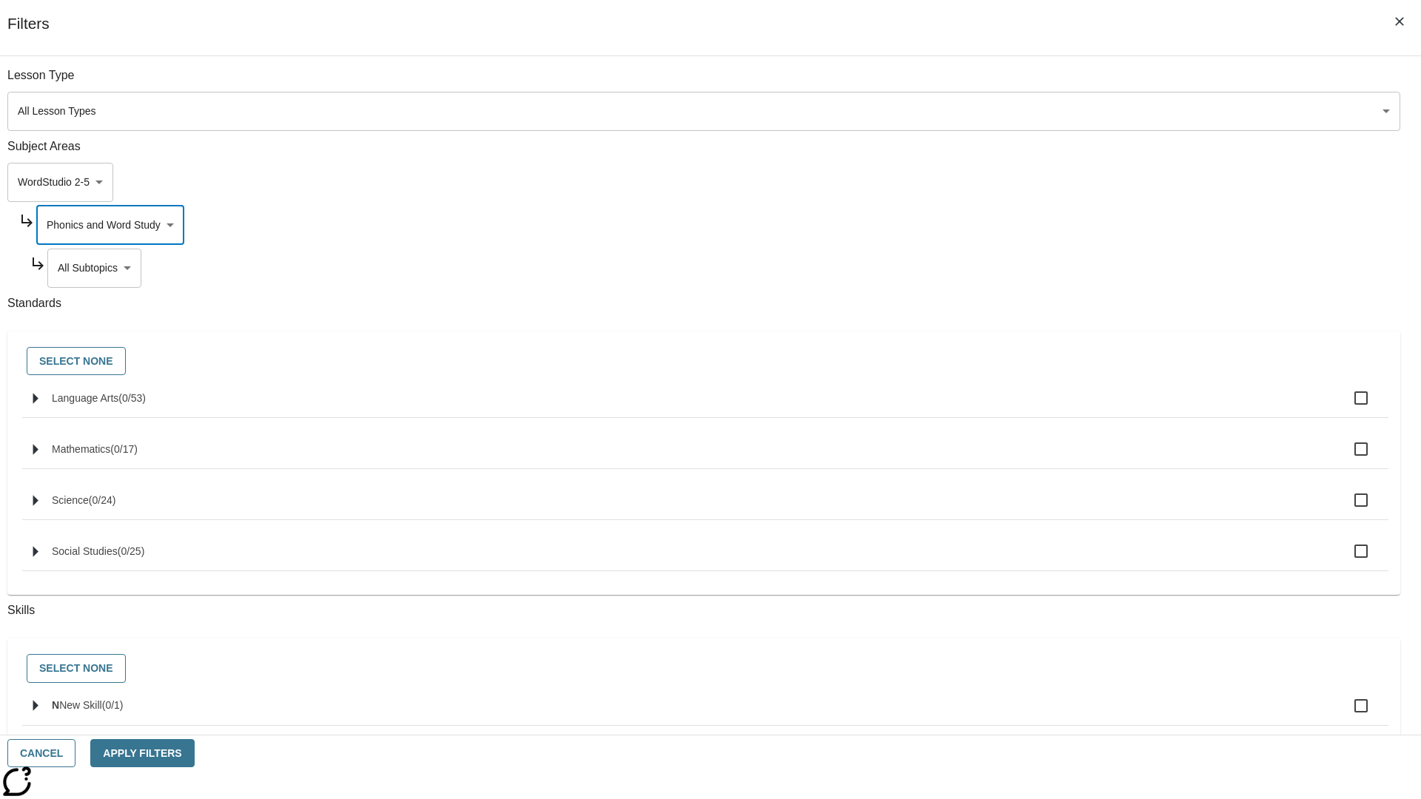
click at [1085, 83] on body "Skip to main content NJ Edition EN Grade 3 2025 Auto Grade 3 Search 0 Tauto Das…" at bounding box center [710, 458] width 1409 height 816
click at [1079, 83] on body "Skip to main content NJ Edition EN Grade 3 2025 Auto Grade 3 Search 0 Tauto Das…" at bounding box center [710, 458] width 1409 height 816
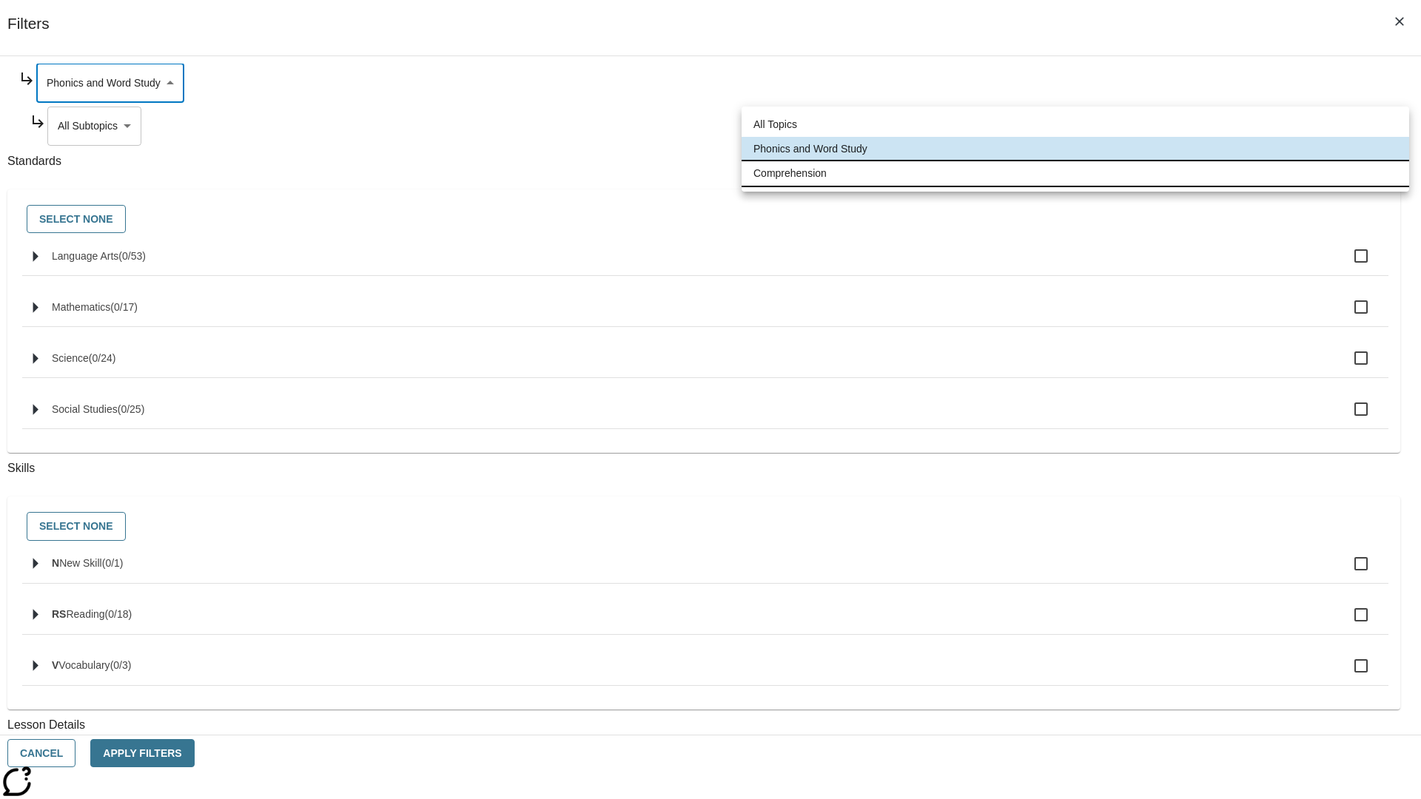
click at [1075, 173] on li "Comprehension" at bounding box center [1076, 173] width 668 height 24
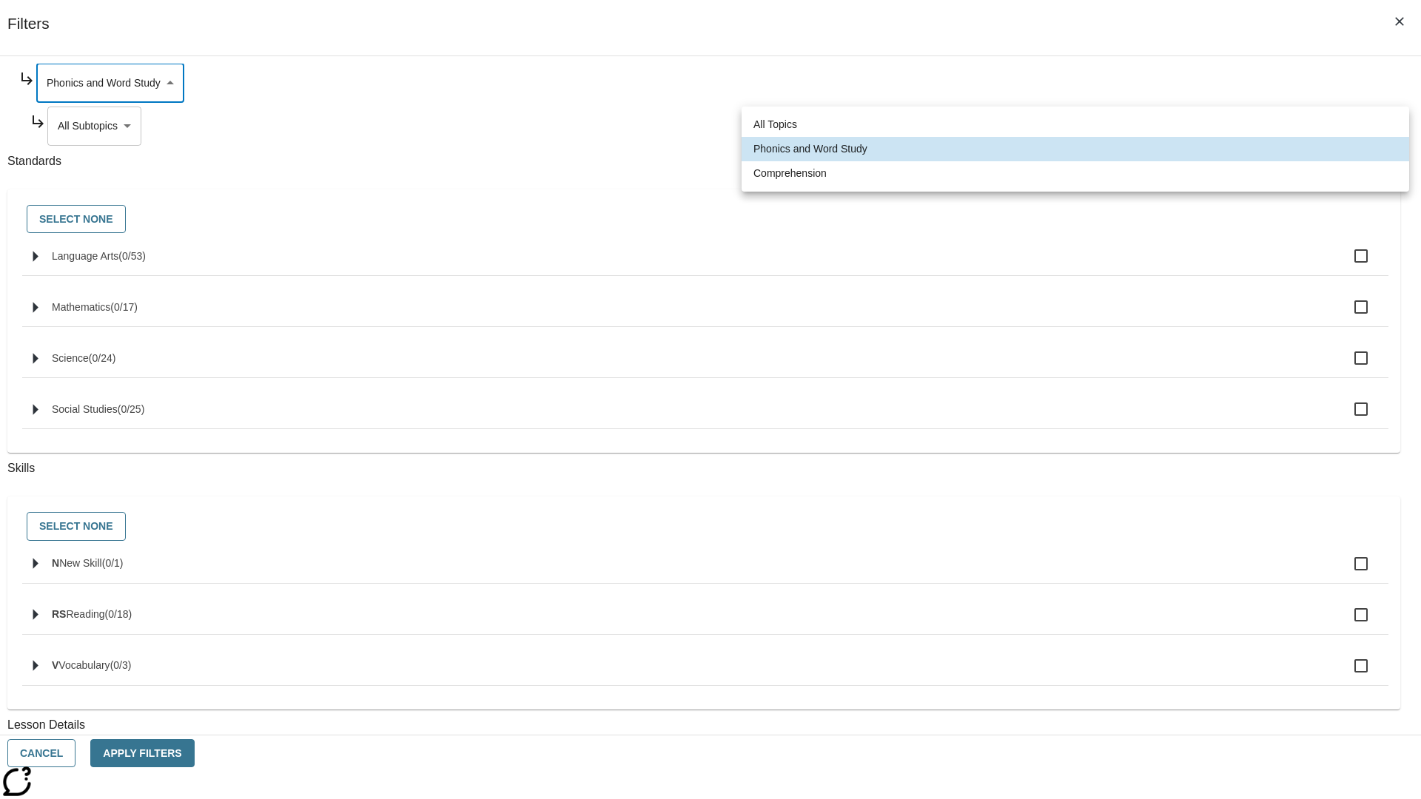
type input "252"
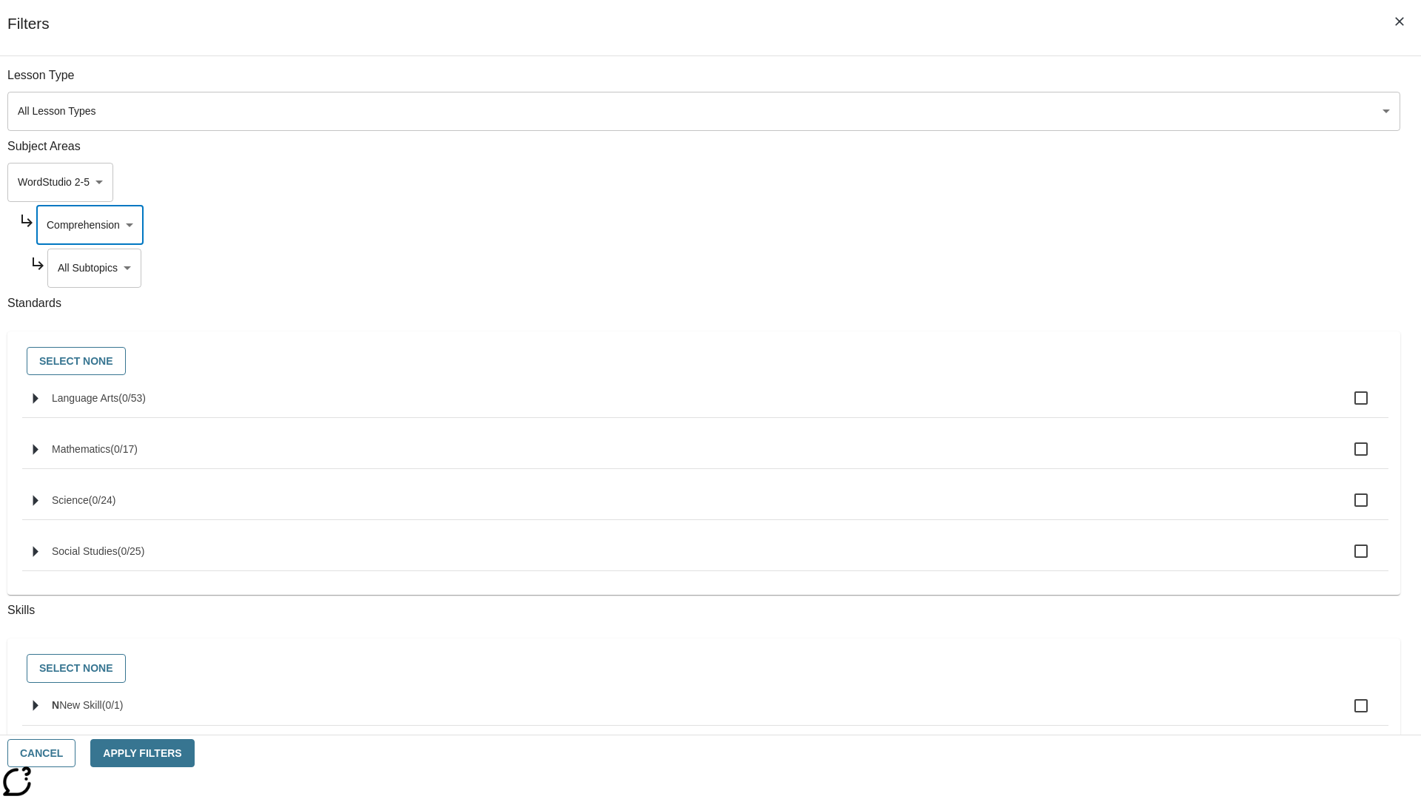
click at [1085, 83] on body "Skip to main content NJ Edition EN Grade 3 2025 Auto Grade 3 Search 0 Tauto Das…" at bounding box center [710, 458] width 1409 height 816
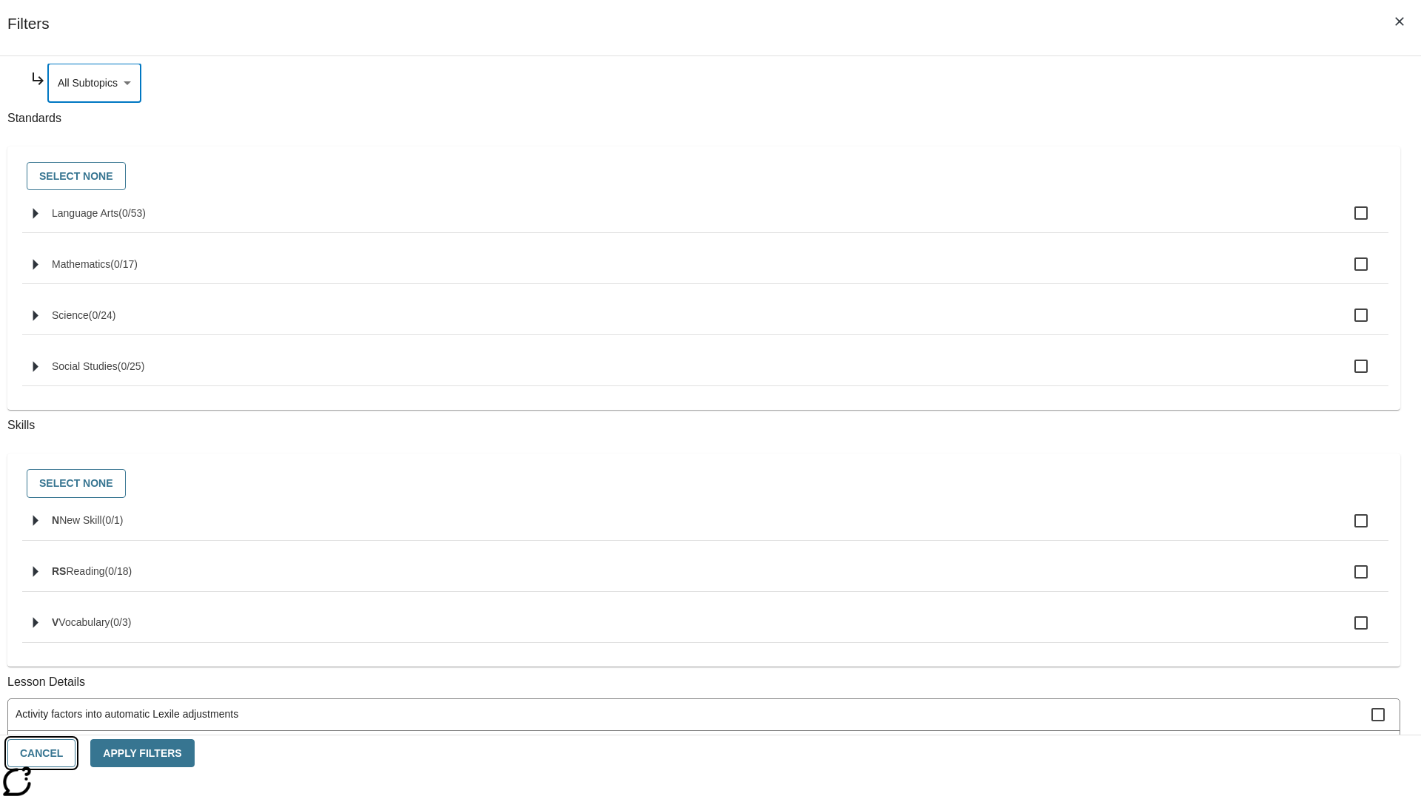
click at [75, 753] on button "Cancel" at bounding box center [41, 753] width 68 height 29
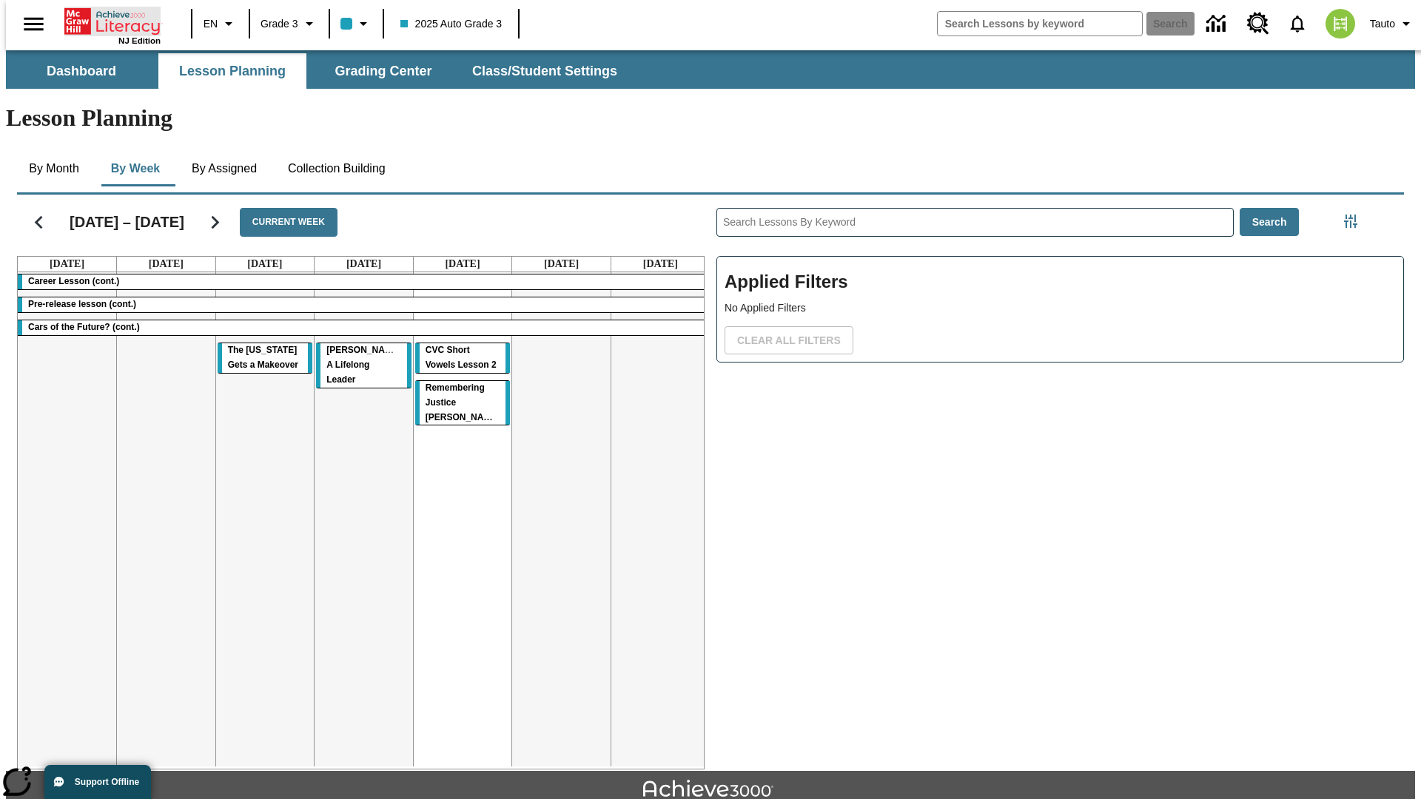
click at [107, 20] on icon "Home" at bounding box center [113, 22] width 98 height 30
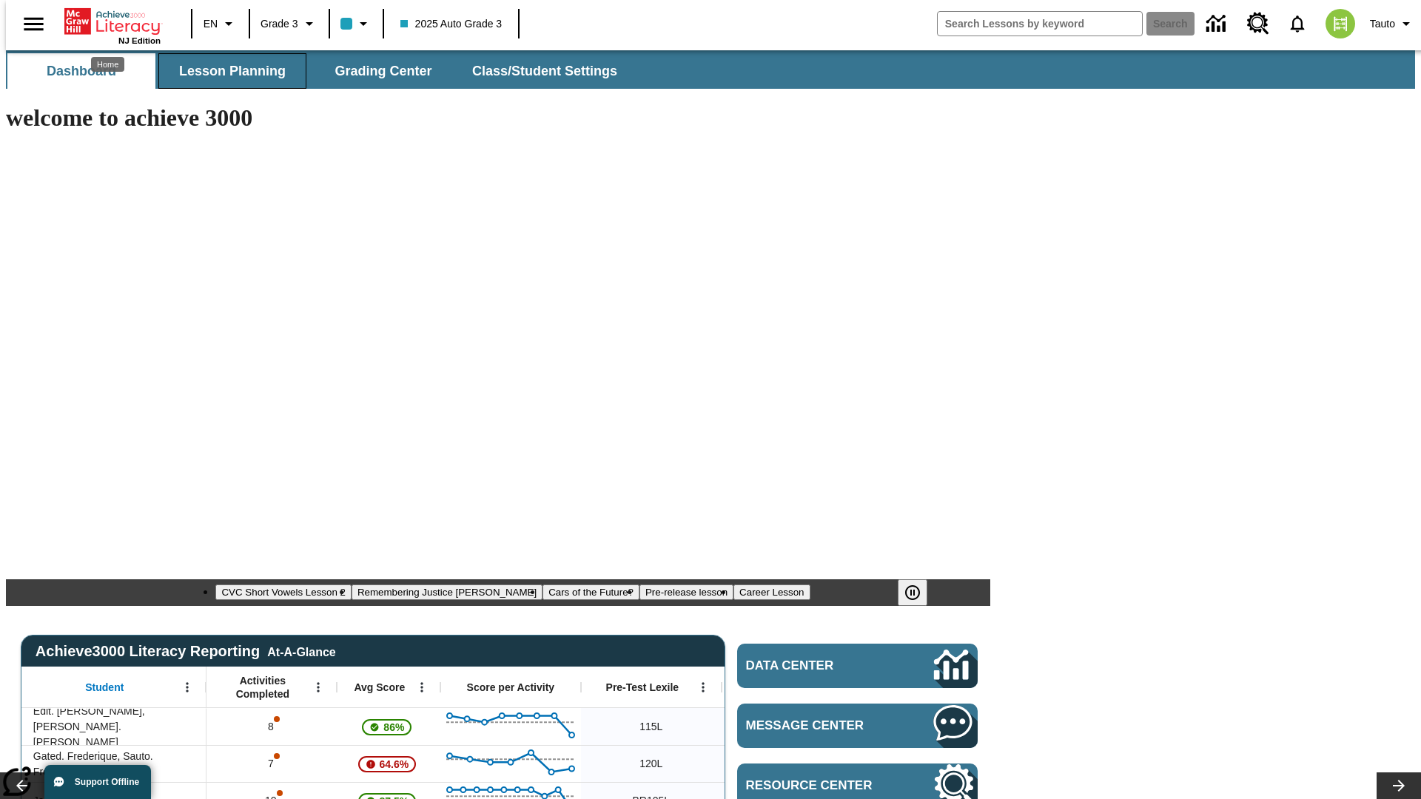
click at [226, 71] on span "Lesson Planning" at bounding box center [232, 71] width 107 height 17
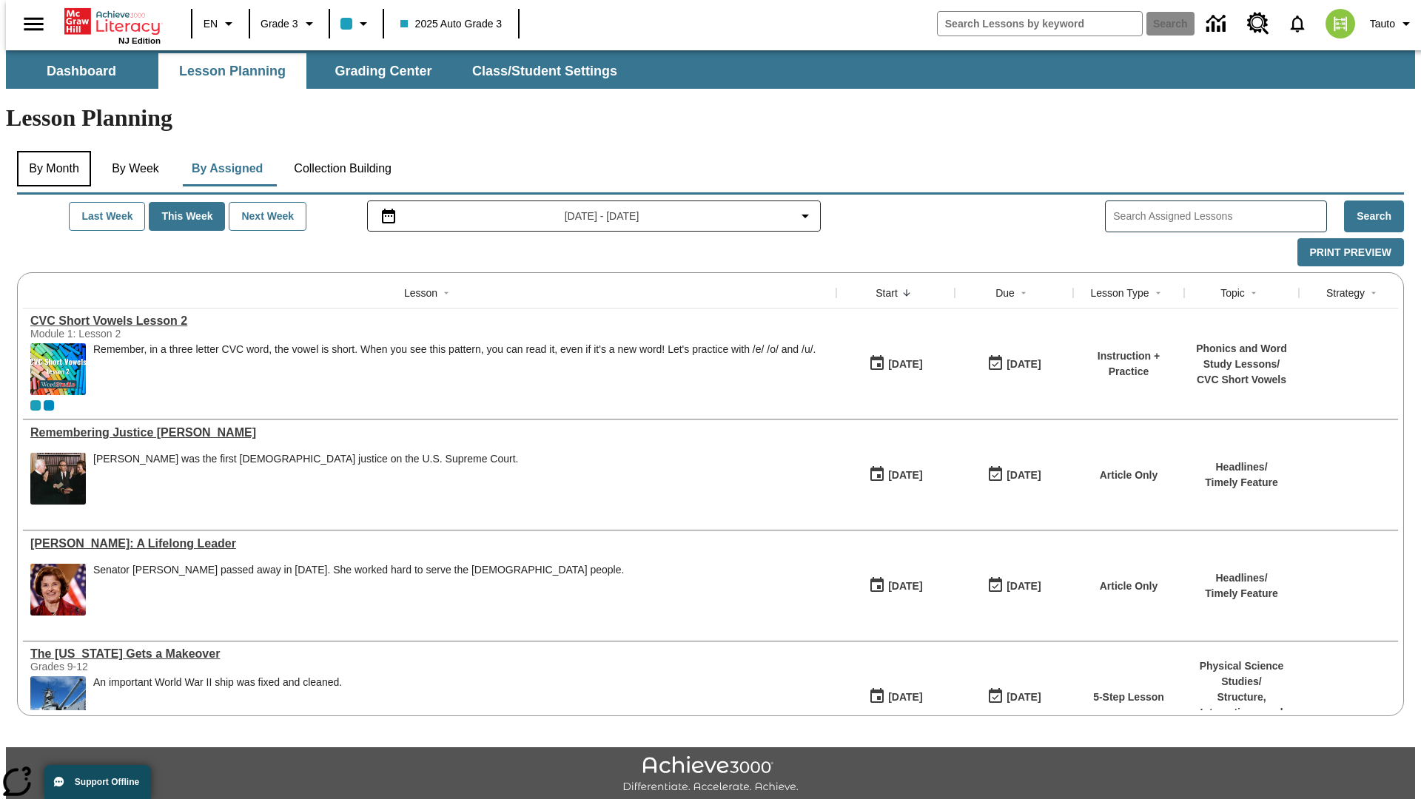
click at [50, 151] on button "By Month" at bounding box center [54, 169] width 74 height 36
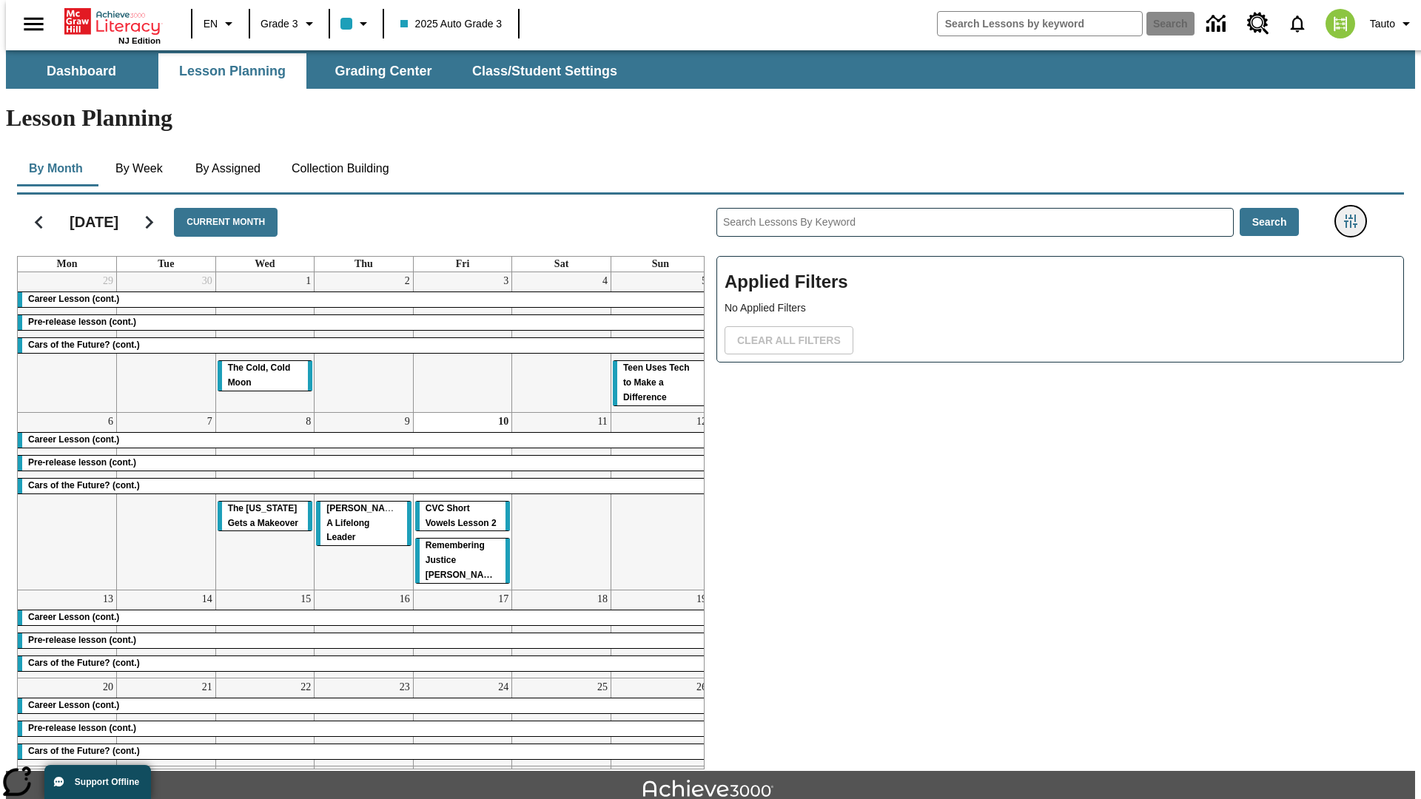
click at [1355, 215] on icon "Filters Side menu" at bounding box center [1350, 221] width 13 height 13
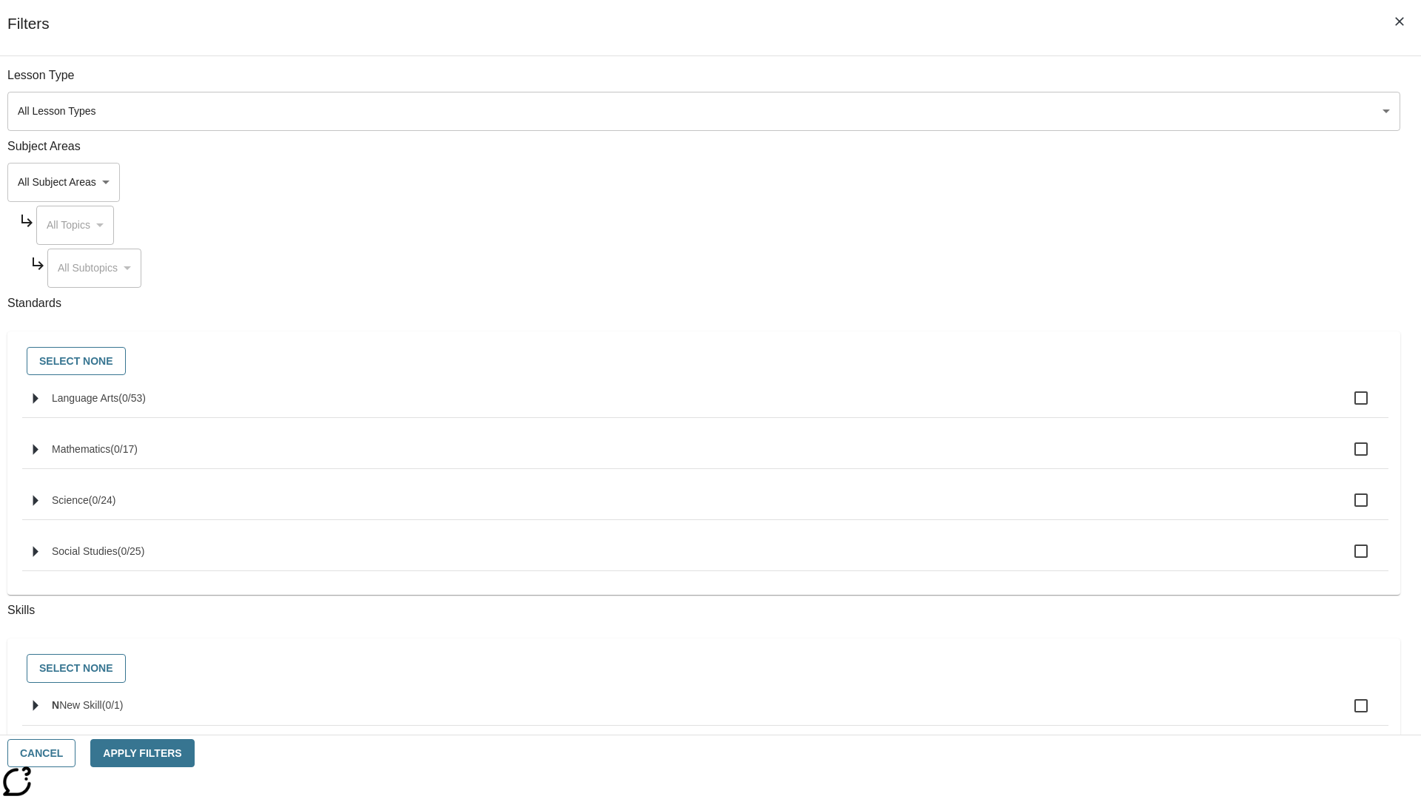
click at [1066, 182] on body "Skip to main content [GEOGRAPHIC_DATA] Edition EN Grade 3 2025 Auto Grade 3 Sea…" at bounding box center [710, 458] width 1409 height 816
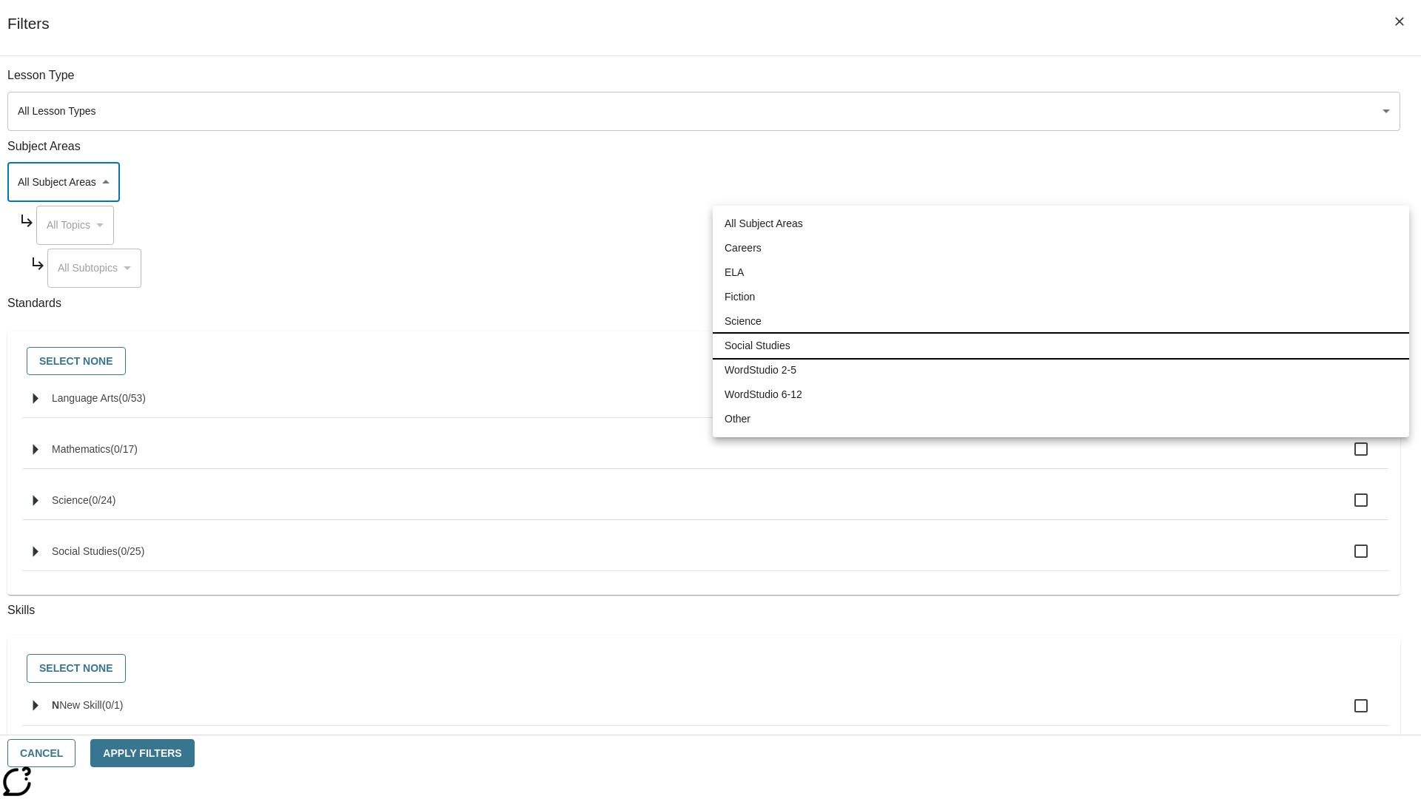
click at [1061, 346] on li "Social Studies" at bounding box center [1061, 346] width 696 height 24
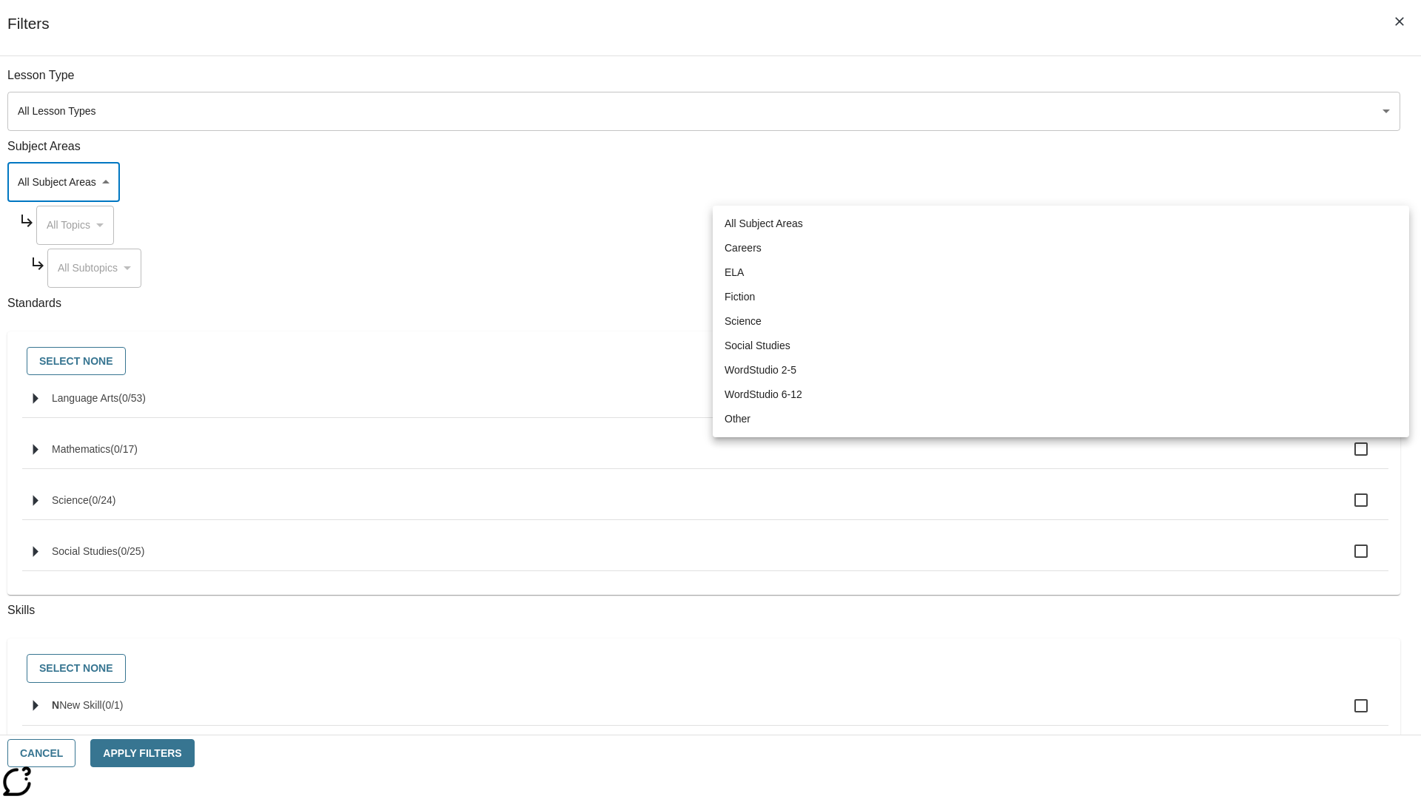
type input "3"
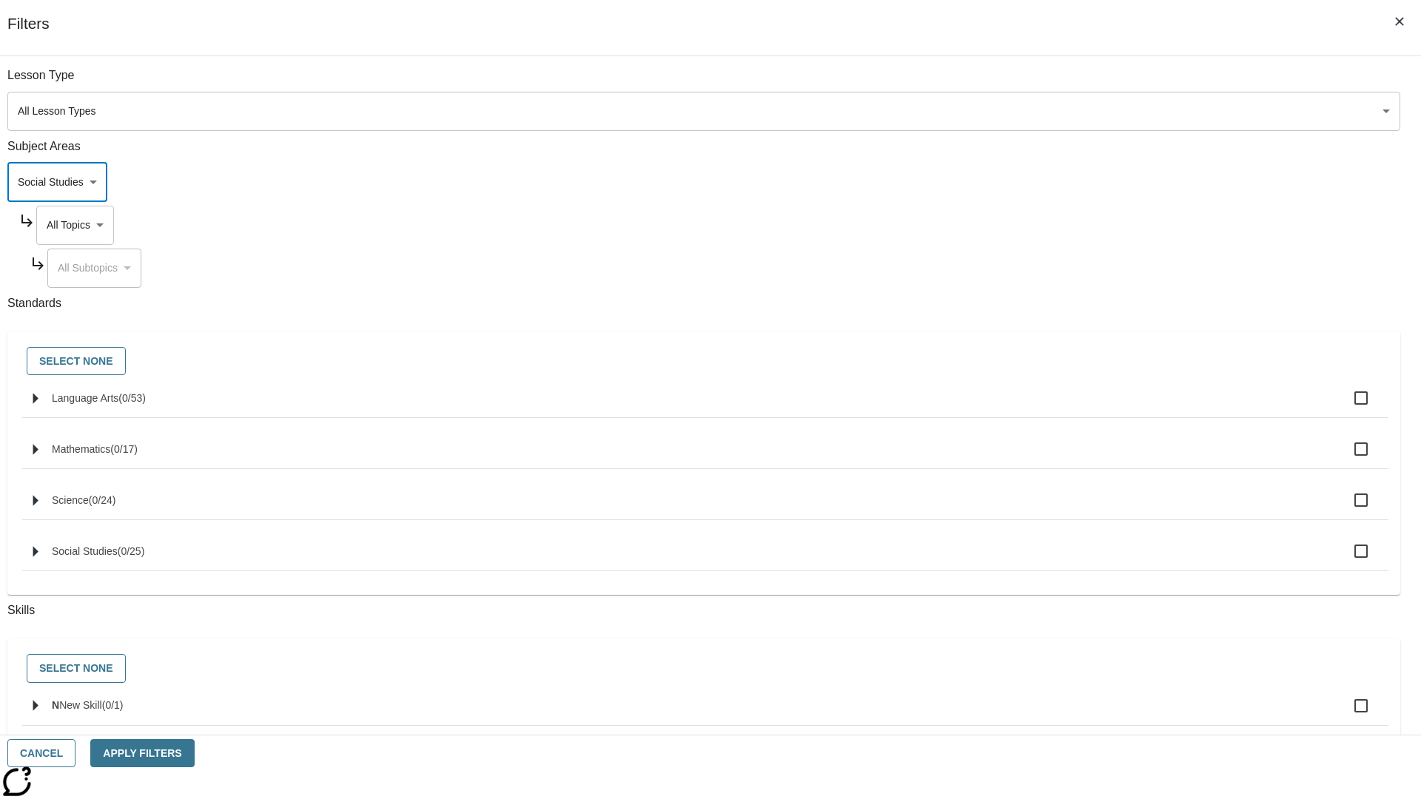
click at [1079, 83] on body "Skip to main content [GEOGRAPHIC_DATA] Edition EN Grade 3 2025 Auto Grade 3 Sea…" at bounding box center [710, 458] width 1409 height 816
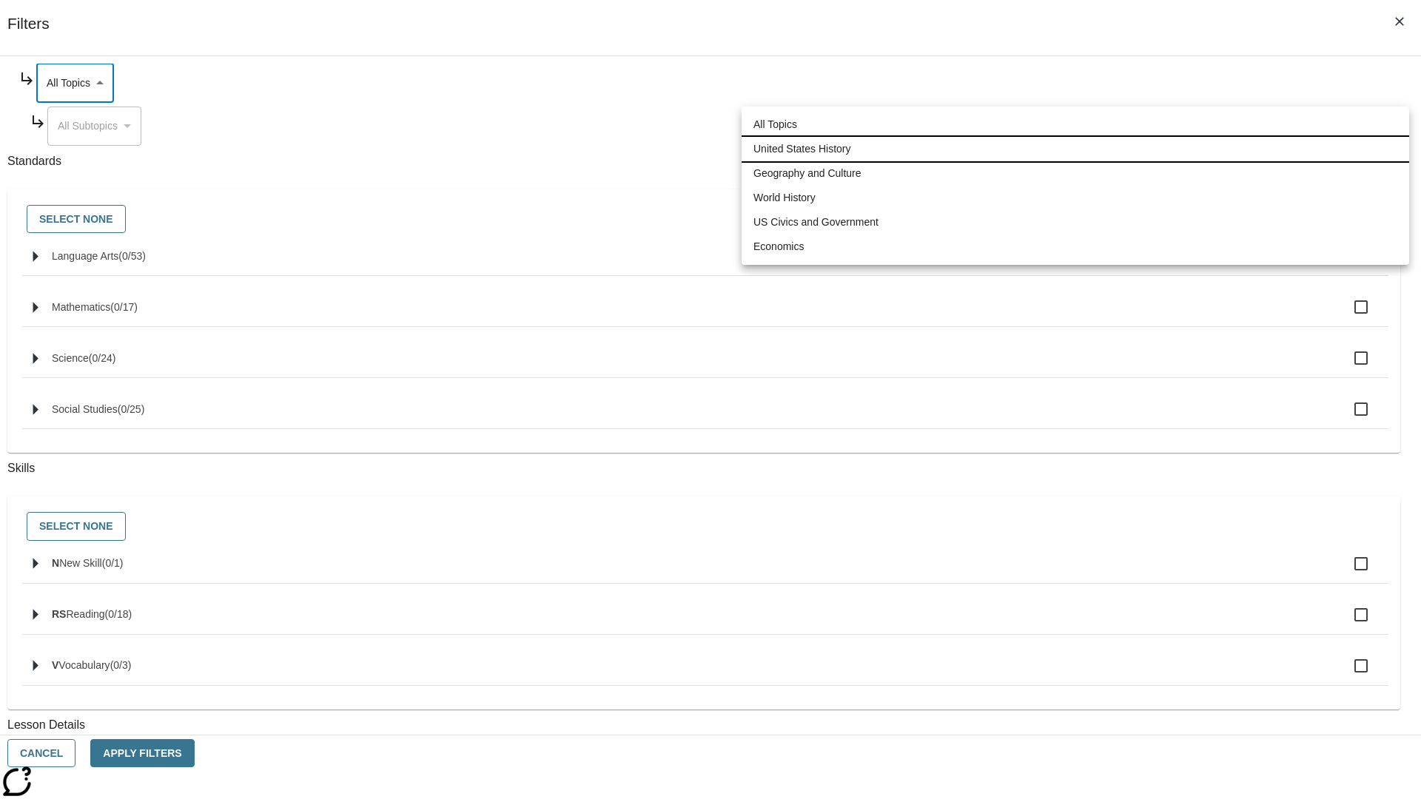
click at [1075, 149] on li "United States History" at bounding box center [1076, 149] width 668 height 24
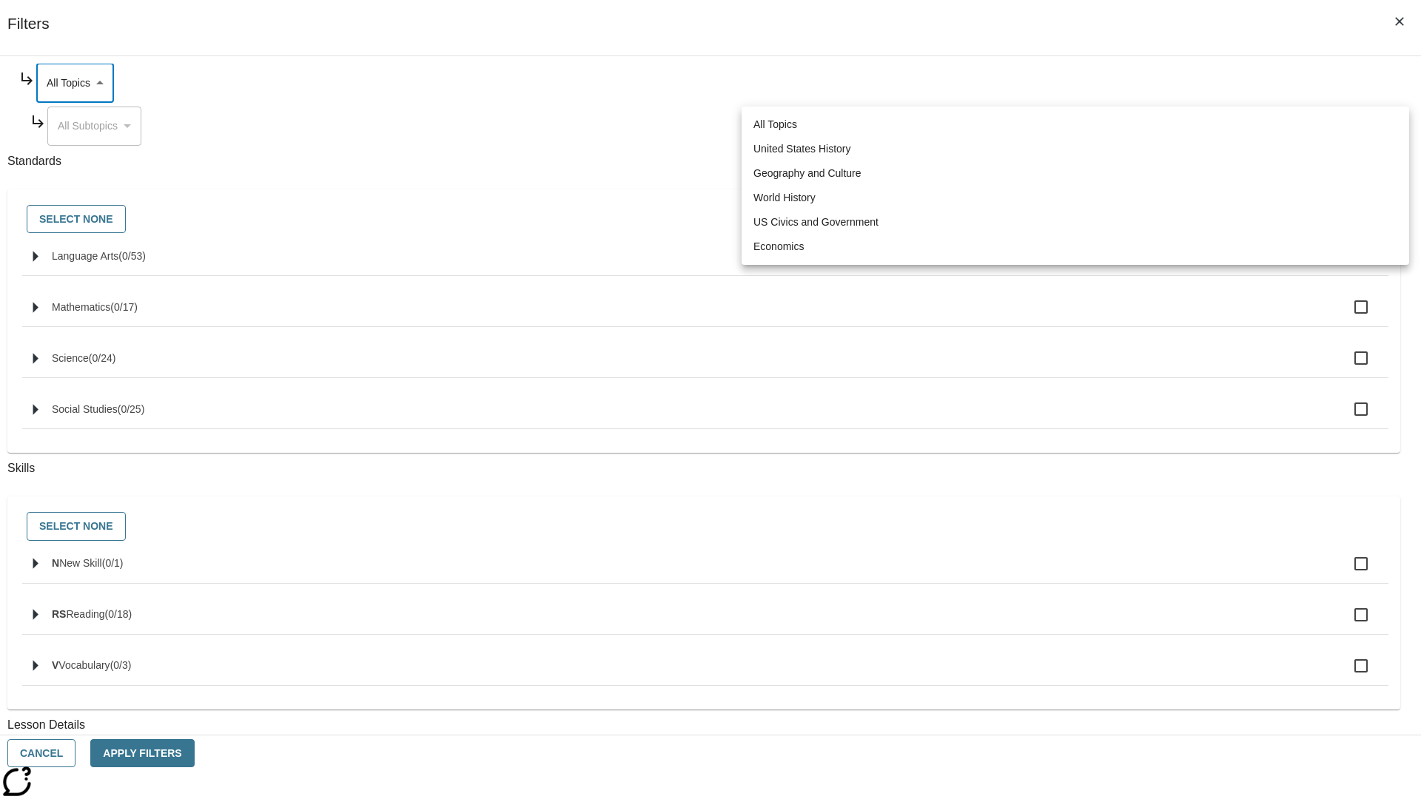
type input "184"
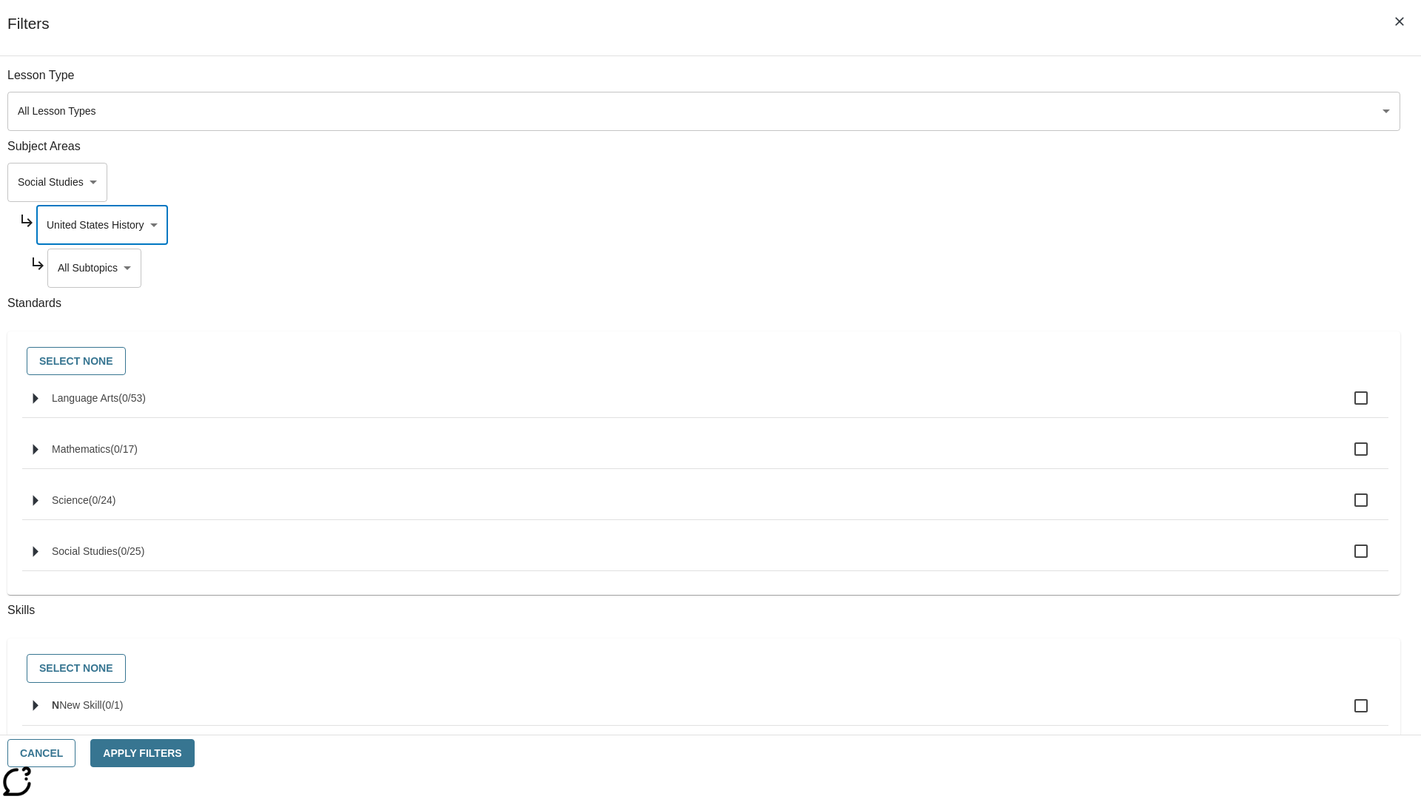
click at [1085, 83] on body "Skip to main content [GEOGRAPHIC_DATA] Edition EN Grade 3 2025 Auto Grade 3 Sea…" at bounding box center [710, 458] width 1409 height 816
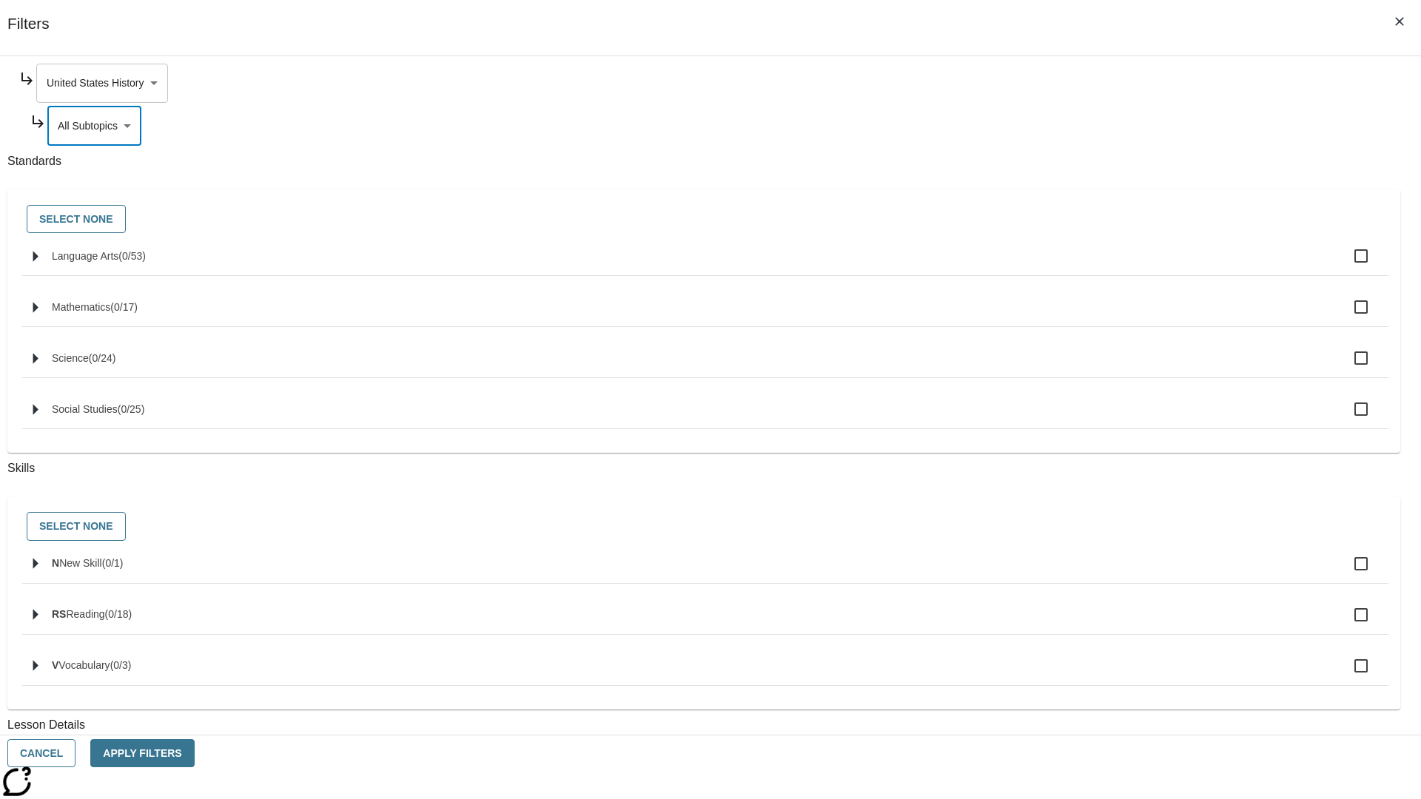
click at [1079, 83] on body "Skip to main content [GEOGRAPHIC_DATA] Edition EN Grade 3 2025 Auto Grade 3 Sea…" at bounding box center [710, 458] width 1409 height 816
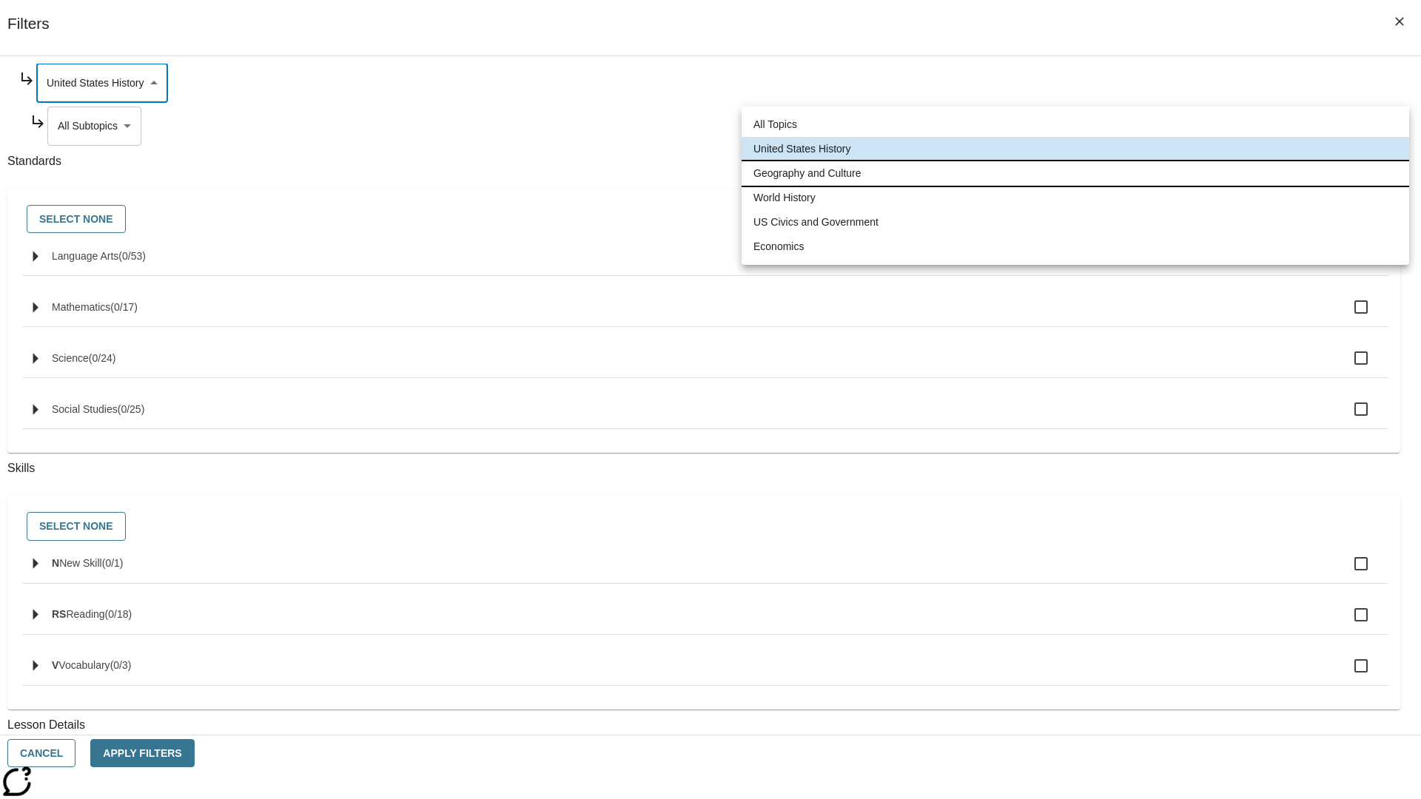
click at [1075, 173] on li "Geography and Culture" at bounding box center [1076, 173] width 668 height 24
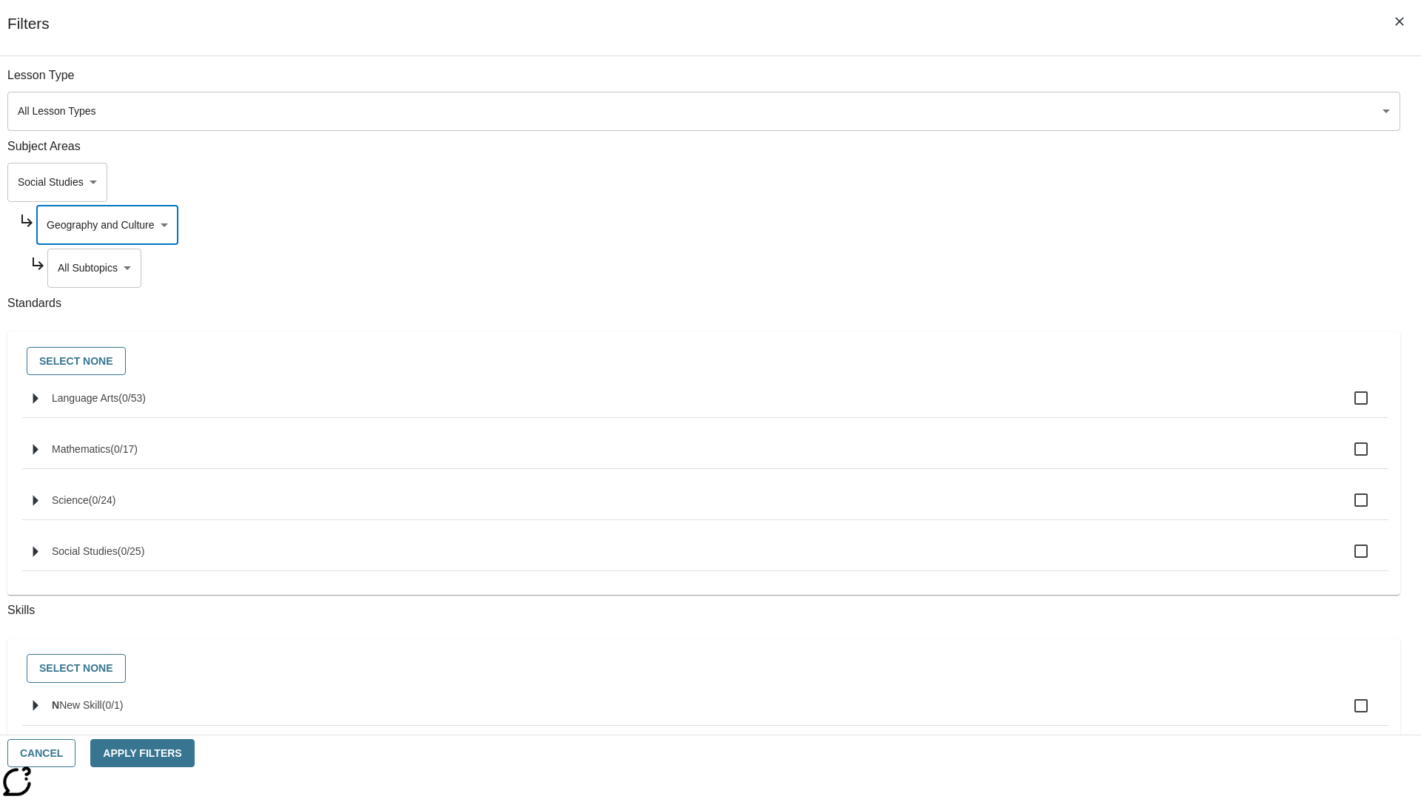
click at [1085, 83] on body "Skip to main content [GEOGRAPHIC_DATA] Edition EN Grade 3 2025 Auto Grade 3 Sea…" at bounding box center [710, 458] width 1409 height 816
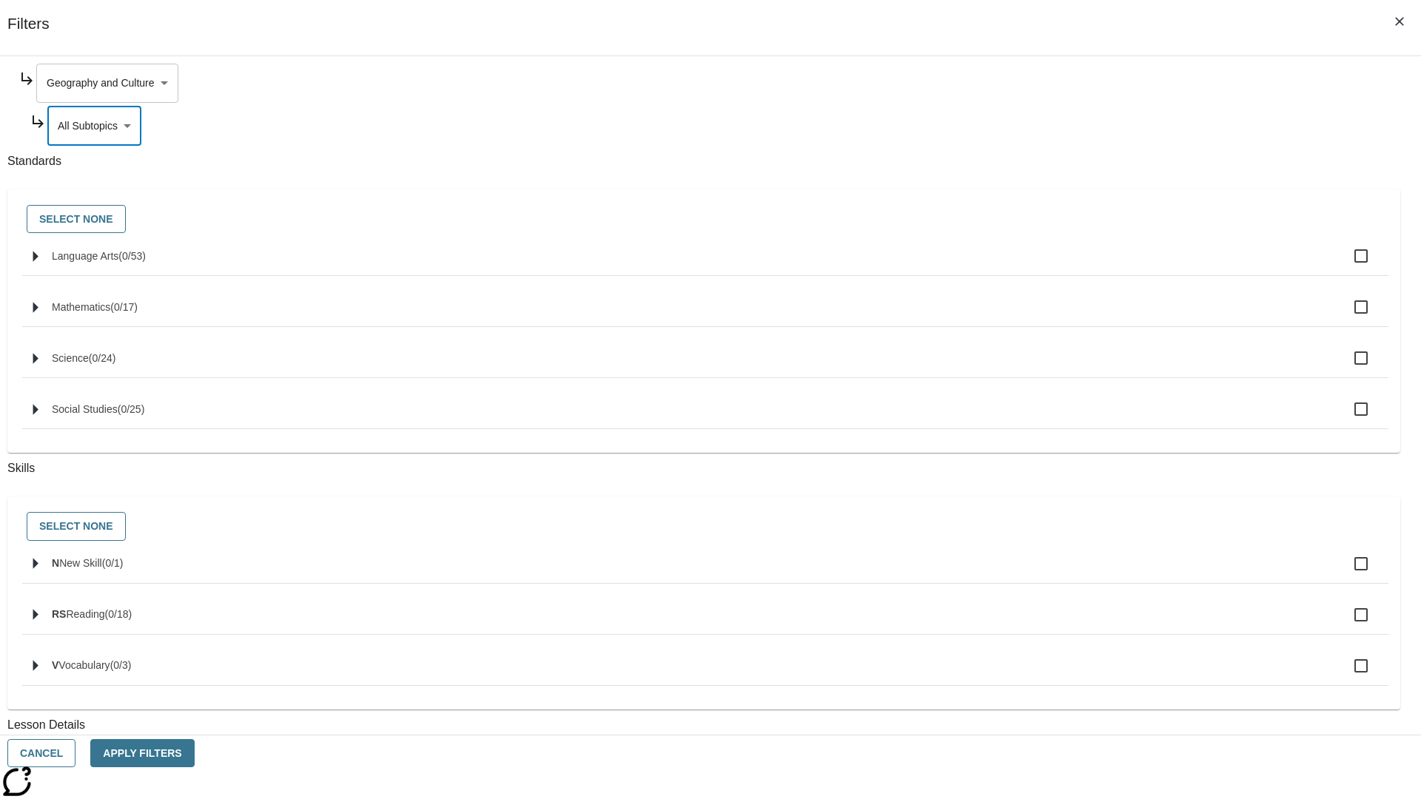
click at [1079, 83] on body "Skip to main content [GEOGRAPHIC_DATA] Edition EN Grade 3 2025 Auto Grade 3 Sea…" at bounding box center [710, 458] width 1409 height 816
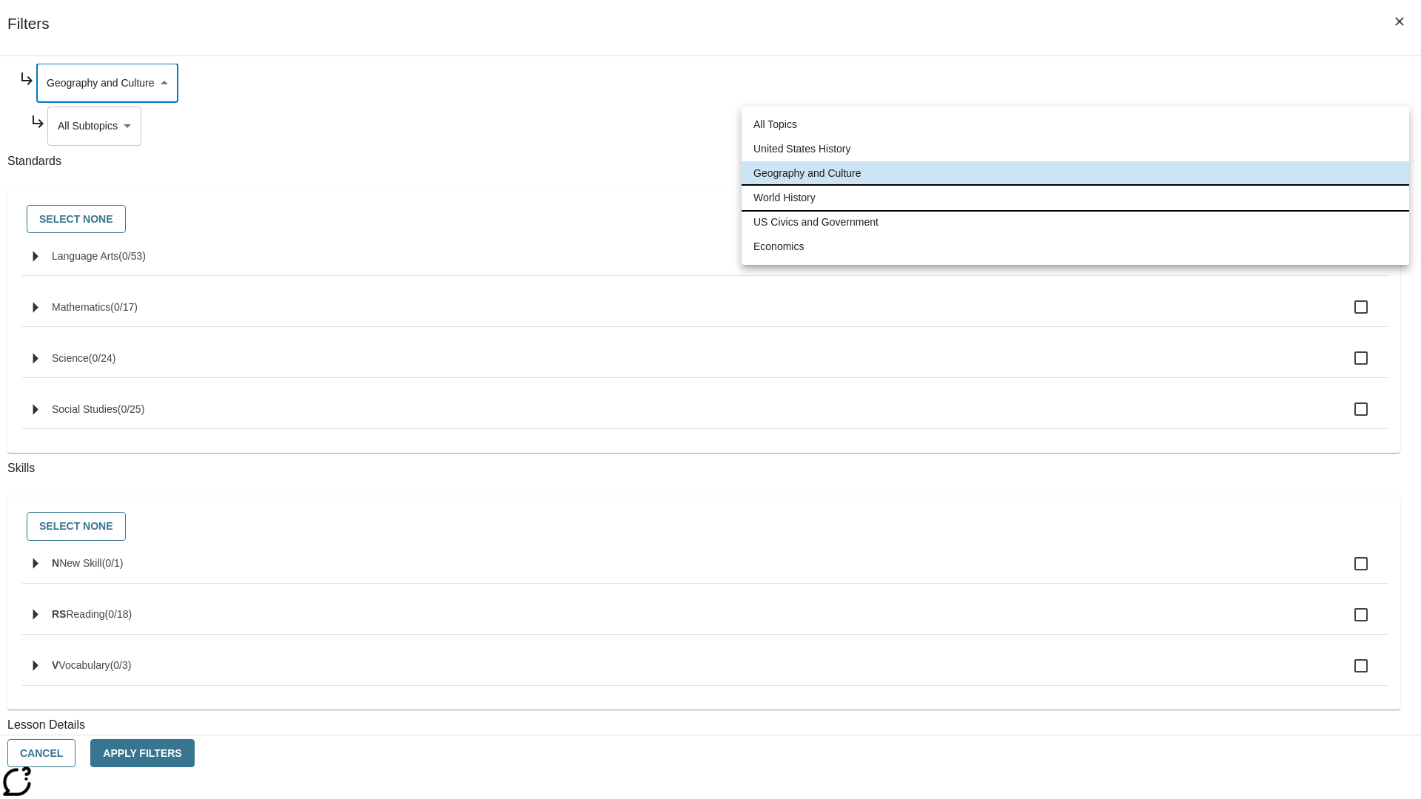
click at [1075, 198] on li "World History" at bounding box center [1076, 198] width 668 height 24
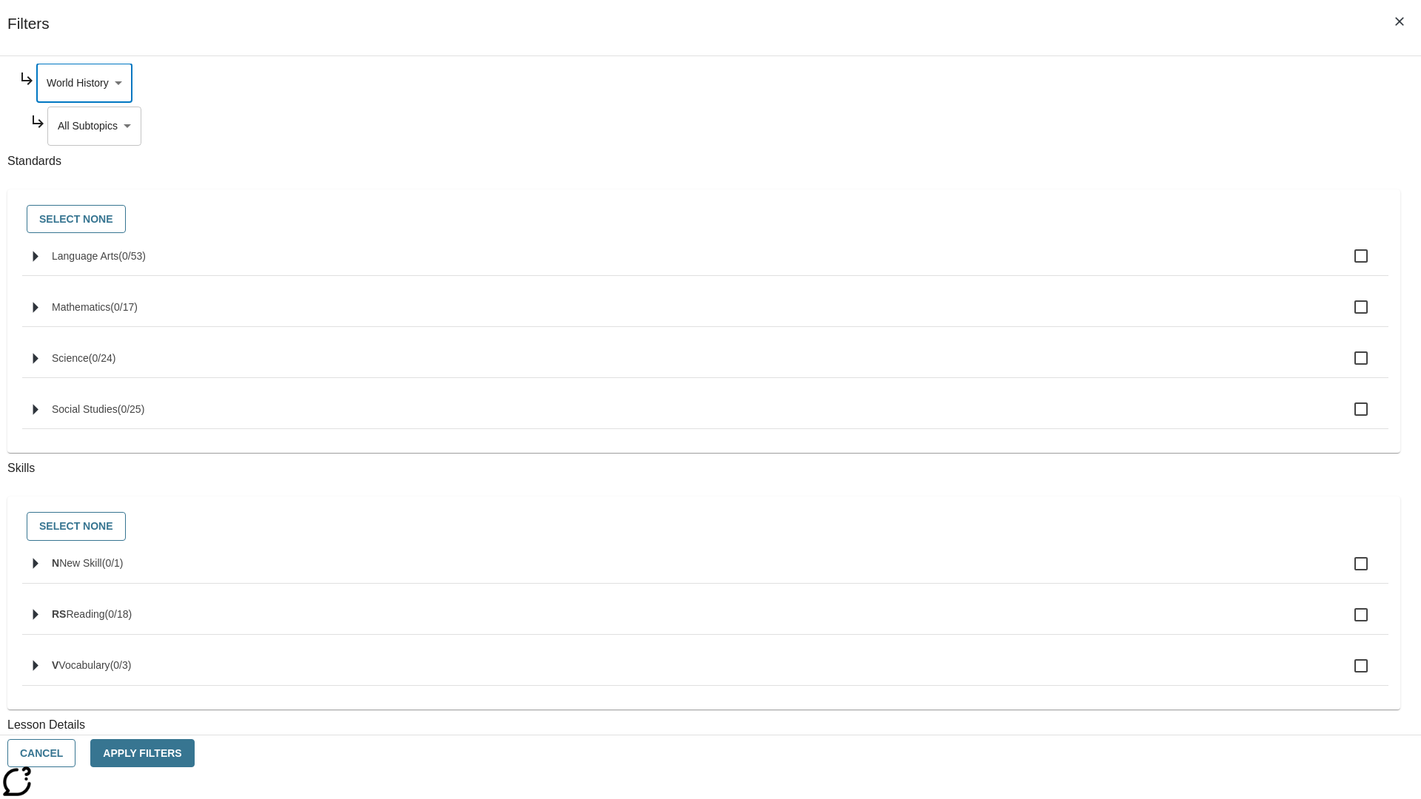
click at [1085, 126] on body "Skip to main content [GEOGRAPHIC_DATA] Edition EN Grade 3 2025 Auto Grade 3 Sea…" at bounding box center [710, 458] width 1409 height 816
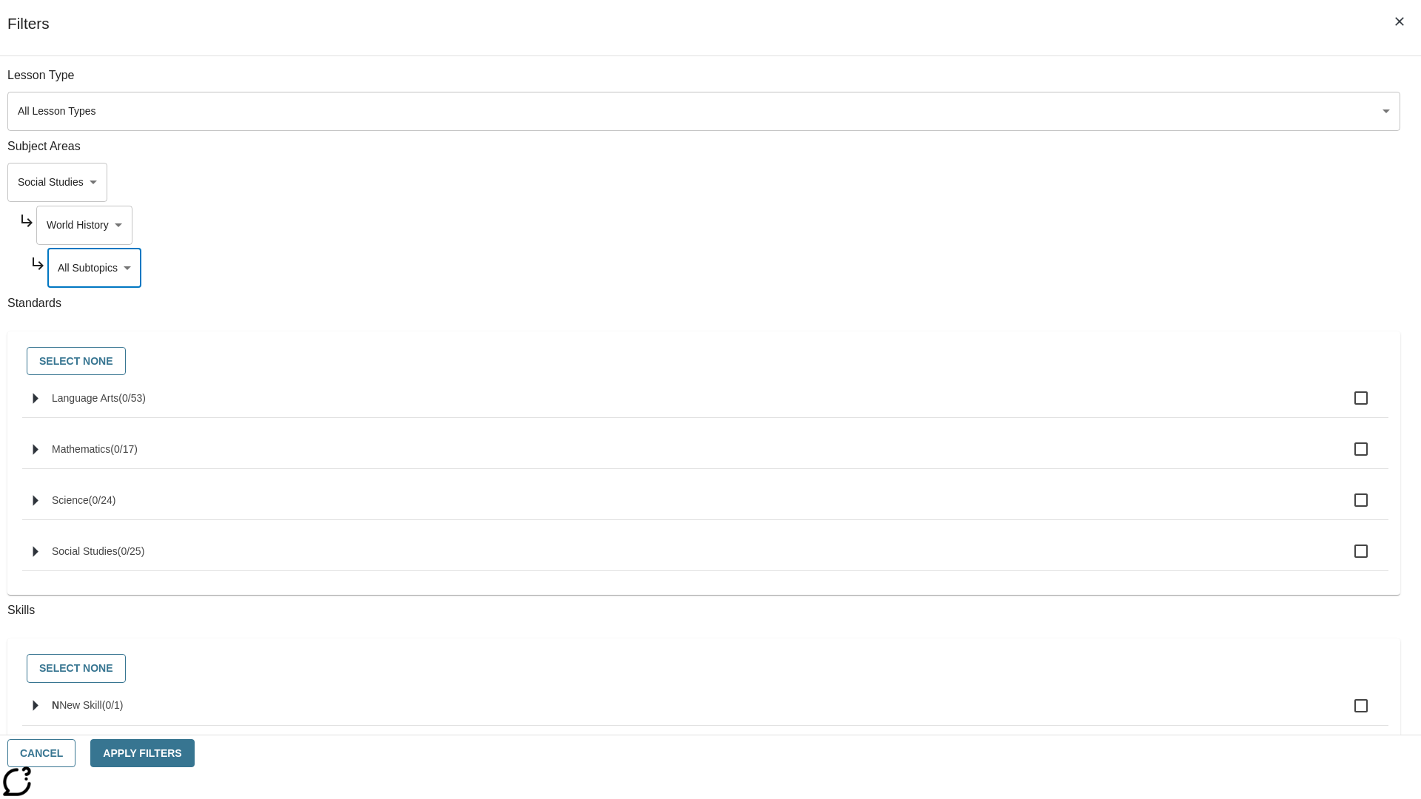
click at [1079, 83] on body "Skip to main content [GEOGRAPHIC_DATA] Edition EN Grade 3 2025 Auto Grade 3 Sea…" at bounding box center [710, 458] width 1409 height 816
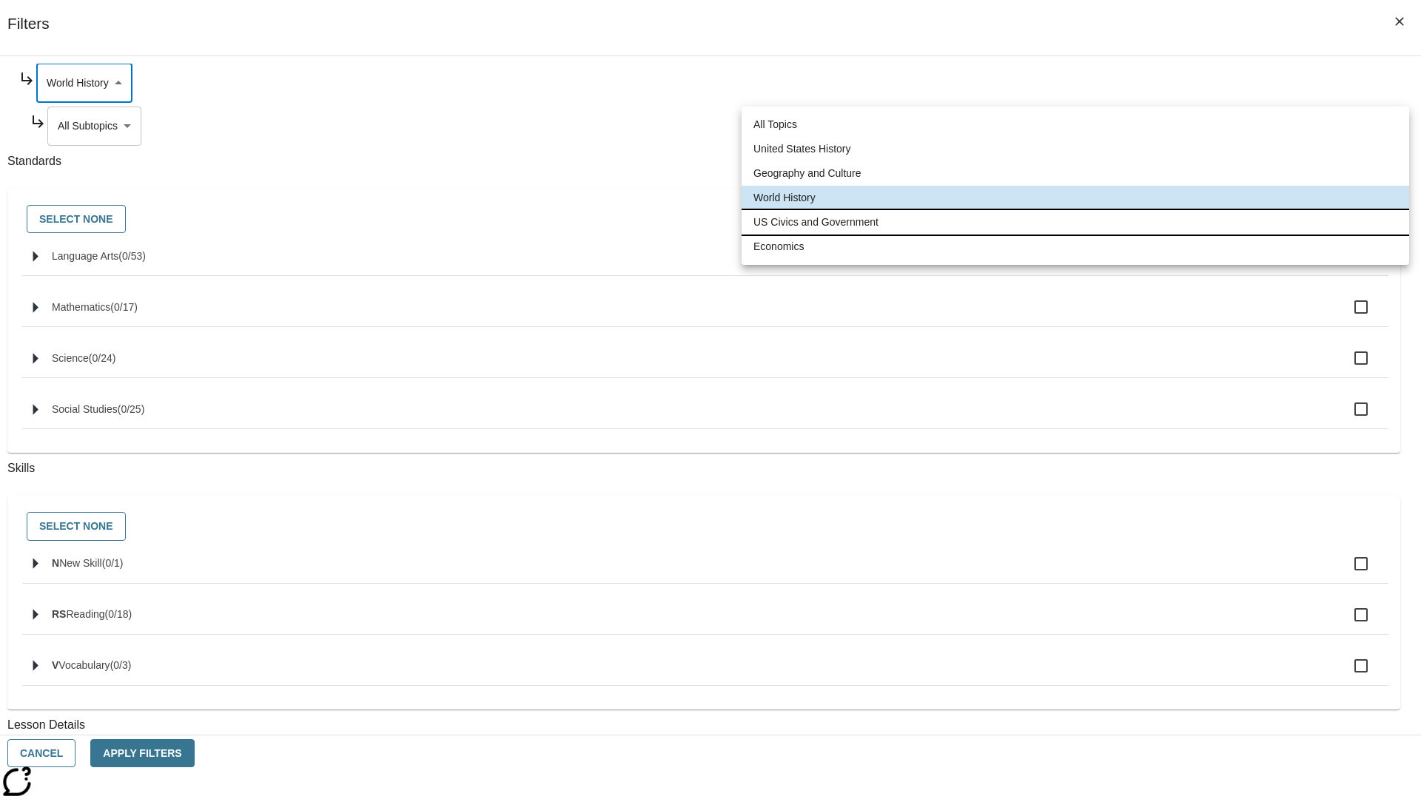
click at [1075, 222] on li "US Civics and Government" at bounding box center [1076, 222] width 668 height 24
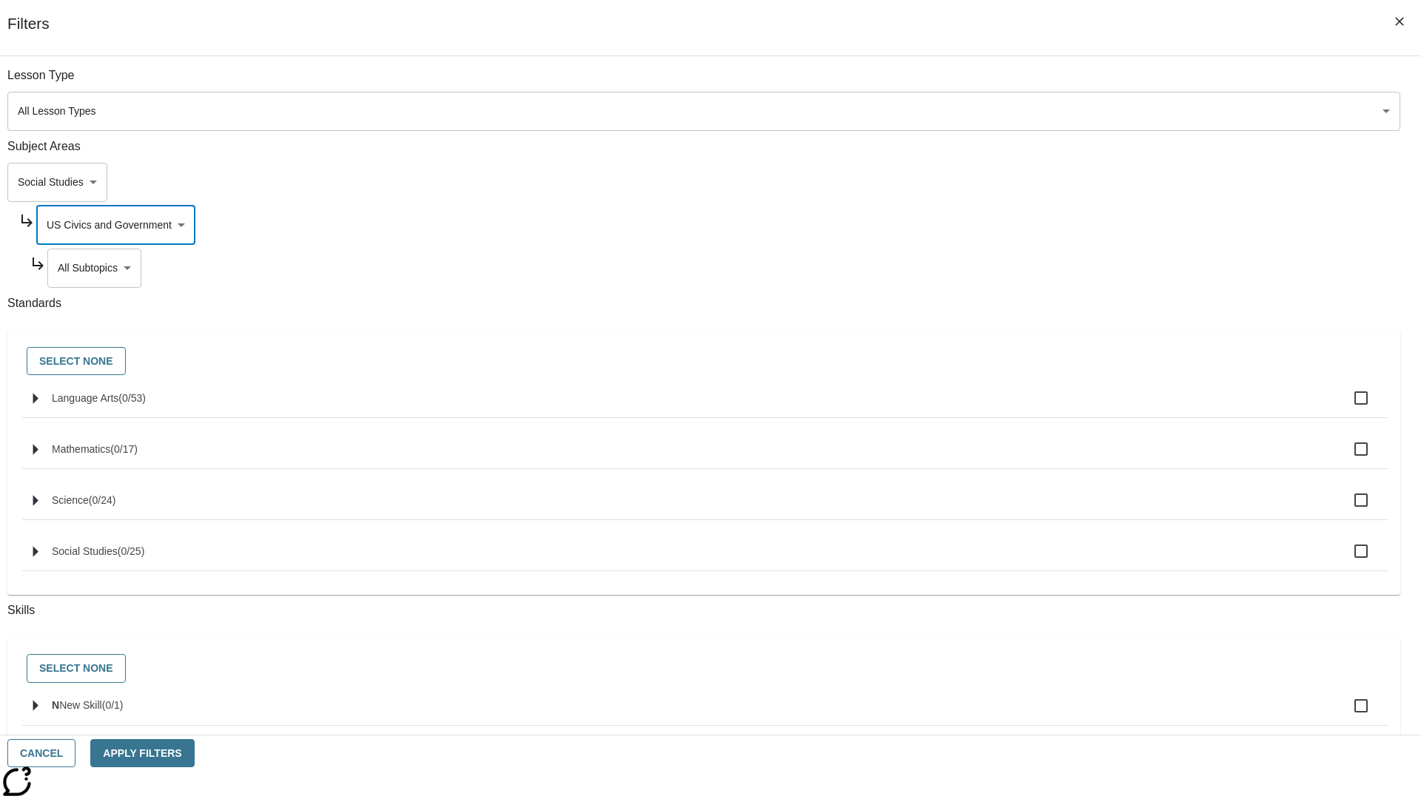
click at [1085, 83] on body "Skip to main content [GEOGRAPHIC_DATA] Edition EN Grade 3 2025 Auto Grade 3 Sea…" at bounding box center [710, 458] width 1409 height 816
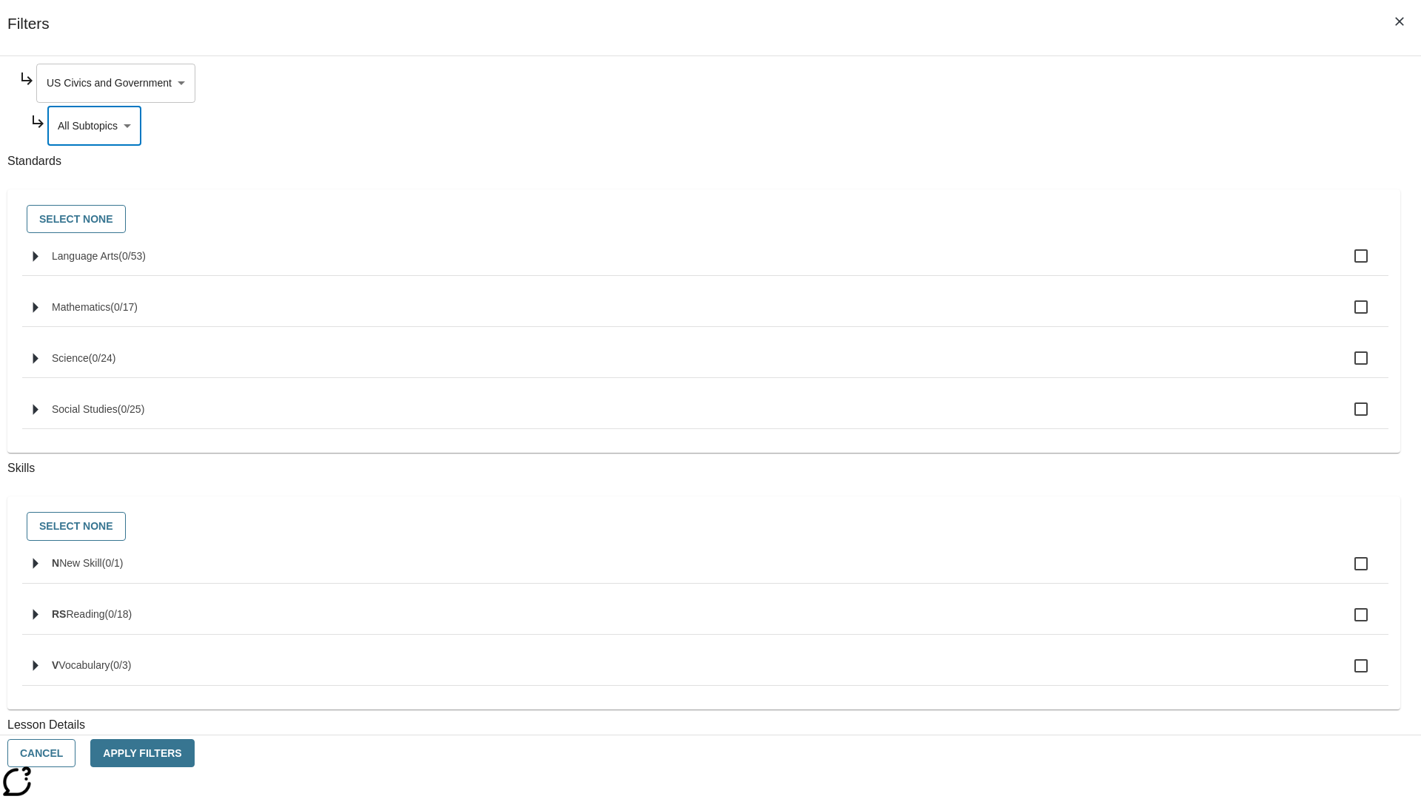
click at [1079, 83] on body "Skip to main content [GEOGRAPHIC_DATA] Edition EN Grade 3 2025 Auto Grade 3 Sea…" at bounding box center [710, 458] width 1409 height 816
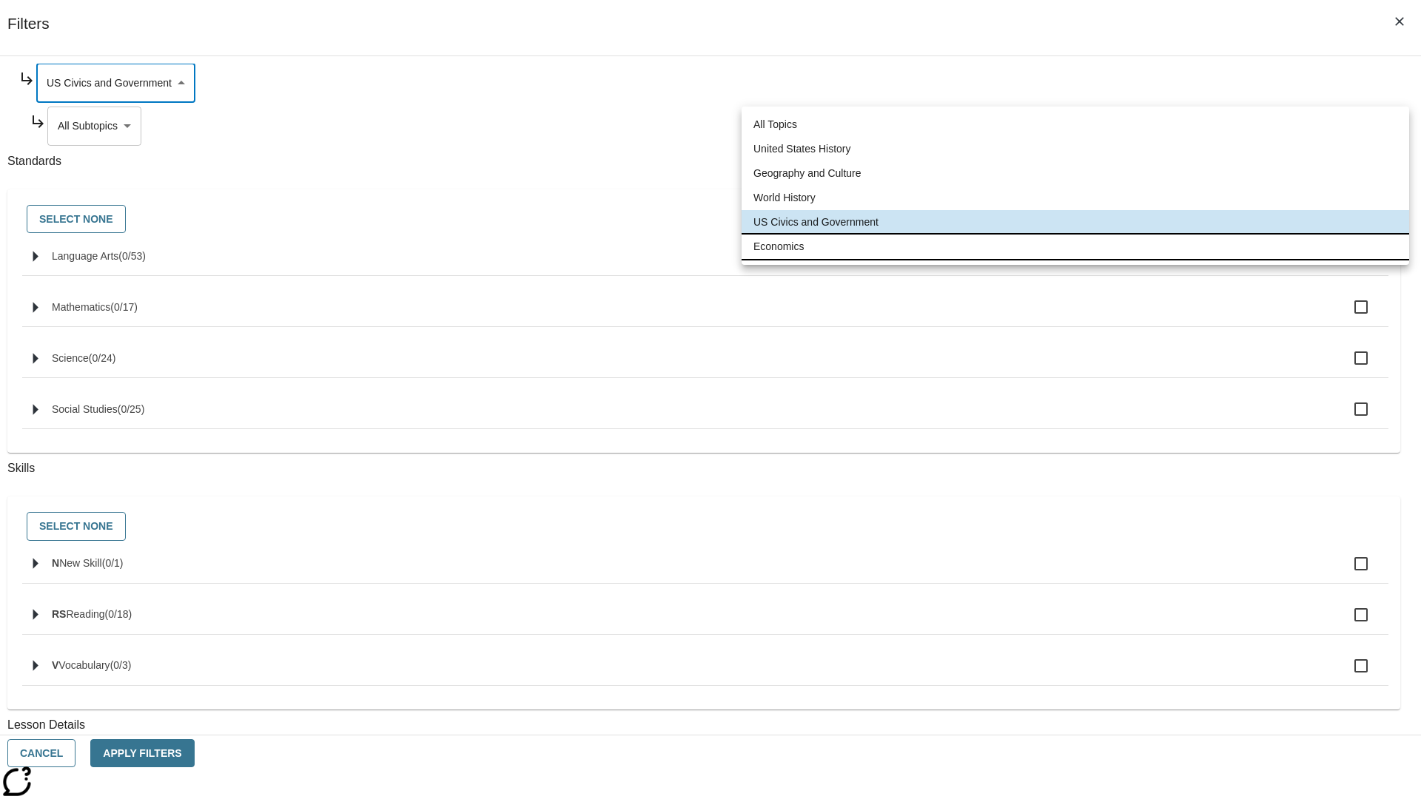
click at [1075, 246] on li "Economics" at bounding box center [1076, 247] width 668 height 24
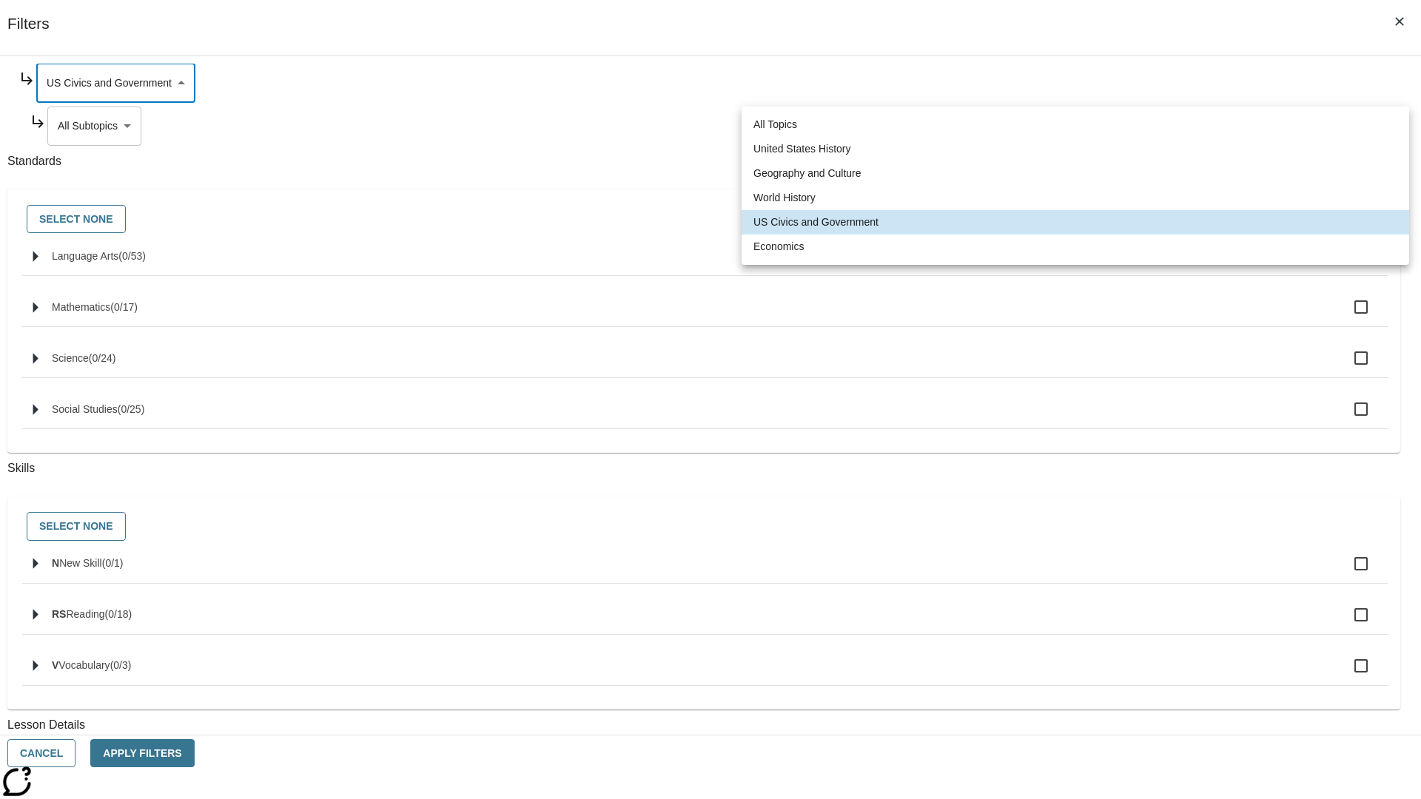
type input "195"
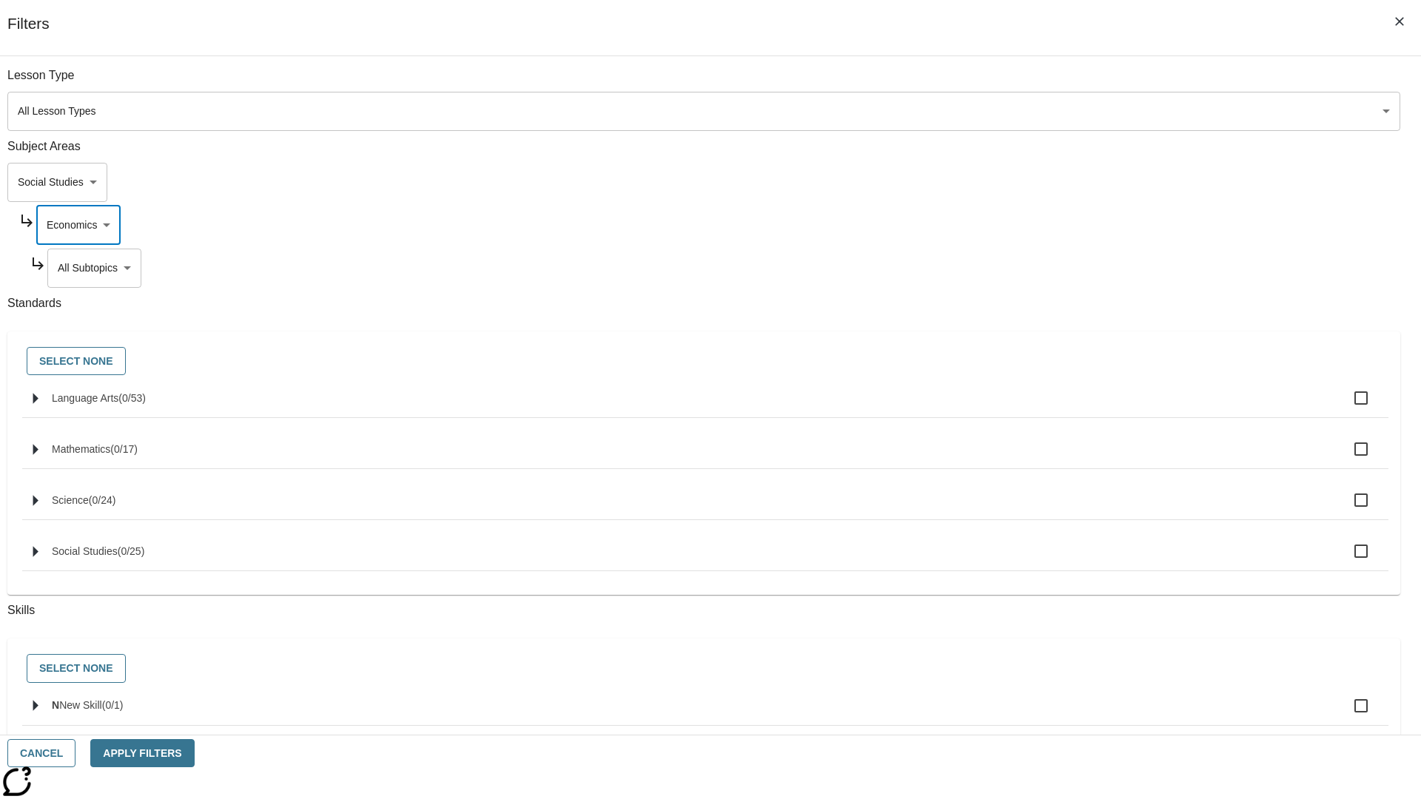
click at [1085, 83] on body "Skip to main content [GEOGRAPHIC_DATA] Edition EN Grade 3 2025 Auto Grade 3 Sea…" at bounding box center [710, 458] width 1409 height 816
click at [1065, 83] on body "Skip to main content [GEOGRAPHIC_DATA] Edition EN Grade 3 2025 Auto Grade 3 Sea…" at bounding box center [710, 458] width 1409 height 816
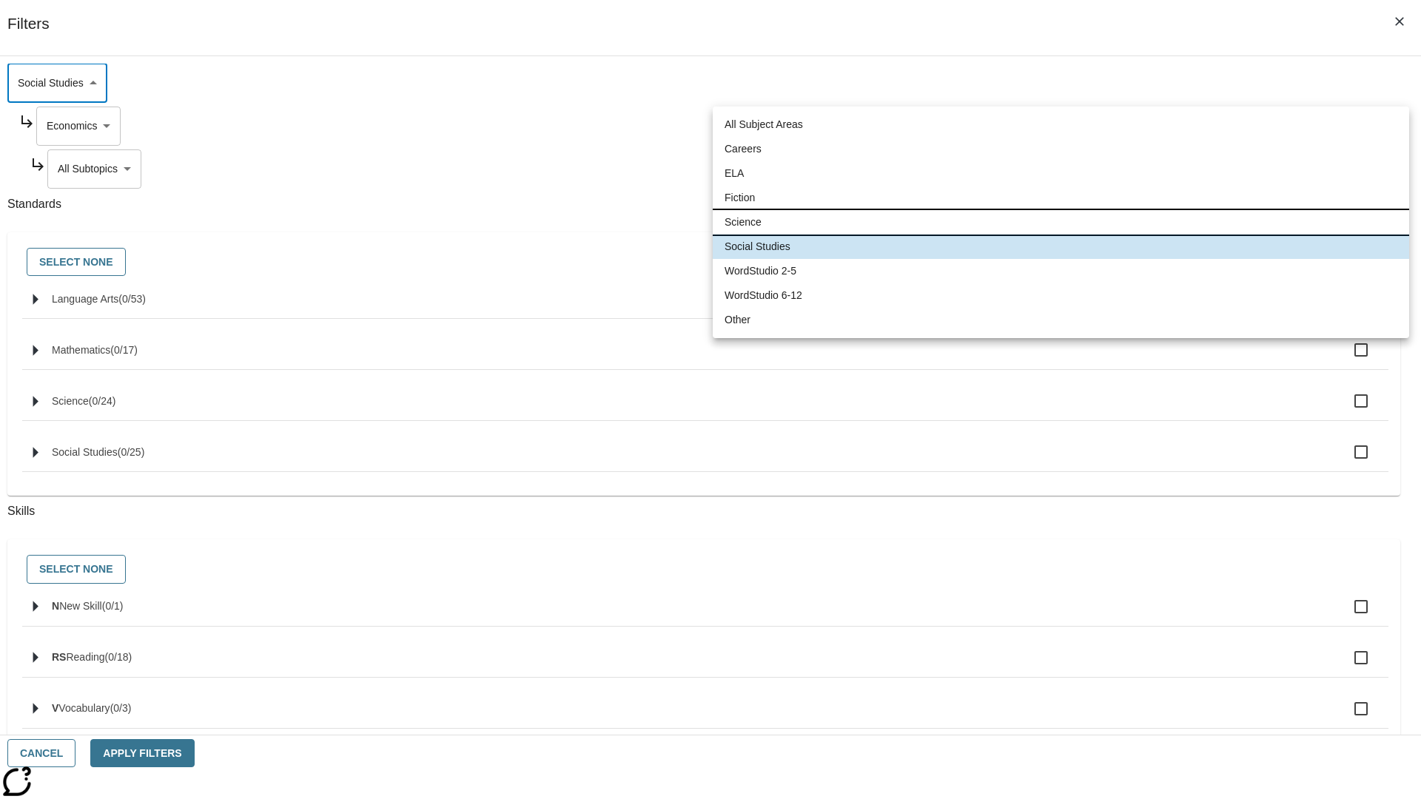
click at [1061, 222] on li "Science" at bounding box center [1061, 222] width 696 height 24
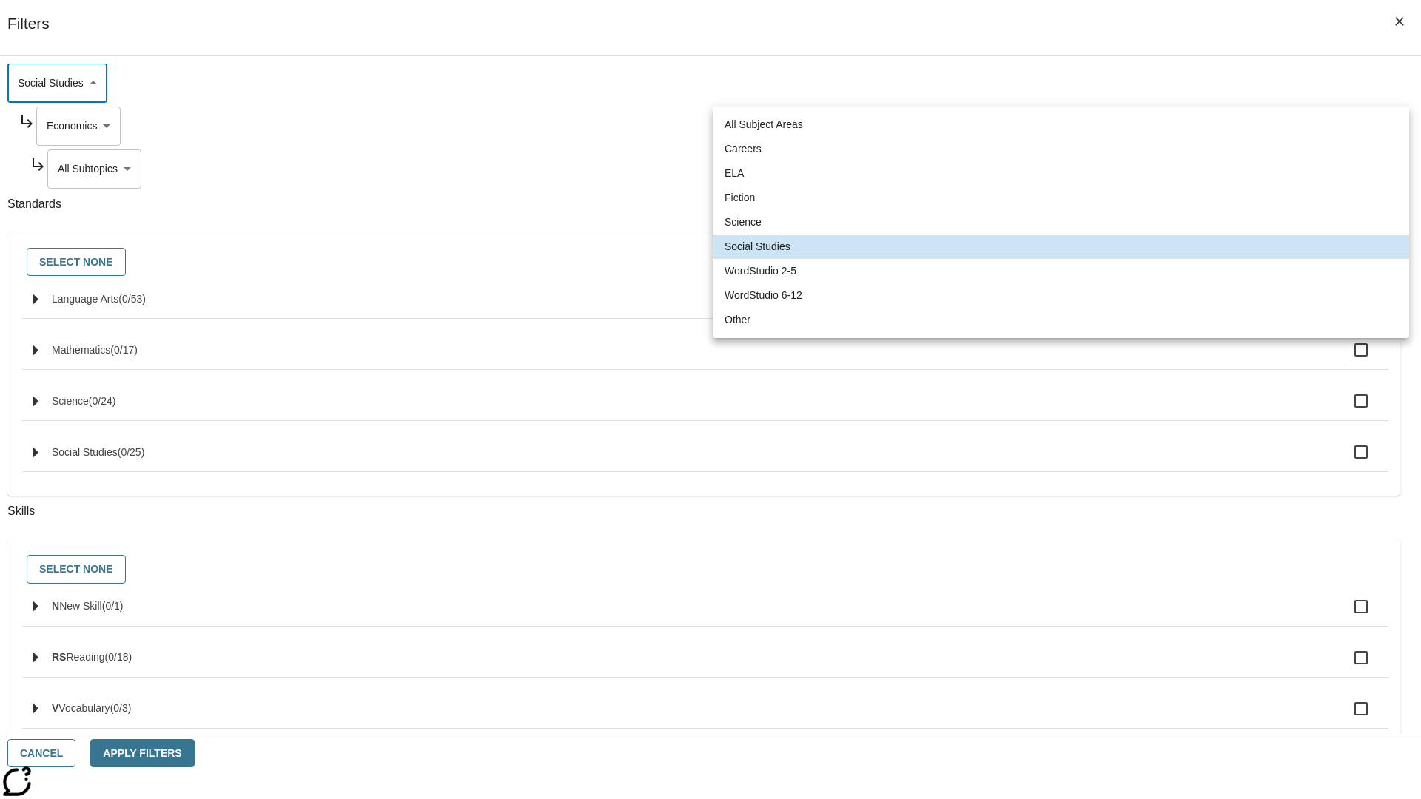
type input "2"
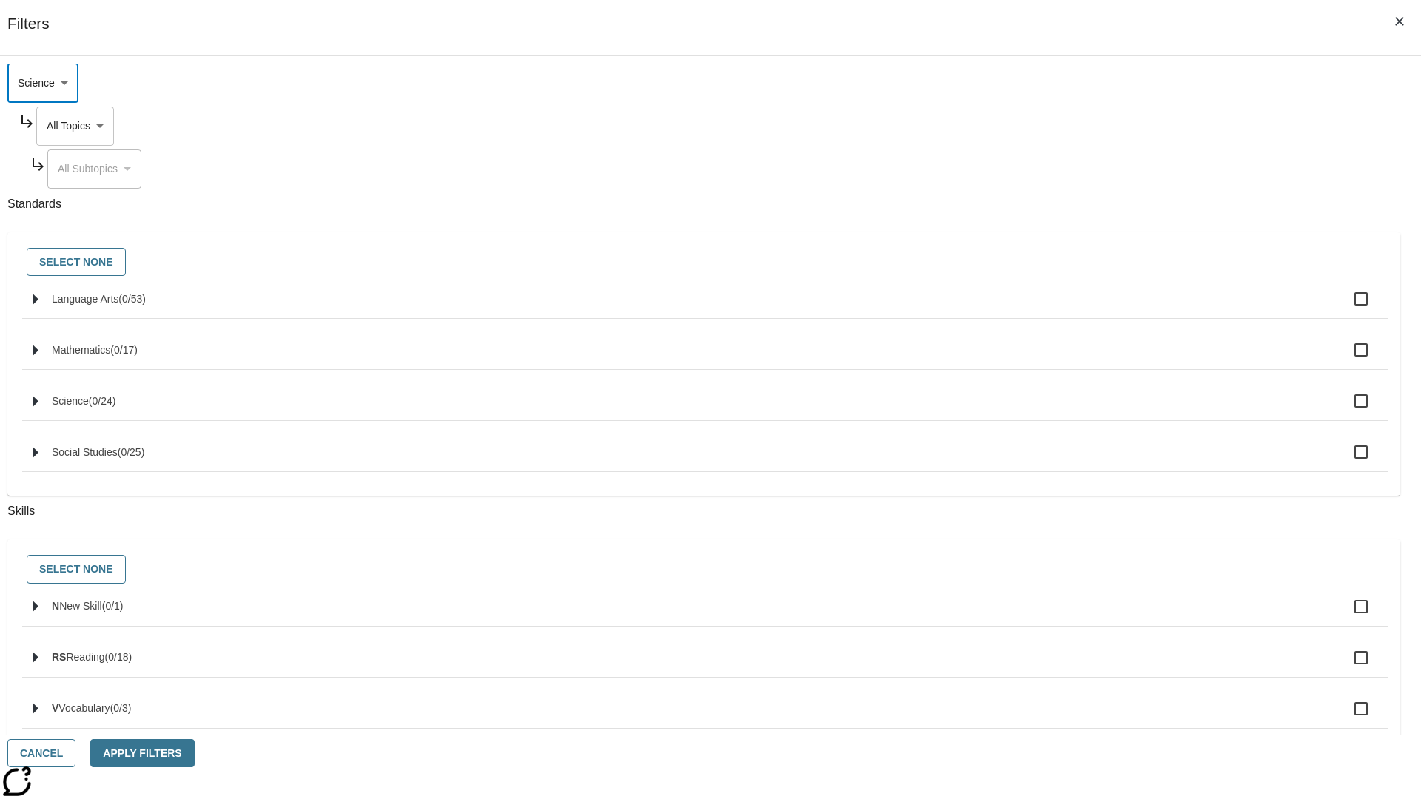
click at [1079, 225] on body "Skip to main content [GEOGRAPHIC_DATA] Edition EN Grade 3 2025 Auto Grade 3 Sea…" at bounding box center [710, 458] width 1409 height 816
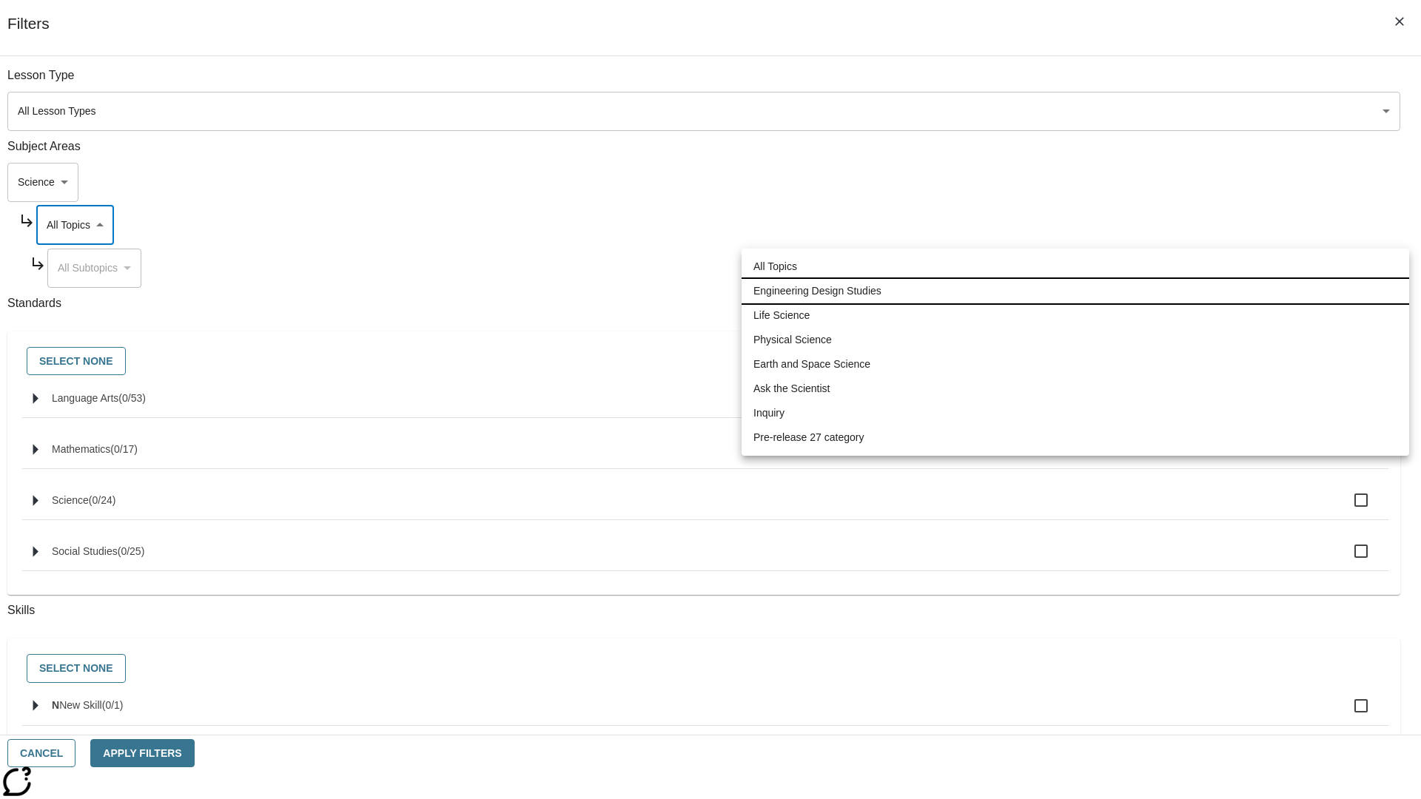
click at [1075, 291] on li "Engineering Design Studies" at bounding box center [1076, 291] width 668 height 24
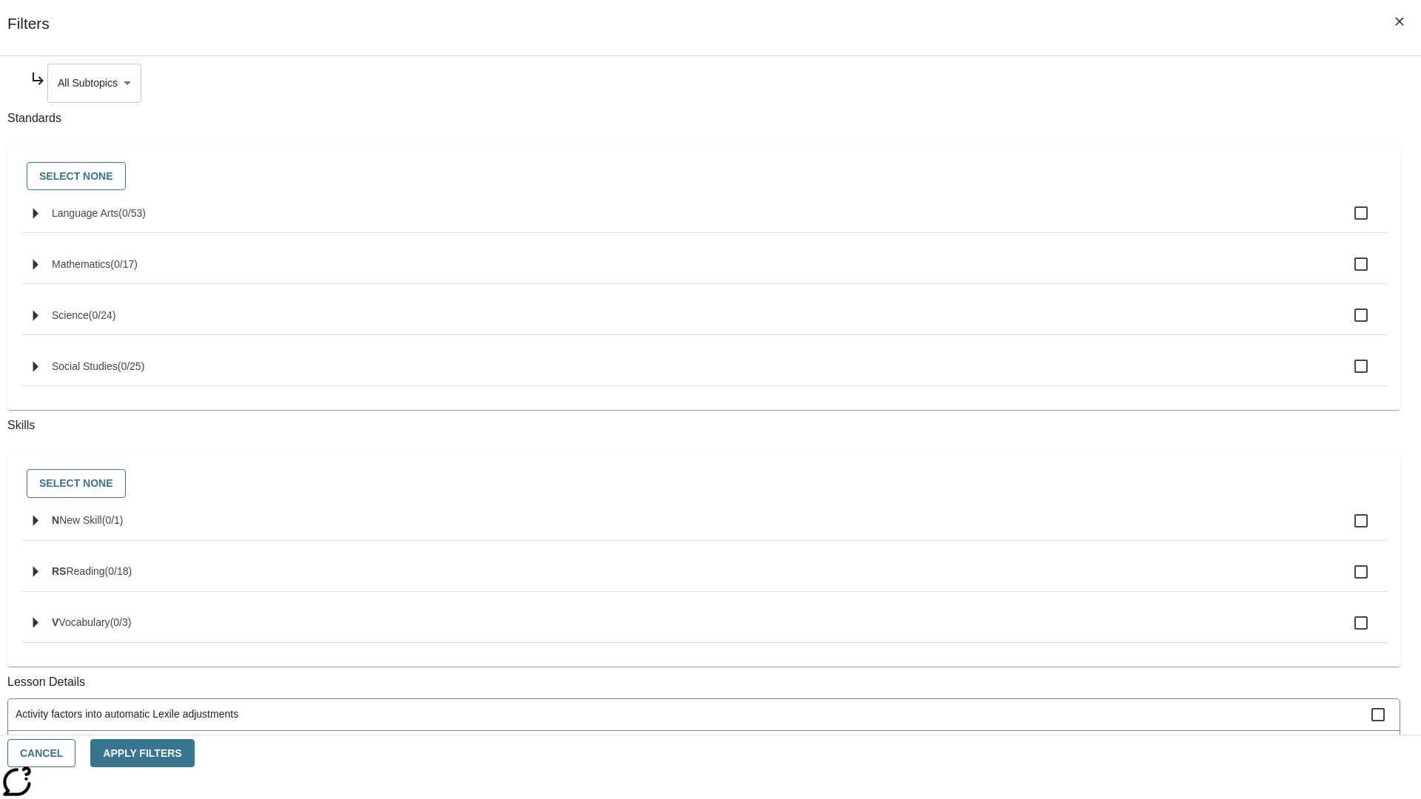
click at [1085, 83] on body "Skip to main content [GEOGRAPHIC_DATA] Edition EN Grade 3 2025 Auto Grade 3 Sea…" at bounding box center [710, 458] width 1409 height 816
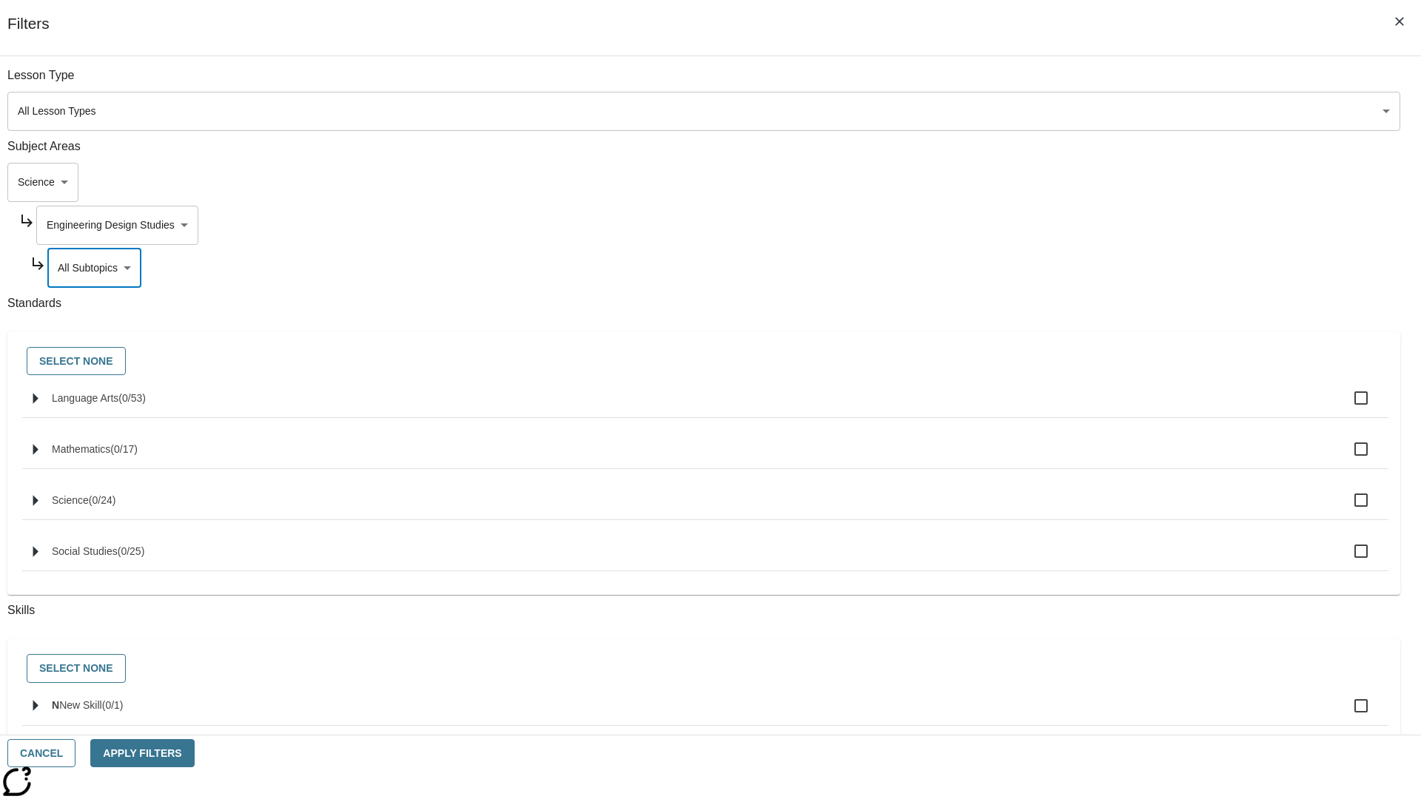
click at [1079, 83] on body "Skip to main content [GEOGRAPHIC_DATA] Edition EN Grade 3 2025 Auto Grade 3 Sea…" at bounding box center [710, 458] width 1409 height 816
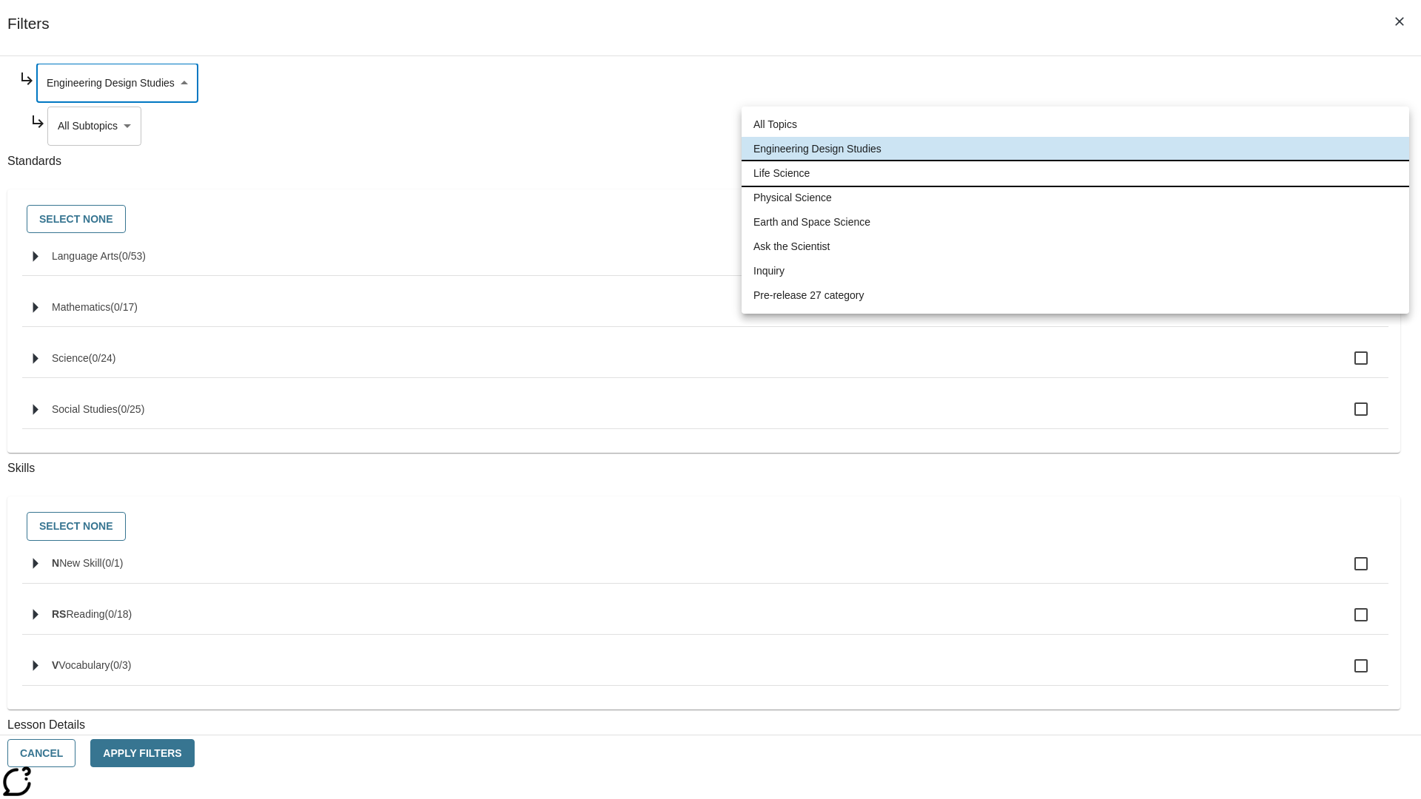
click at [1075, 173] on li "Life Science" at bounding box center [1076, 173] width 668 height 24
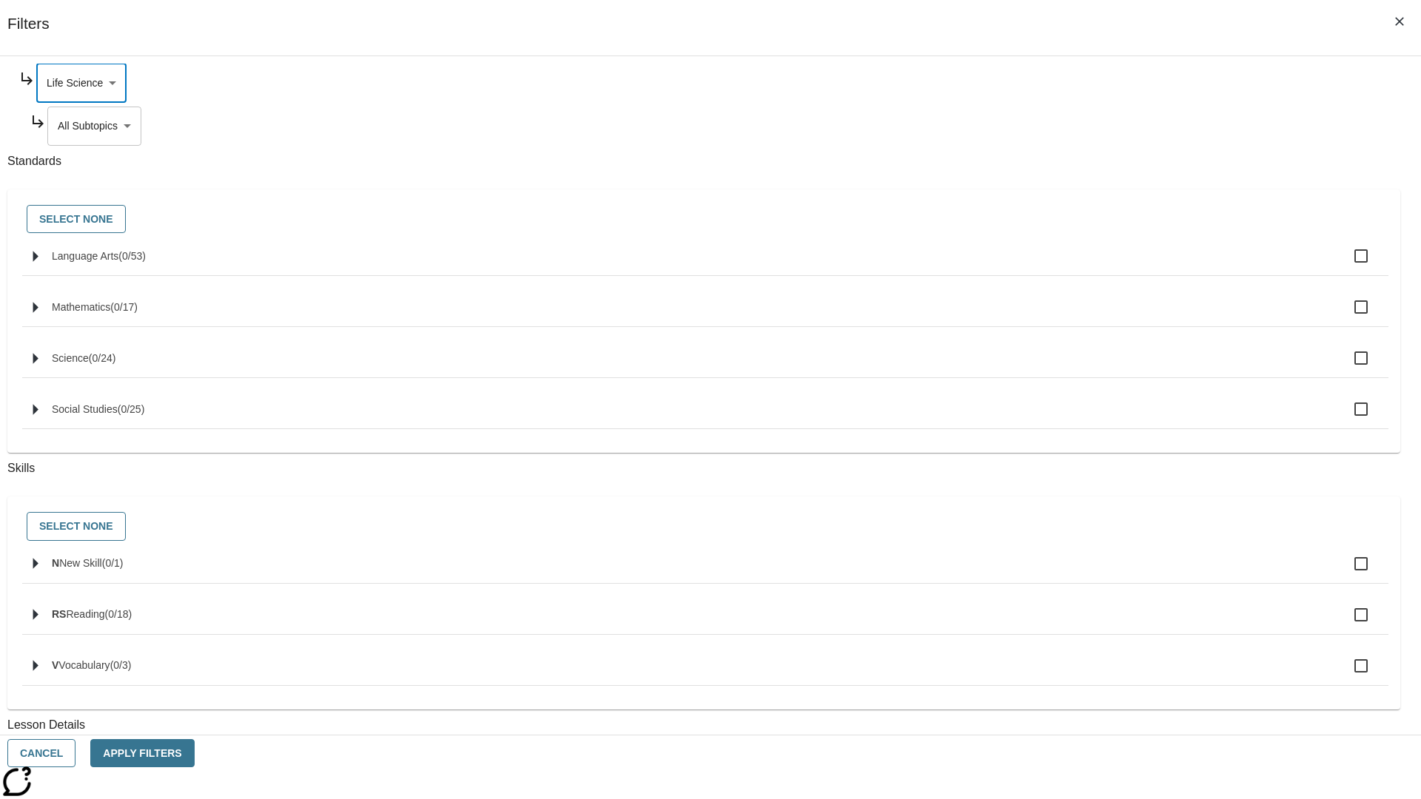
click at [1086, 268] on body "Skip to main content [GEOGRAPHIC_DATA] Edition EN Grade 3 2025 Auto Grade 3 Sea…" at bounding box center [710, 458] width 1409 height 816
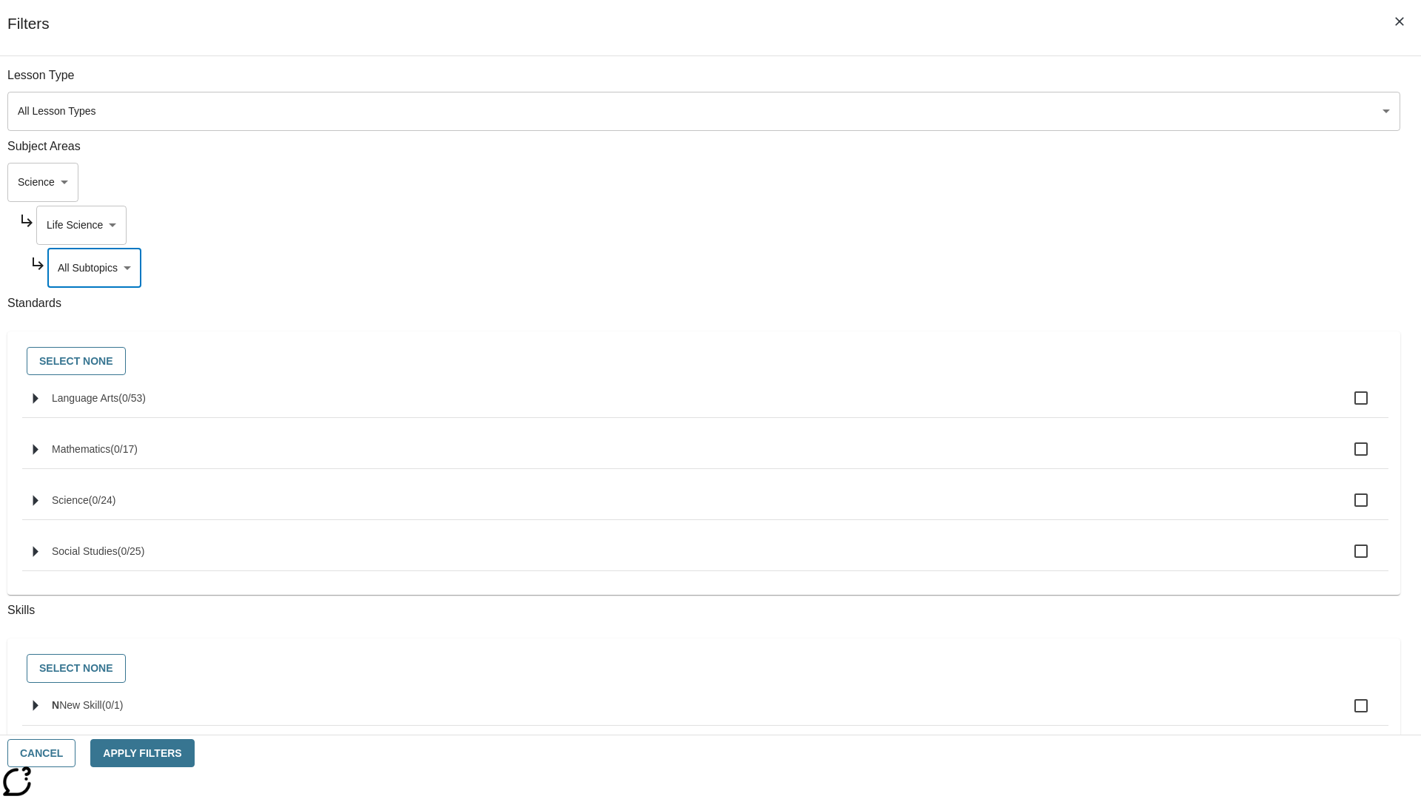
click at [1079, 83] on body "Skip to main content [GEOGRAPHIC_DATA] Edition EN Grade 3 2025 Auto Grade 3 Sea…" at bounding box center [710, 458] width 1409 height 816
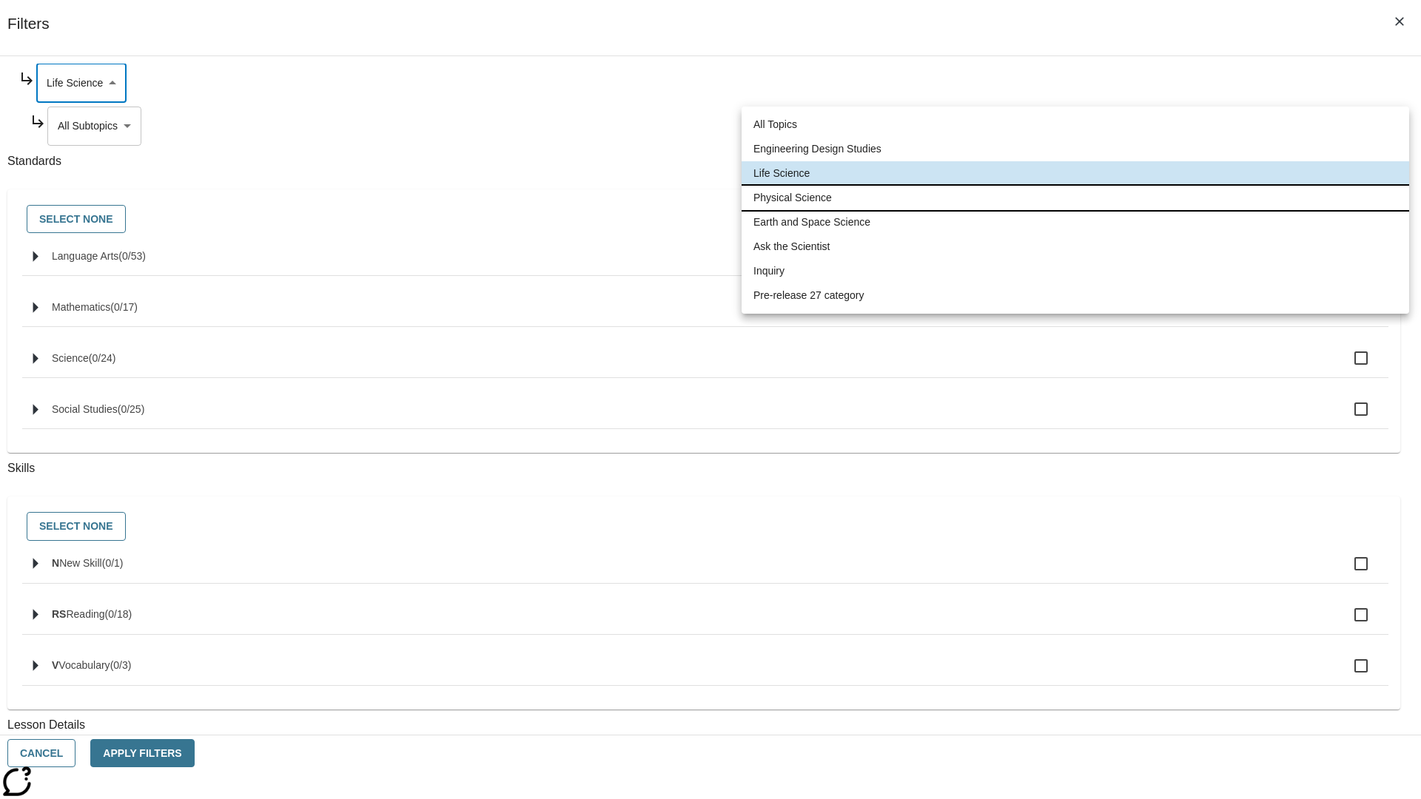
click at [1075, 198] on li "Physical Science" at bounding box center [1076, 198] width 668 height 24
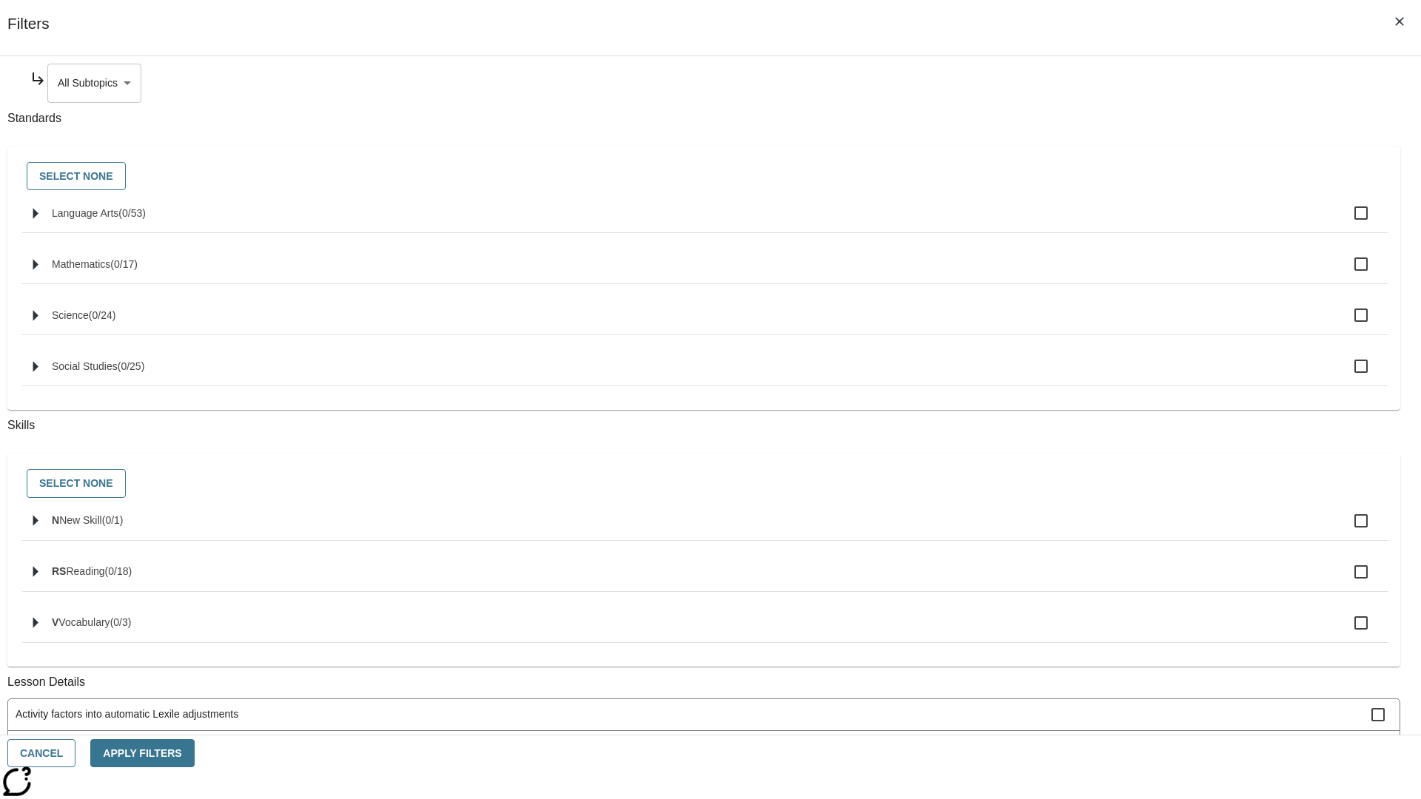
click at [1085, 83] on body "Skip to main content [GEOGRAPHIC_DATA] Edition EN Grade 3 2025 Auto Grade 3 Sea…" at bounding box center [710, 458] width 1409 height 816
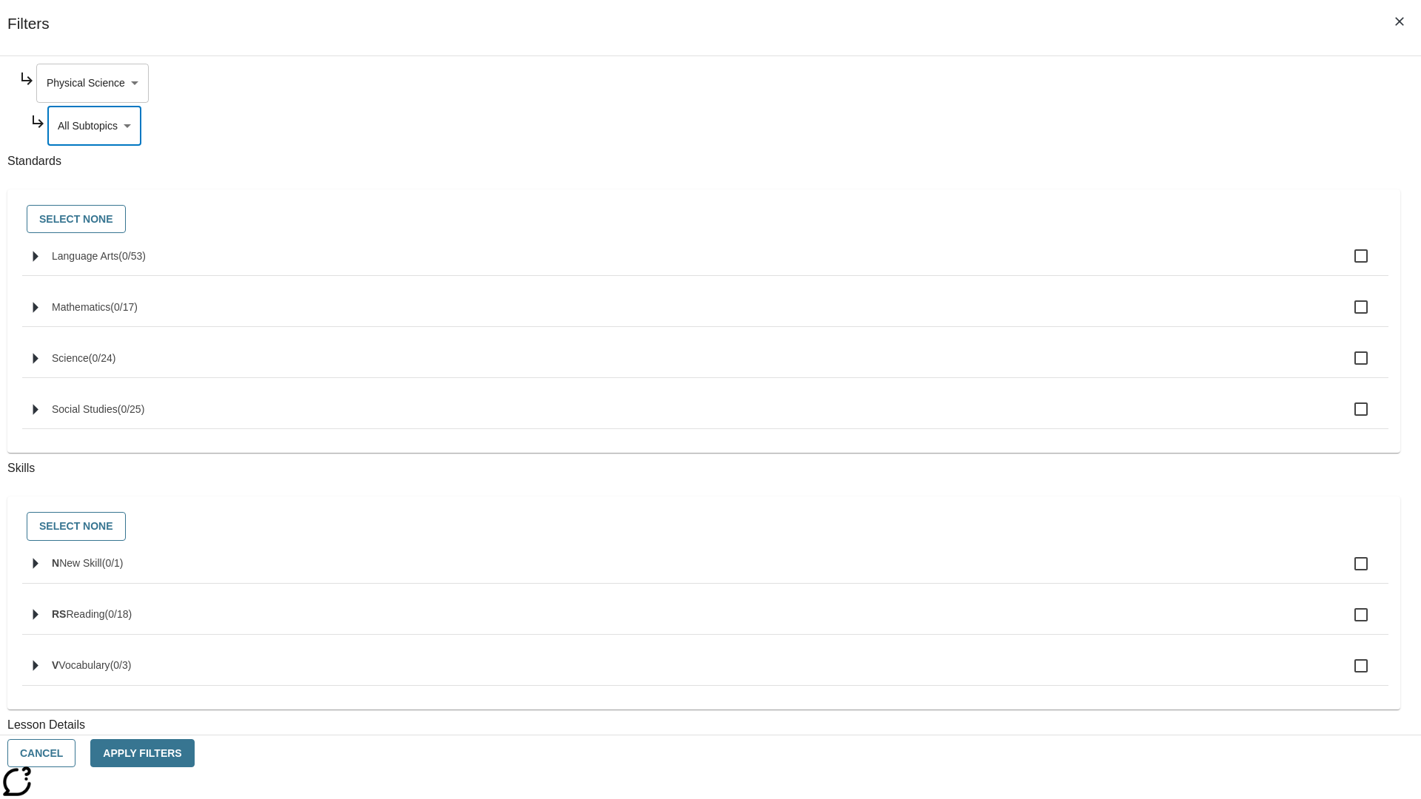
click at [1079, 83] on body "Skip to main content [GEOGRAPHIC_DATA] Edition EN Grade 3 2025 Auto Grade 3 Sea…" at bounding box center [710, 458] width 1409 height 816
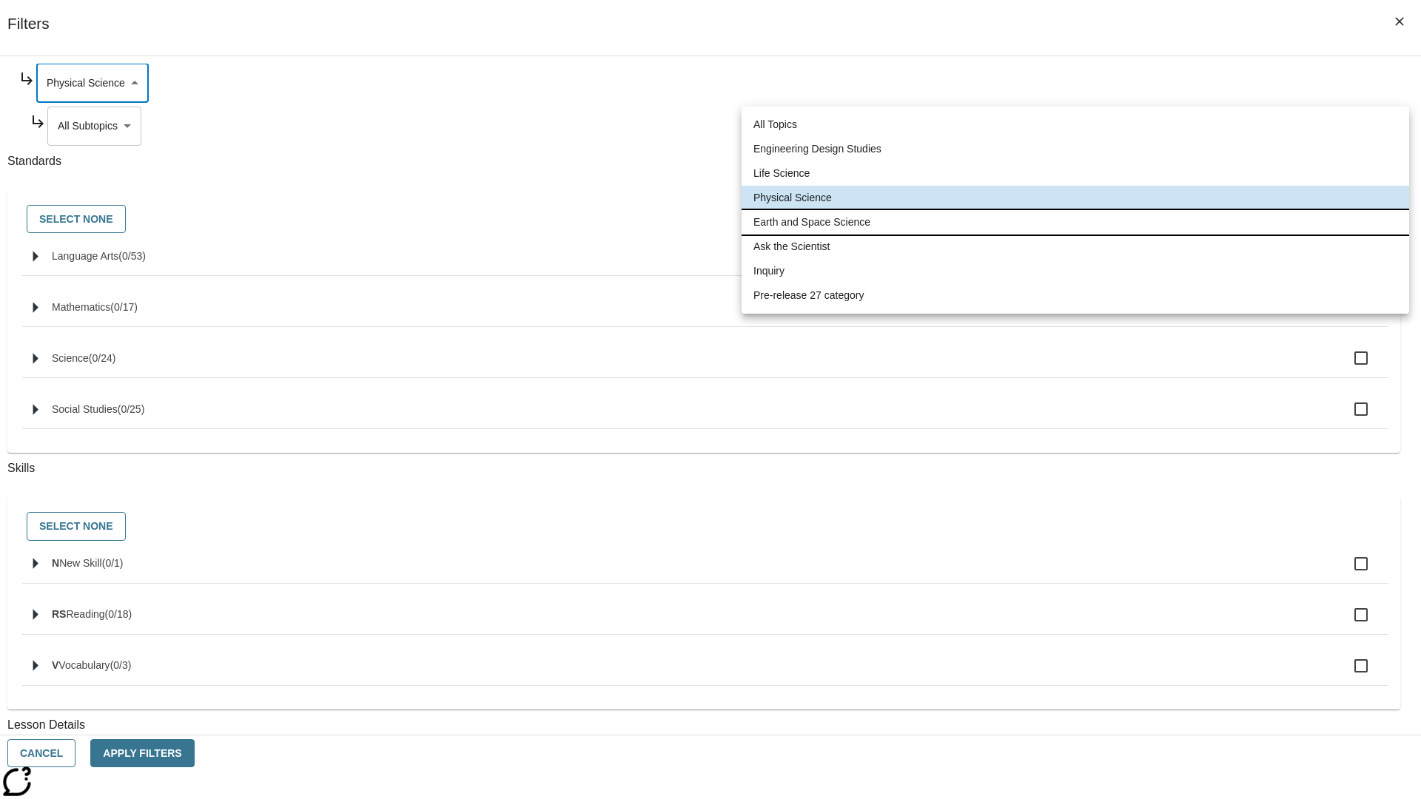
click at [1075, 222] on li "Earth and Space Science" at bounding box center [1076, 222] width 668 height 24
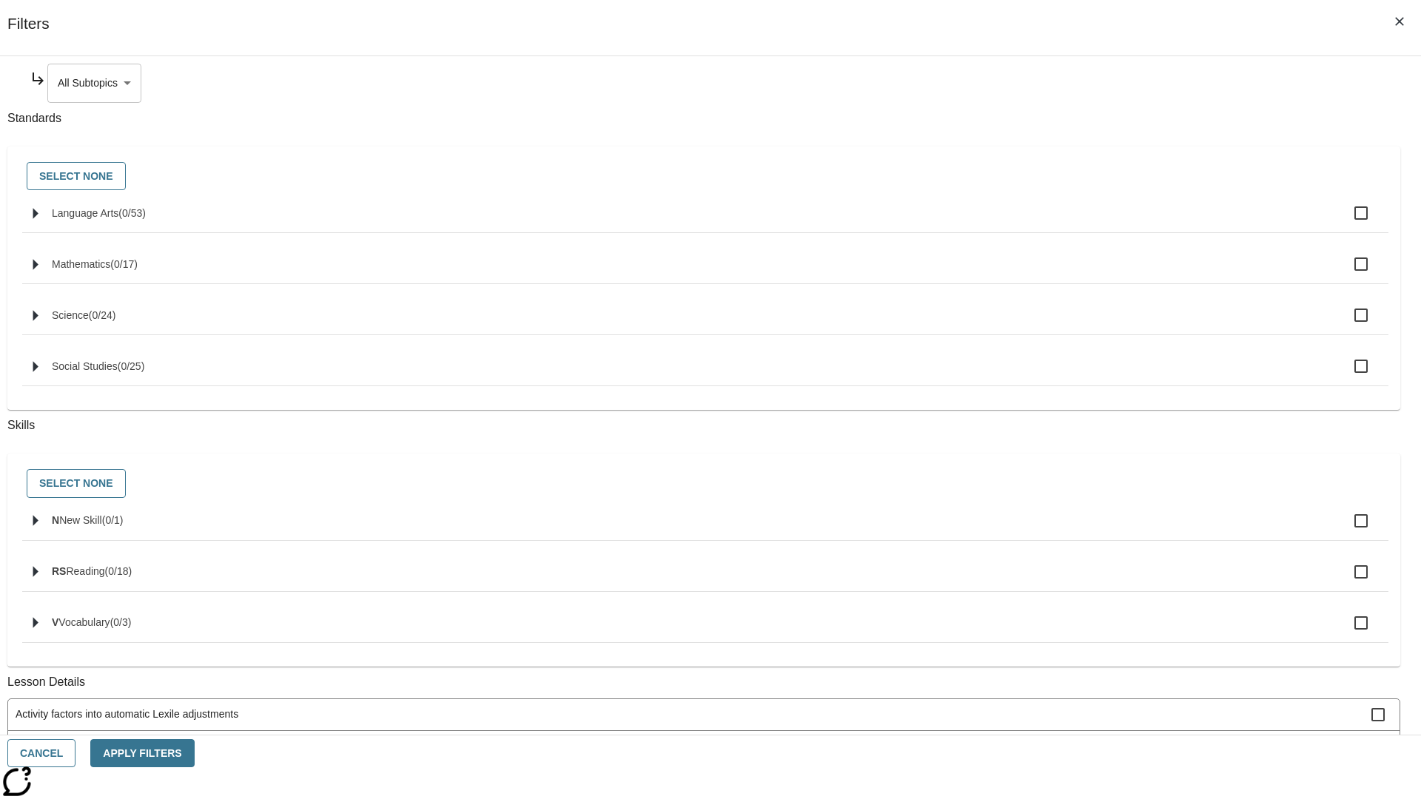
click at [1085, 83] on body "Skip to main content [GEOGRAPHIC_DATA] Edition EN Grade 3 2025 Auto Grade 3 Sea…" at bounding box center [710, 458] width 1409 height 816
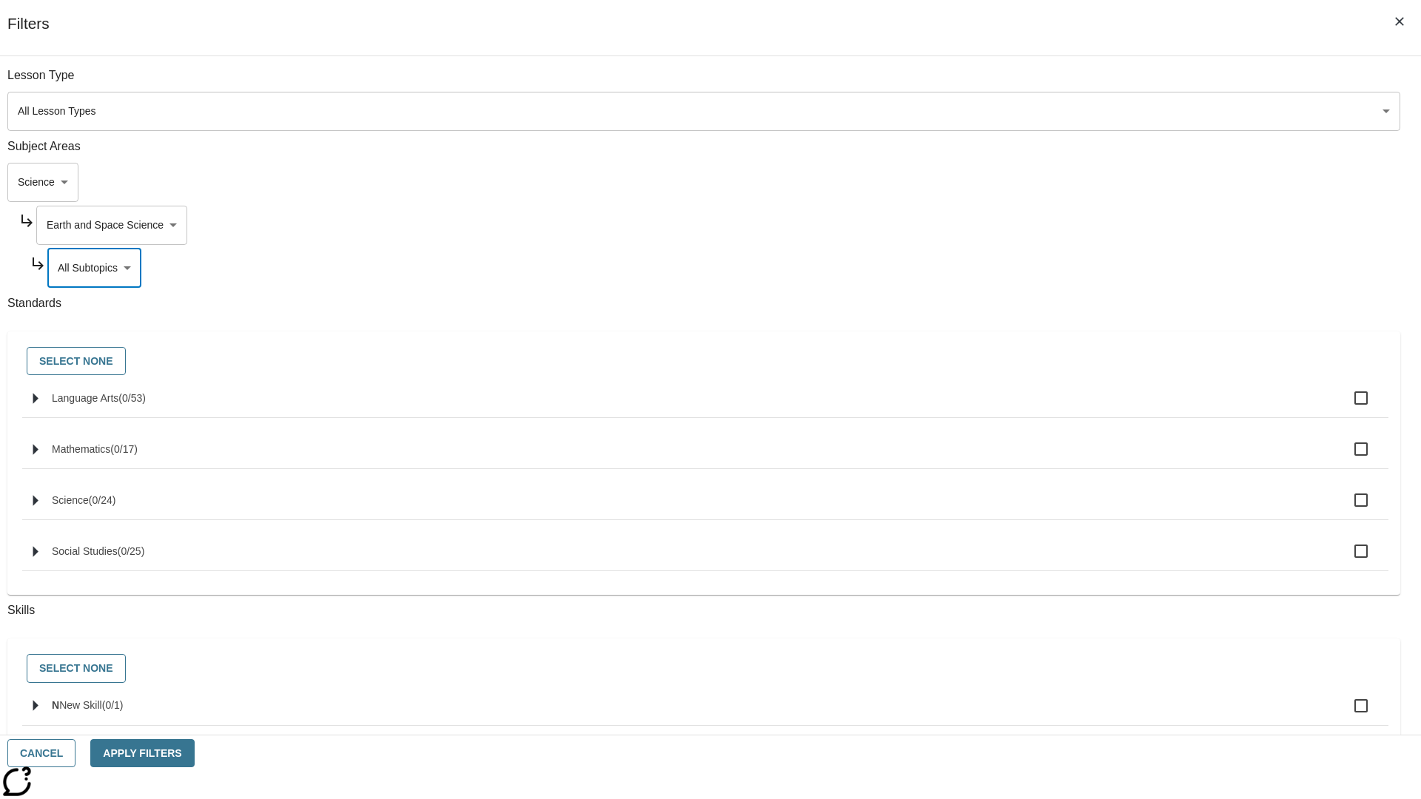
click at [1079, 83] on body "Skip to main content [GEOGRAPHIC_DATA] Edition EN Grade 3 2025 Auto Grade 3 Sea…" at bounding box center [710, 458] width 1409 height 816
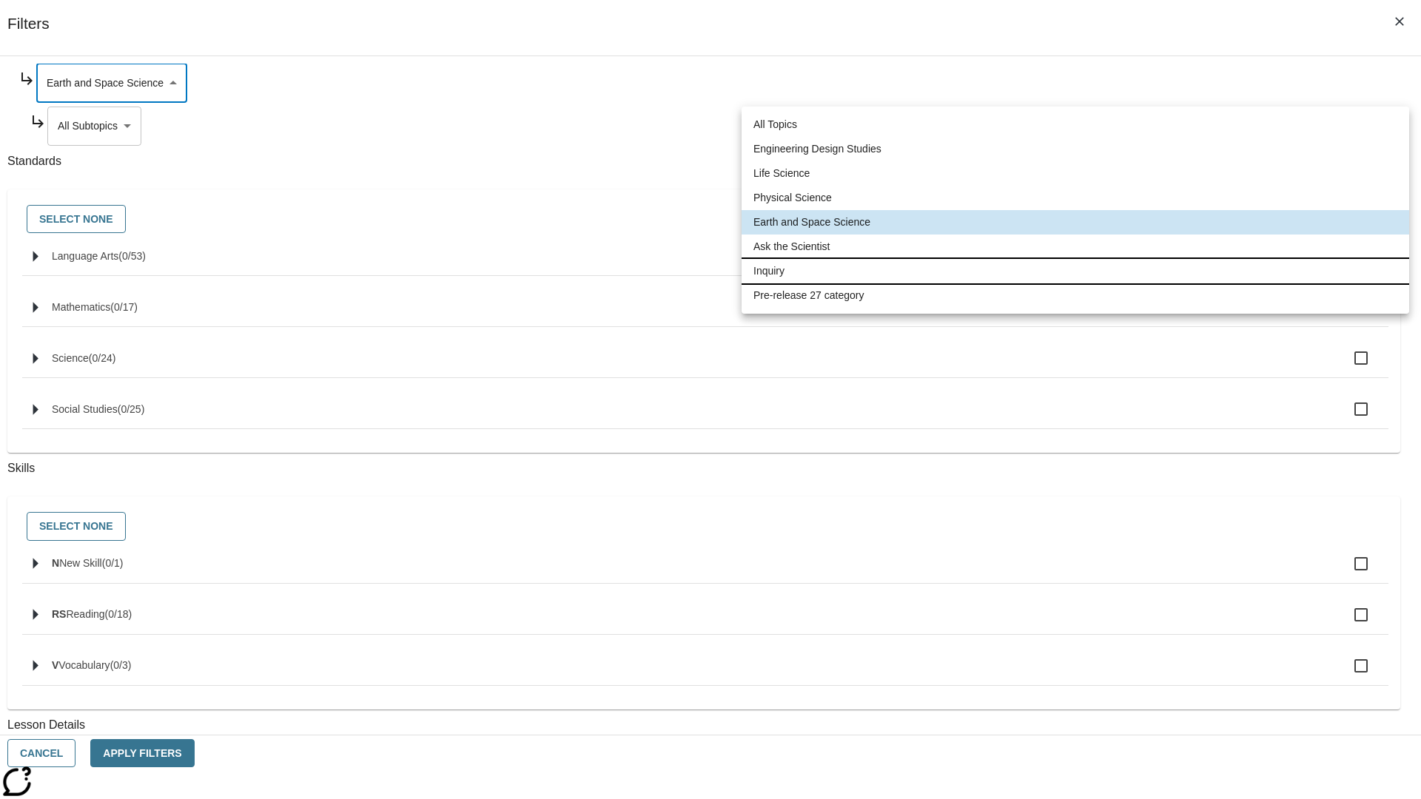
click at [1075, 271] on li "Inquiry" at bounding box center [1076, 271] width 668 height 24
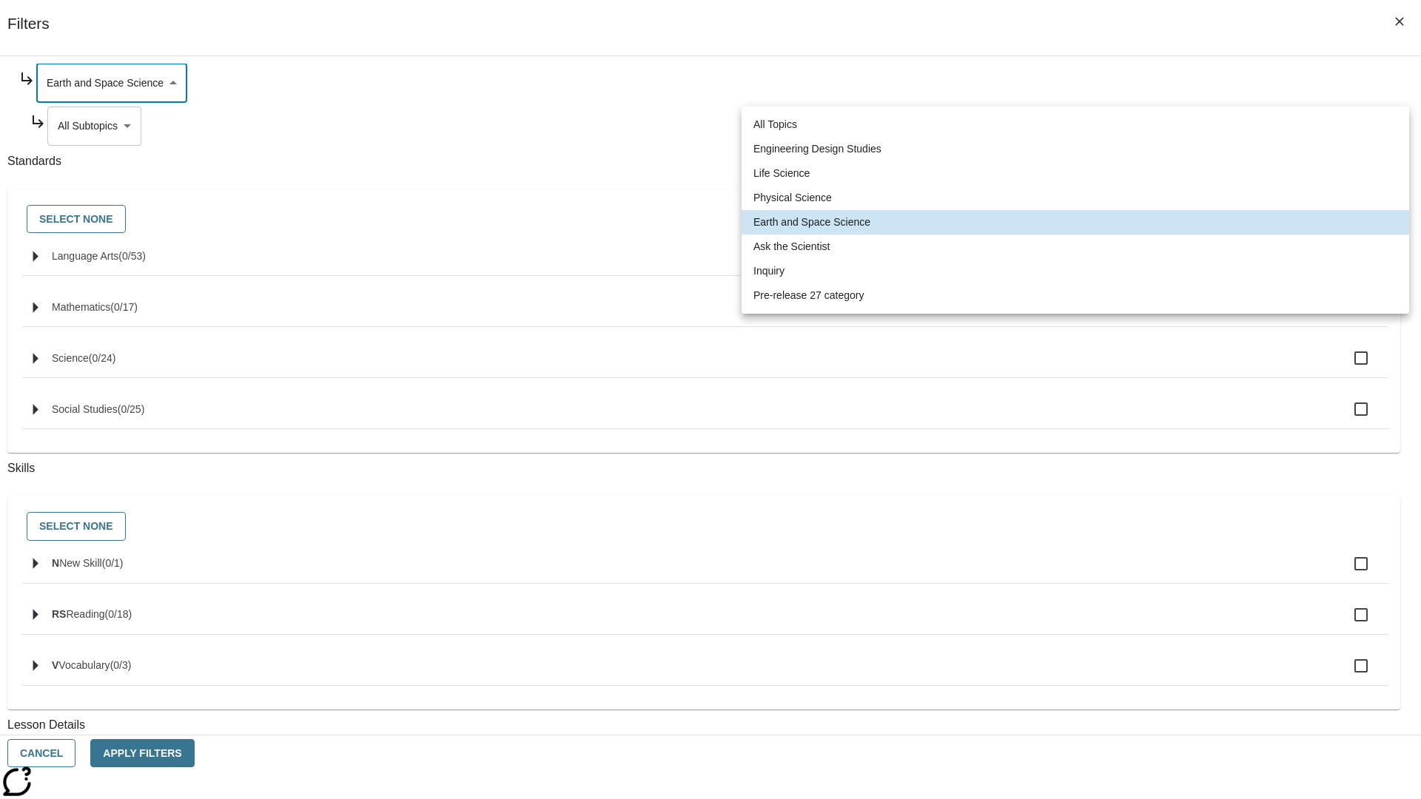
type input "251"
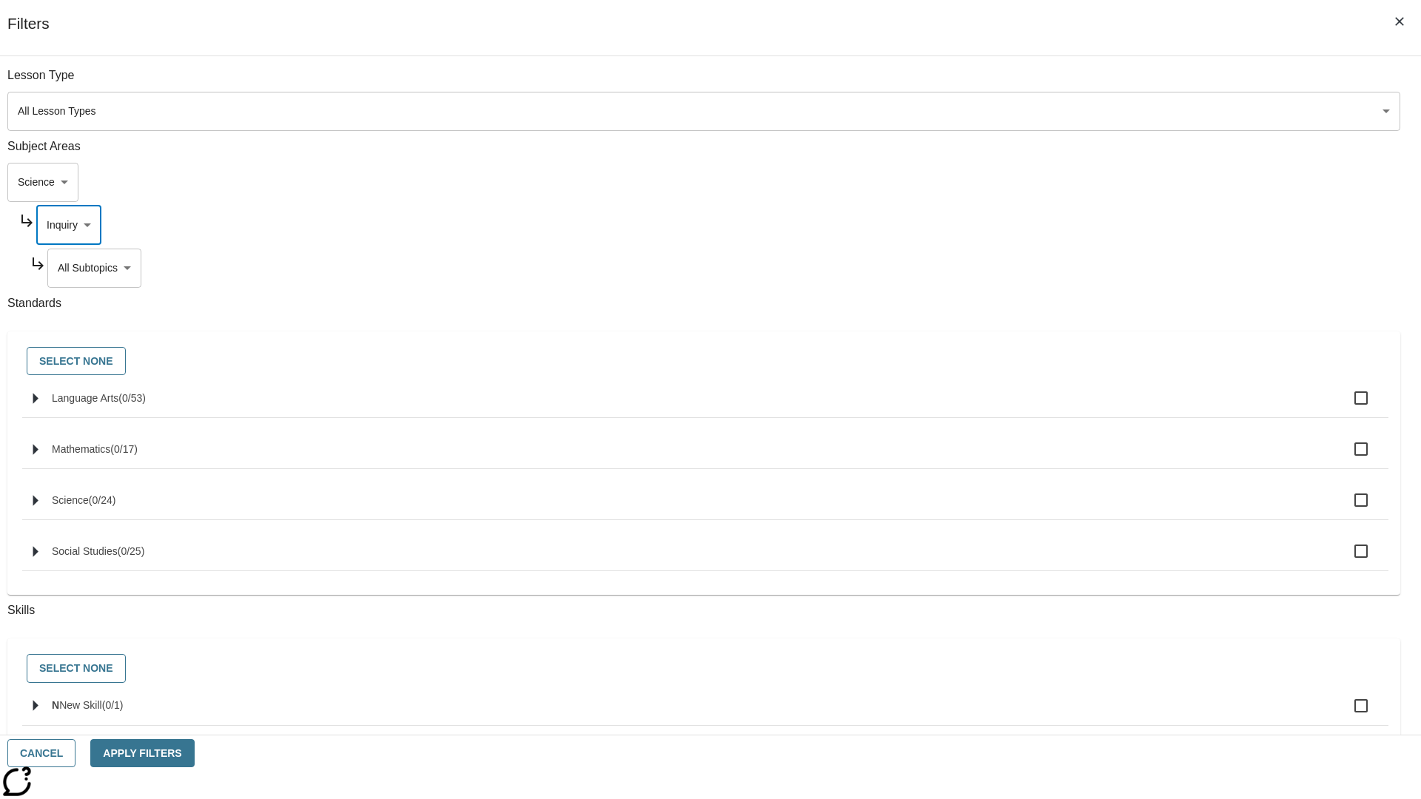
click at [1085, 268] on body "Skip to main content [GEOGRAPHIC_DATA] Edition EN Grade 3 2025 Auto Grade 3 Sea…" at bounding box center [710, 458] width 1409 height 816
click at [1080, 225] on body "Skip to main content [GEOGRAPHIC_DATA] Edition EN Grade 3 2025 Auto Grade 3 Sea…" at bounding box center [710, 458] width 1409 height 816
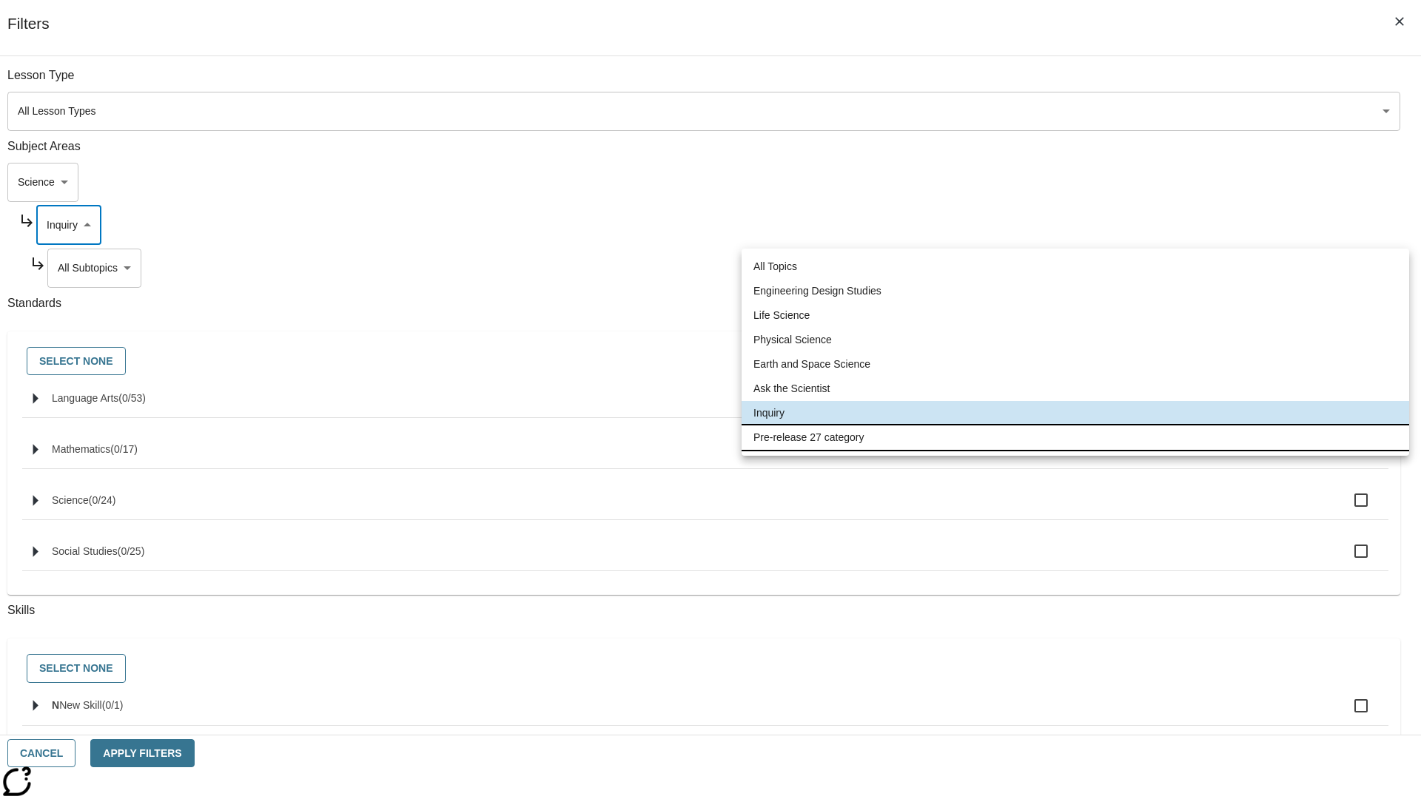
click at [1075, 437] on li "Pre-release 27 category" at bounding box center [1076, 438] width 668 height 24
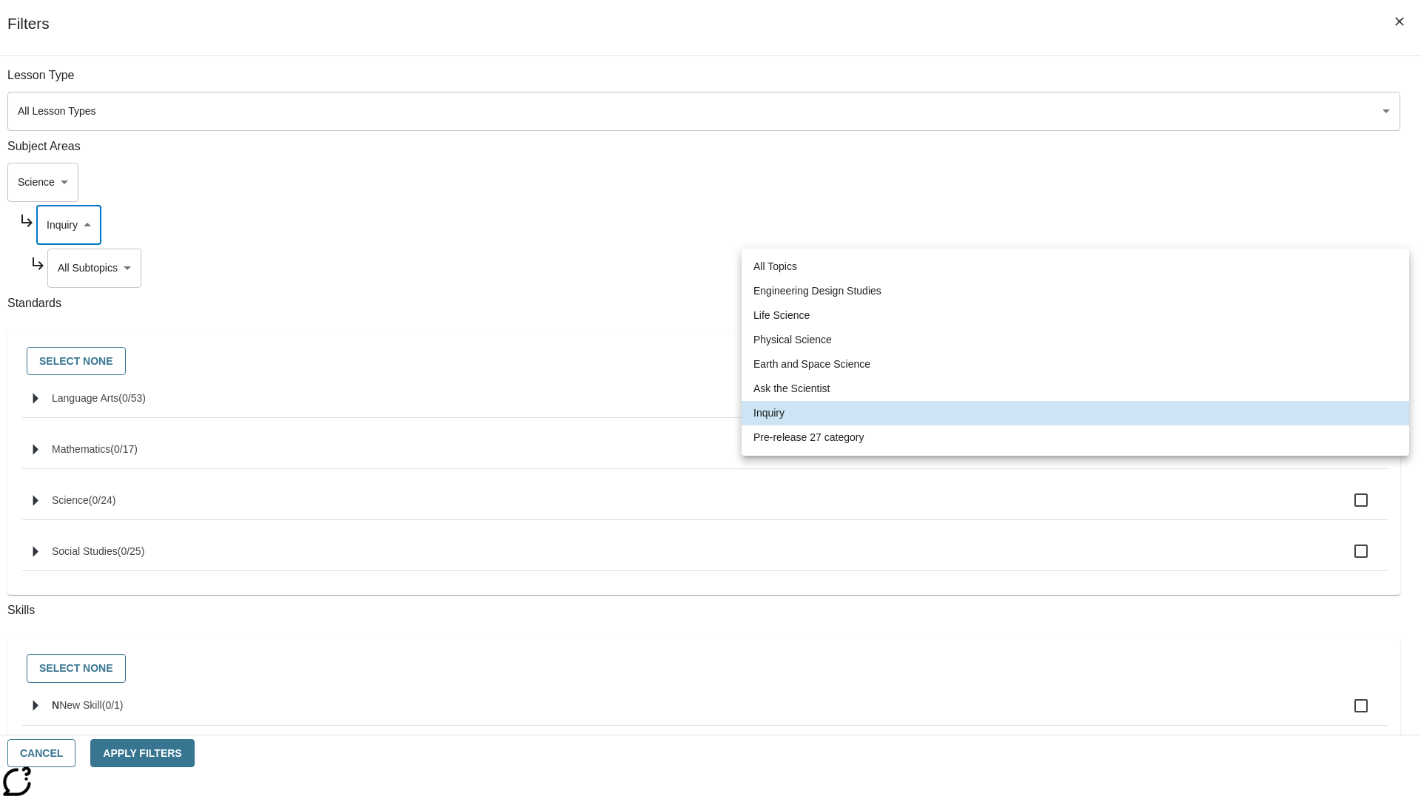
type input "271"
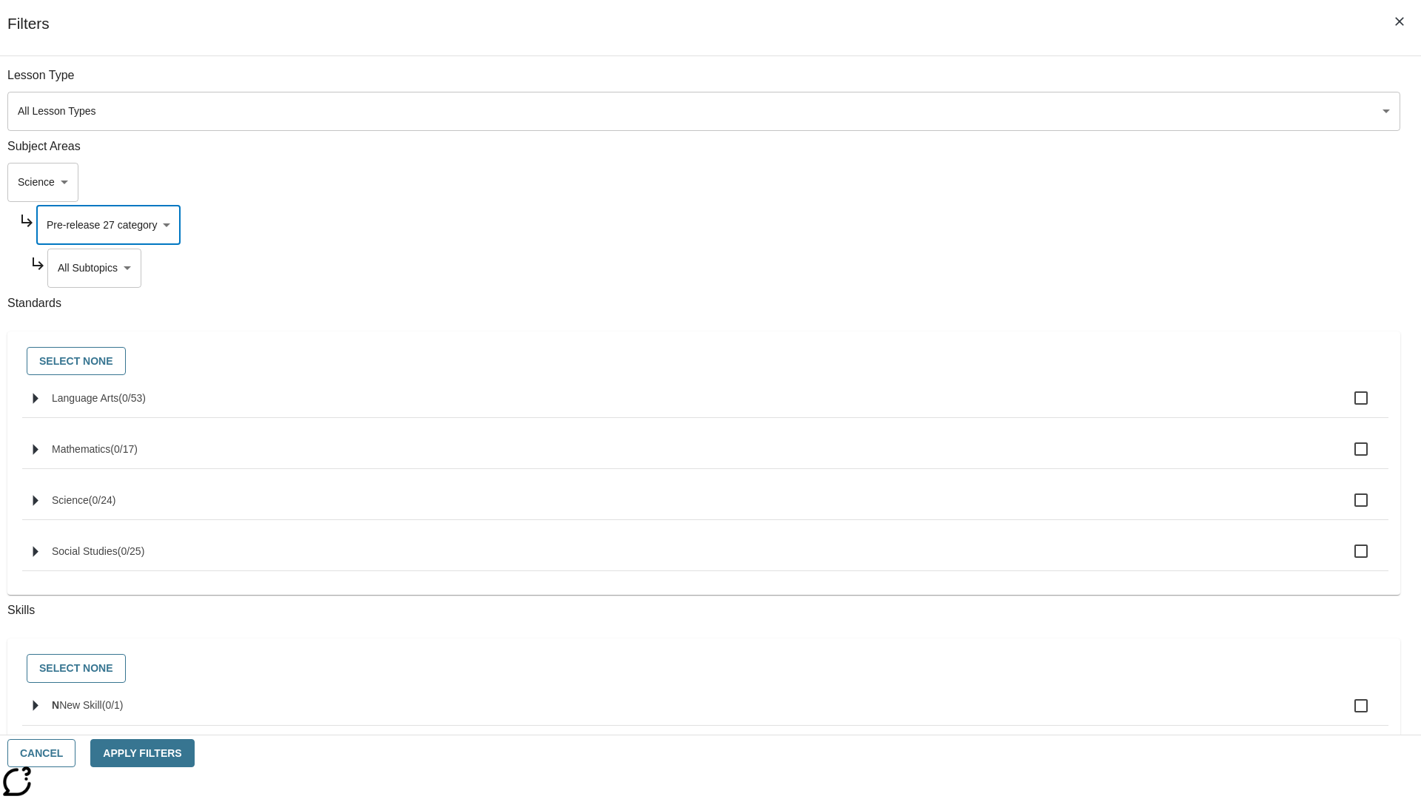
click at [1085, 83] on body "Skip to main content [GEOGRAPHIC_DATA] Edition EN Grade 3 2025 Auto Grade 3 Sea…" at bounding box center [710, 458] width 1409 height 816
click at [1065, 83] on body "Skip to main content [GEOGRAPHIC_DATA] Edition EN Grade 3 2025 Auto Grade 3 Sea…" at bounding box center [710, 458] width 1409 height 816
